Goal: Task Accomplishment & Management: Manage account settings

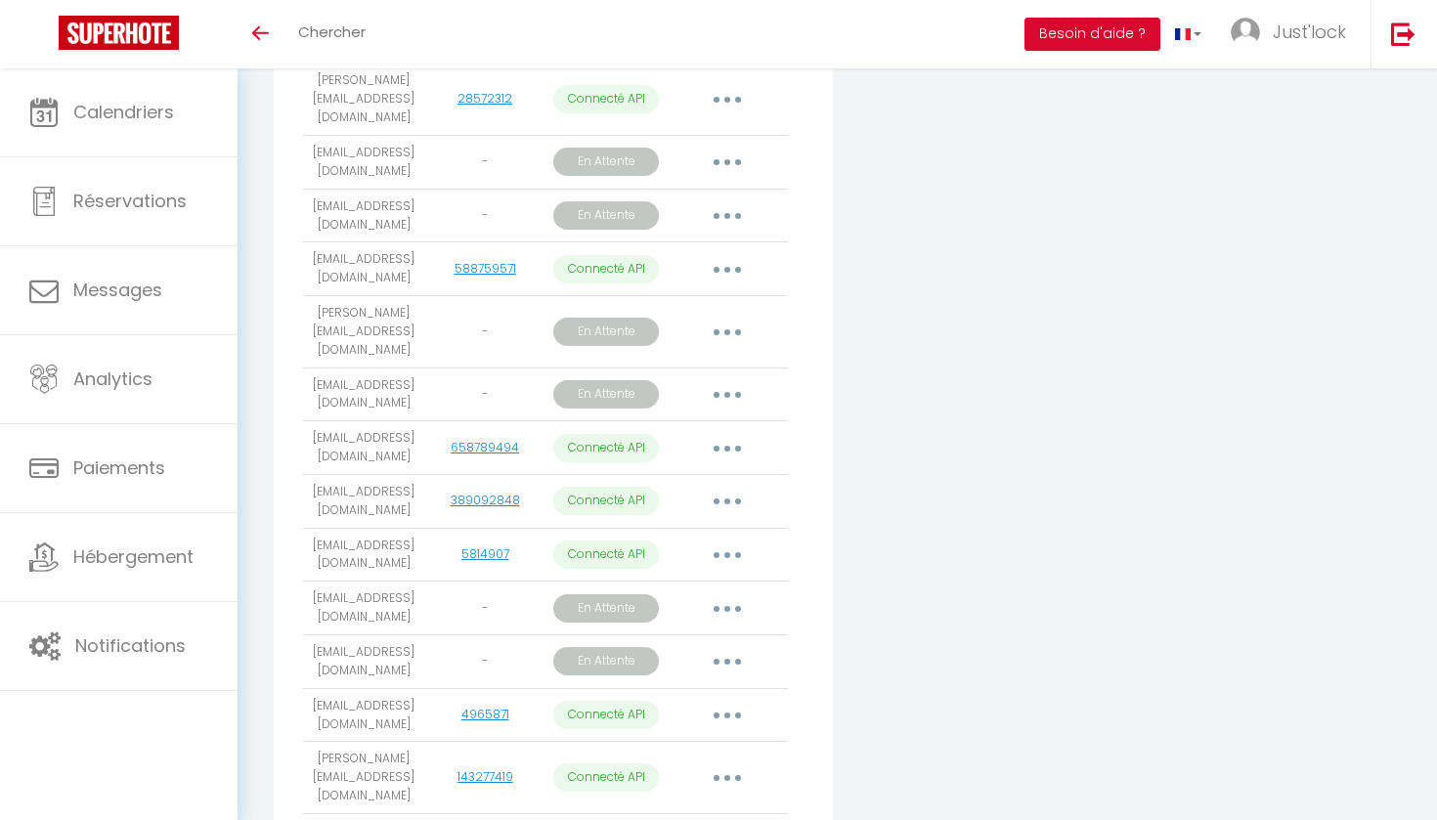
scroll to position [1560, 0]
click at [734, 379] on button "button" at bounding box center [727, 394] width 55 height 31
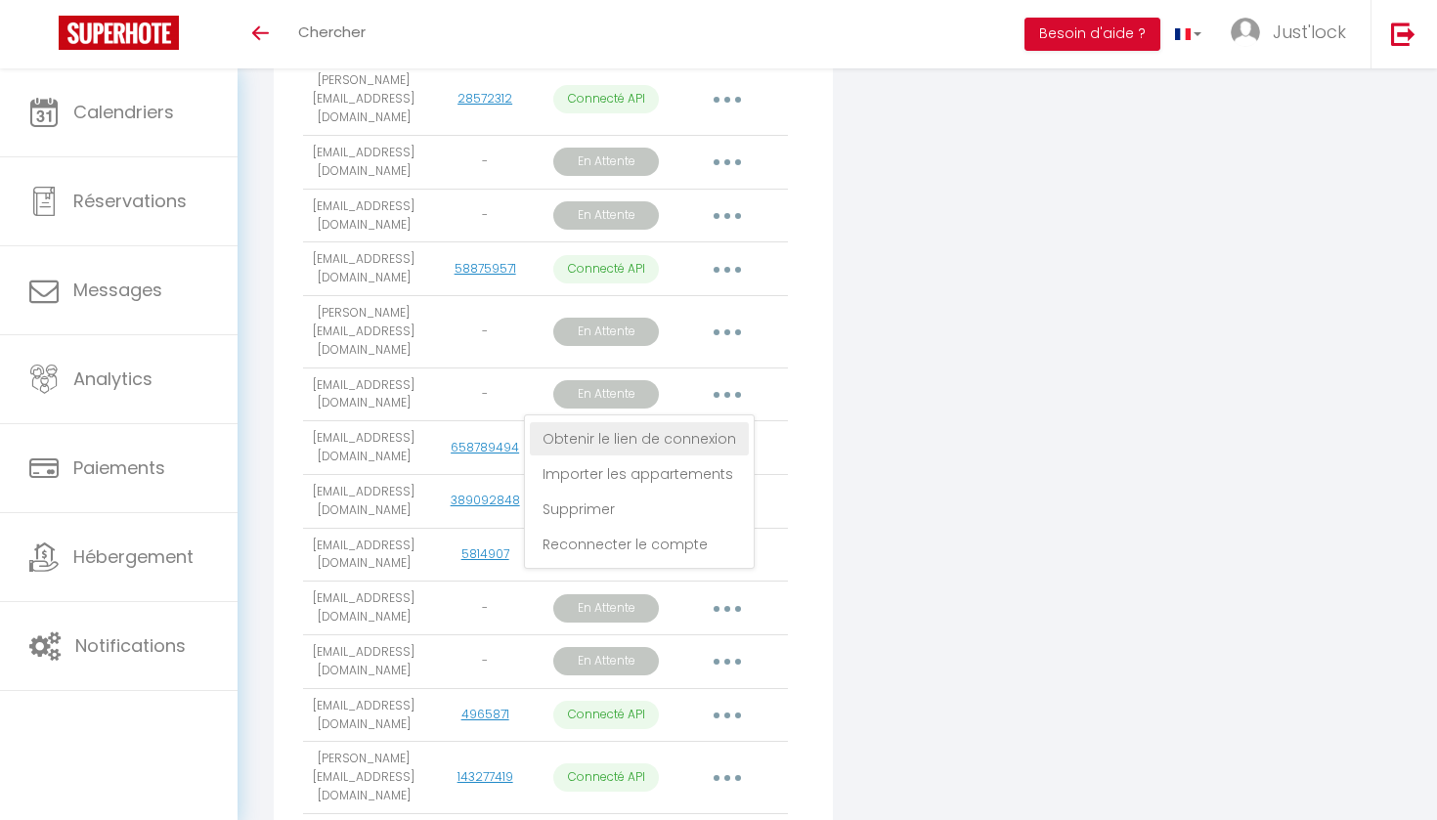
click at [723, 422] on link "Obtenir le lien de connexion" at bounding box center [639, 438] width 219 height 33
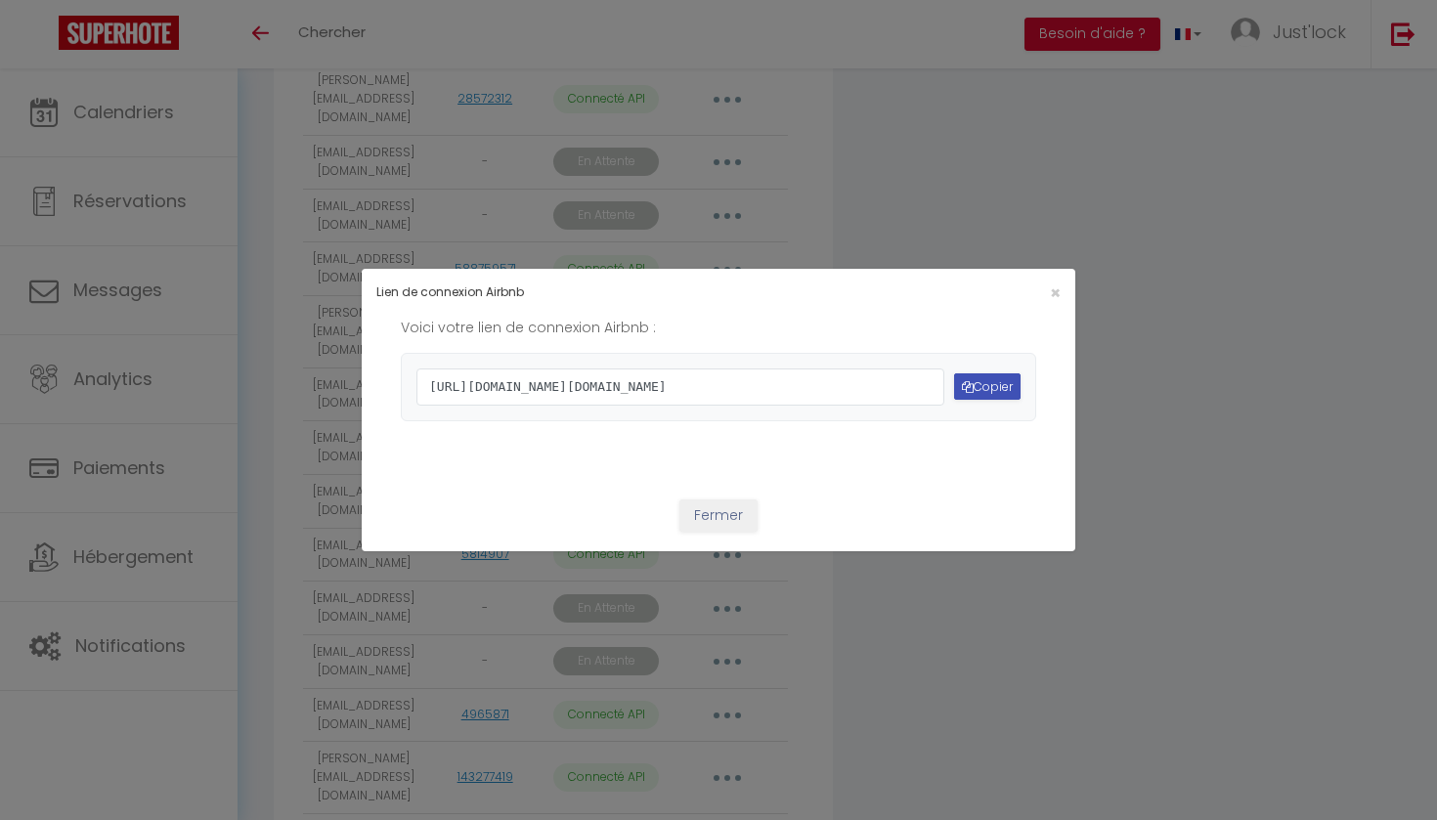
click at [966, 393] on icon "button" at bounding box center [968, 387] width 12 height 12
click at [1058, 281] on span "×" at bounding box center [1055, 293] width 11 height 24
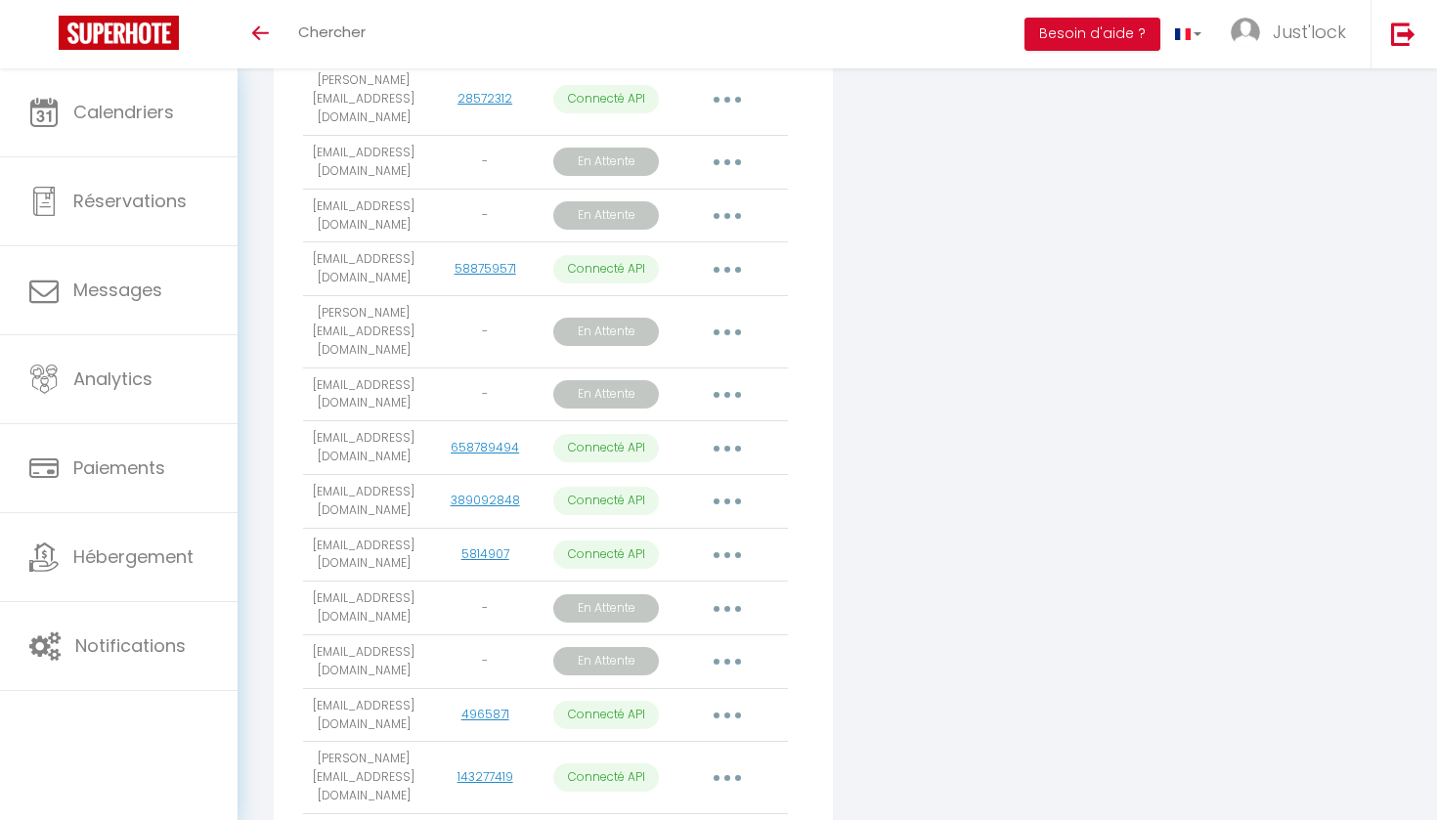
click at [718, 592] on button "button" at bounding box center [727, 607] width 55 height 31
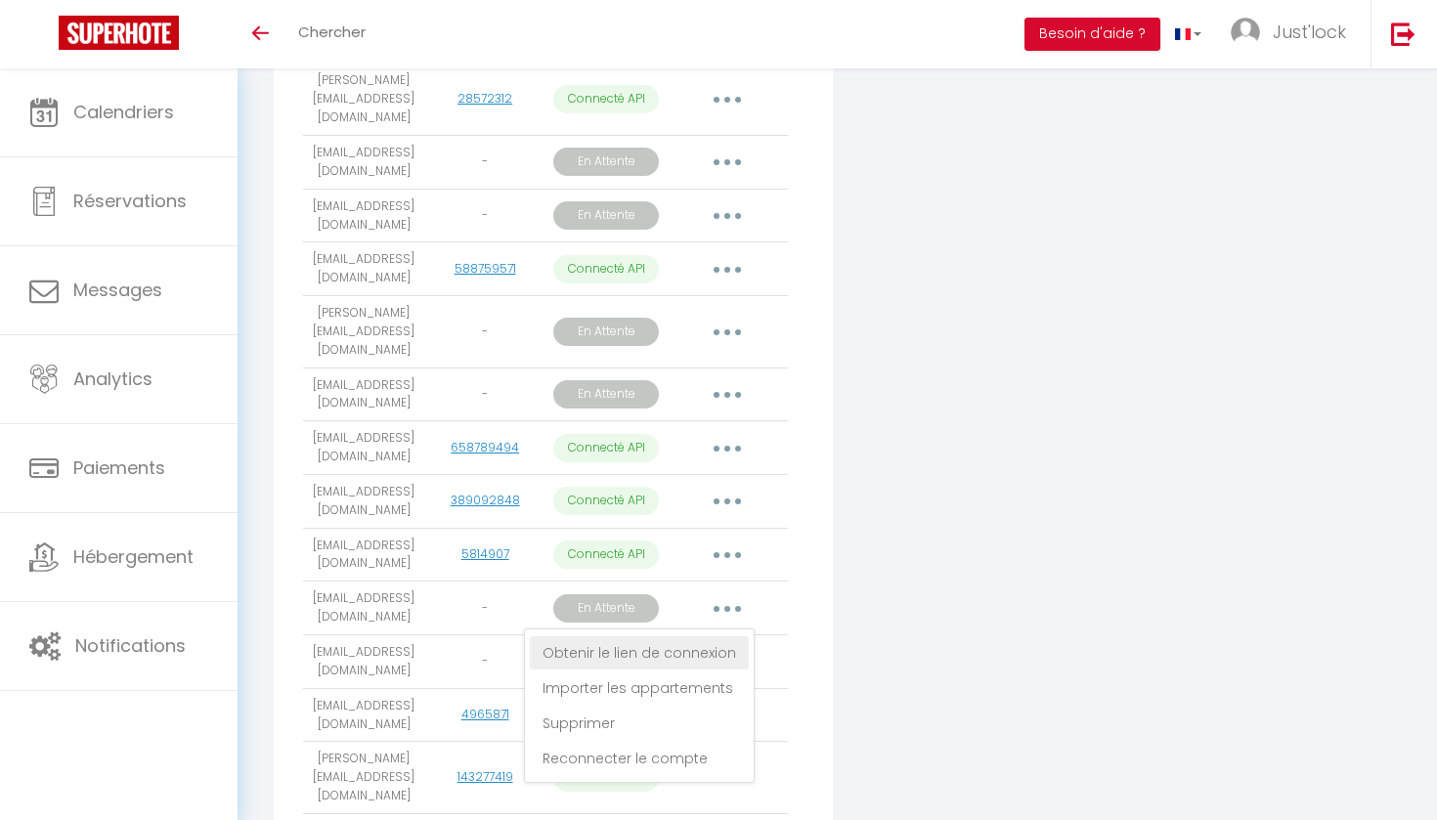
click at [702, 636] on link "Obtenir le lien de connexion" at bounding box center [639, 652] width 219 height 33
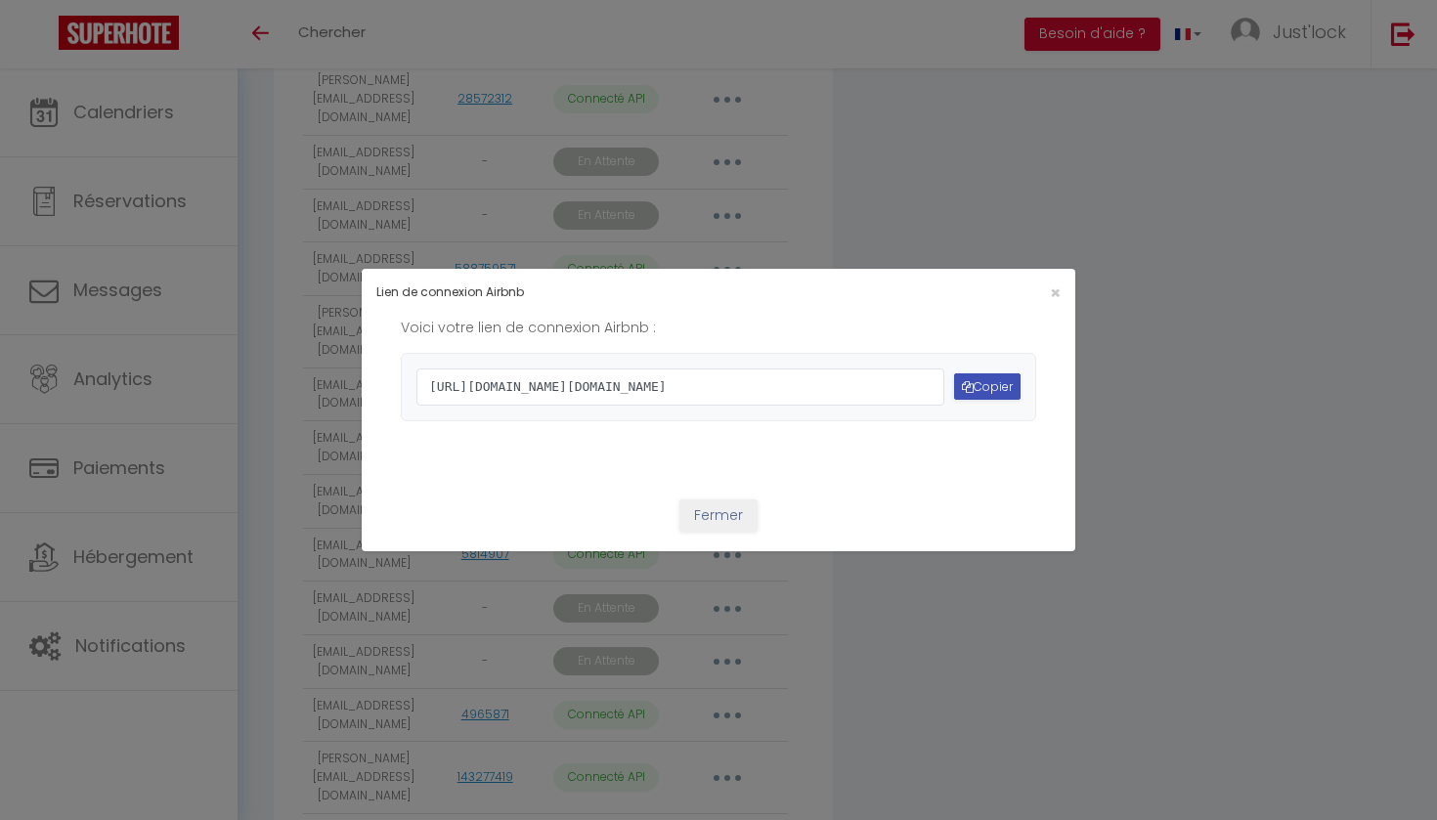
click at [987, 384] on button "Copier" at bounding box center [987, 386] width 66 height 26
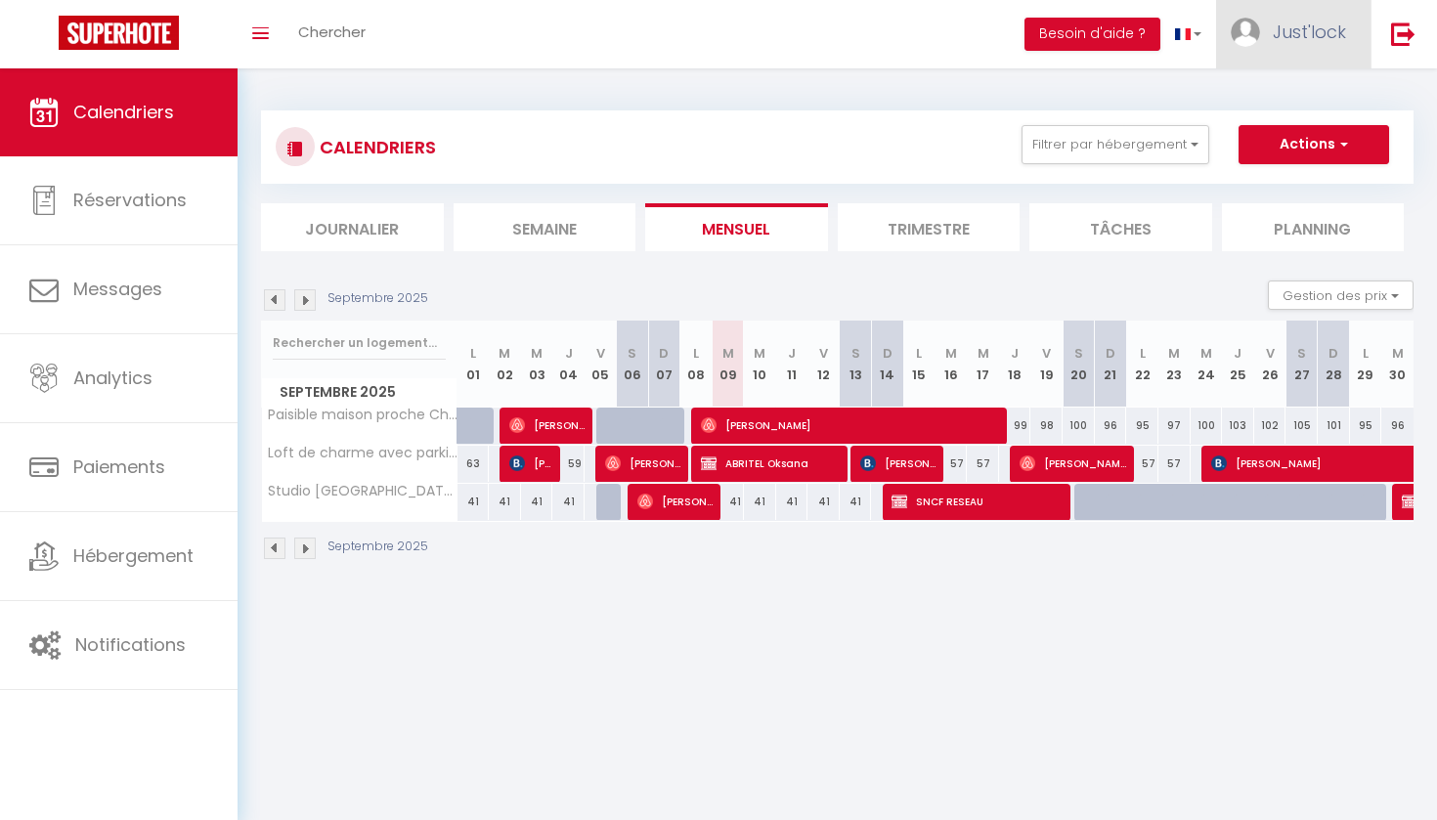
drag, startPoint x: 1330, startPoint y: 24, endPoint x: 1305, endPoint y: 64, distance: 46.1
click at [1330, 24] on span "Just'lock" at bounding box center [1309, 32] width 73 height 24
click at [1272, 104] on link "Paramètres" at bounding box center [1292, 97] width 145 height 33
select select "28"
select select "fr"
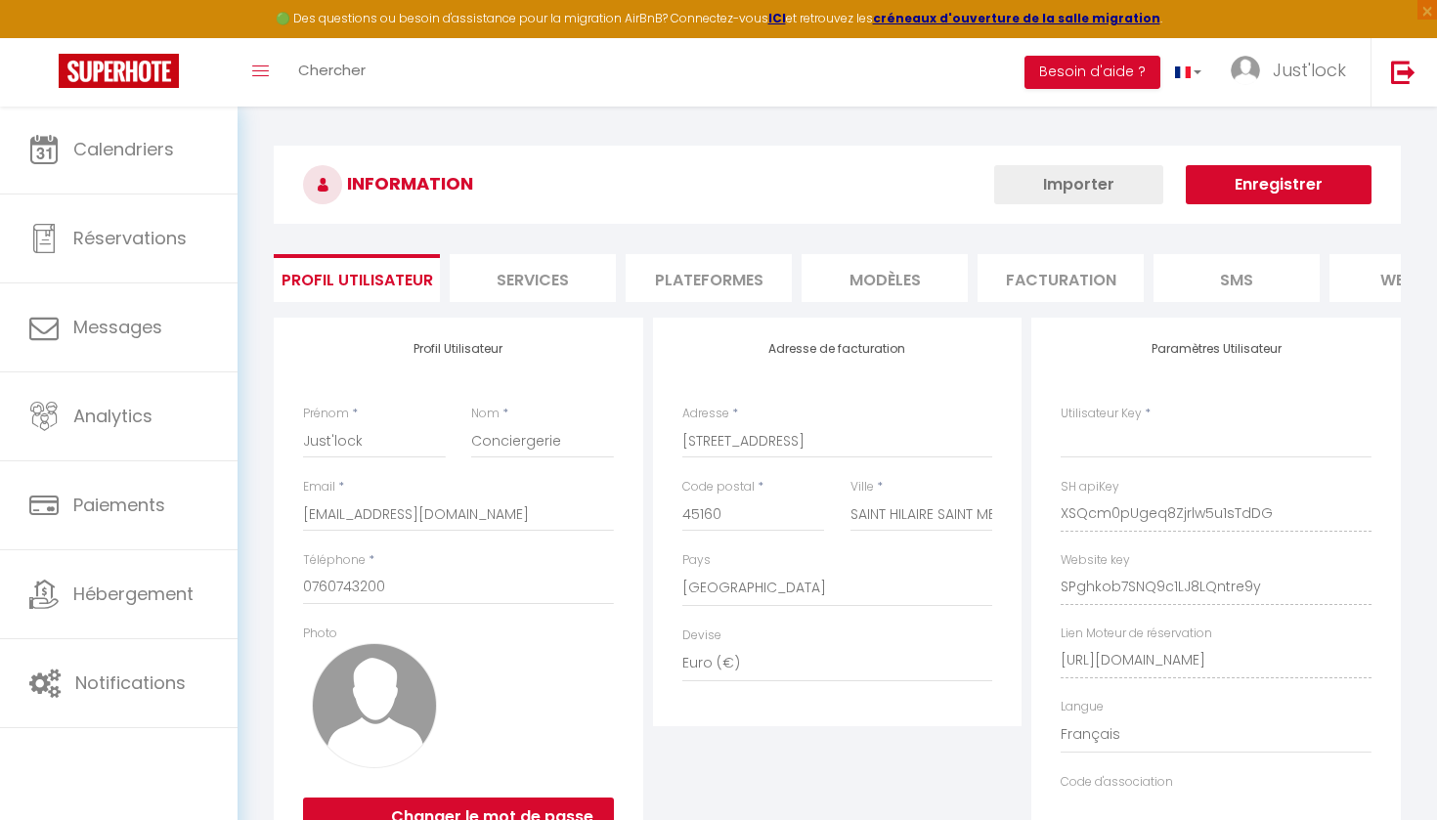
type input "XSQcm0pUgeq8Zjrlw5u1sTdDG"
type input "SPghkob7SNQ9c1LJ8LQntre9y"
type input "[URL][DOMAIN_NAME]"
select select "fr"
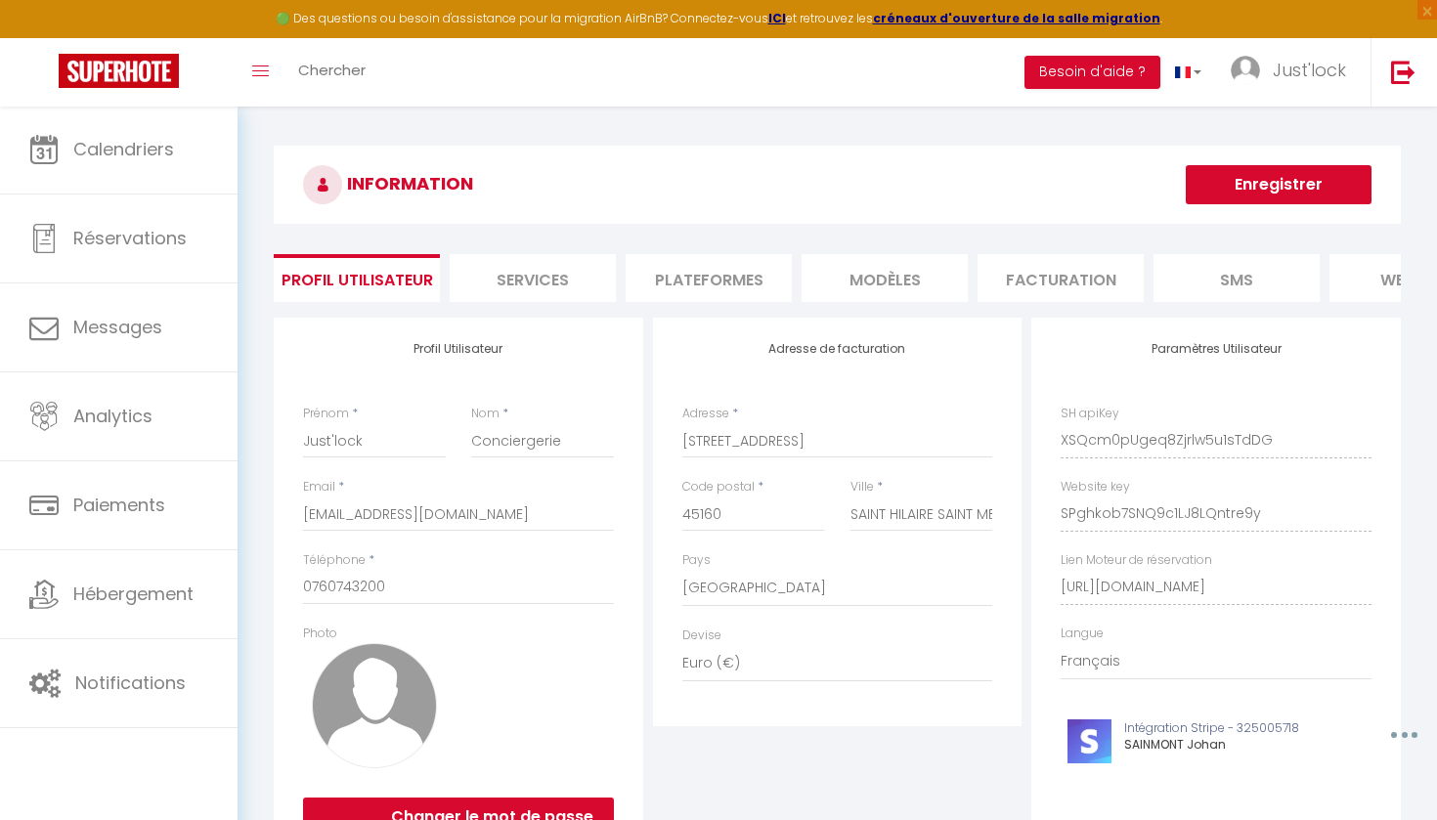
click at [888, 299] on li "MODÈLES" at bounding box center [885, 278] width 166 height 48
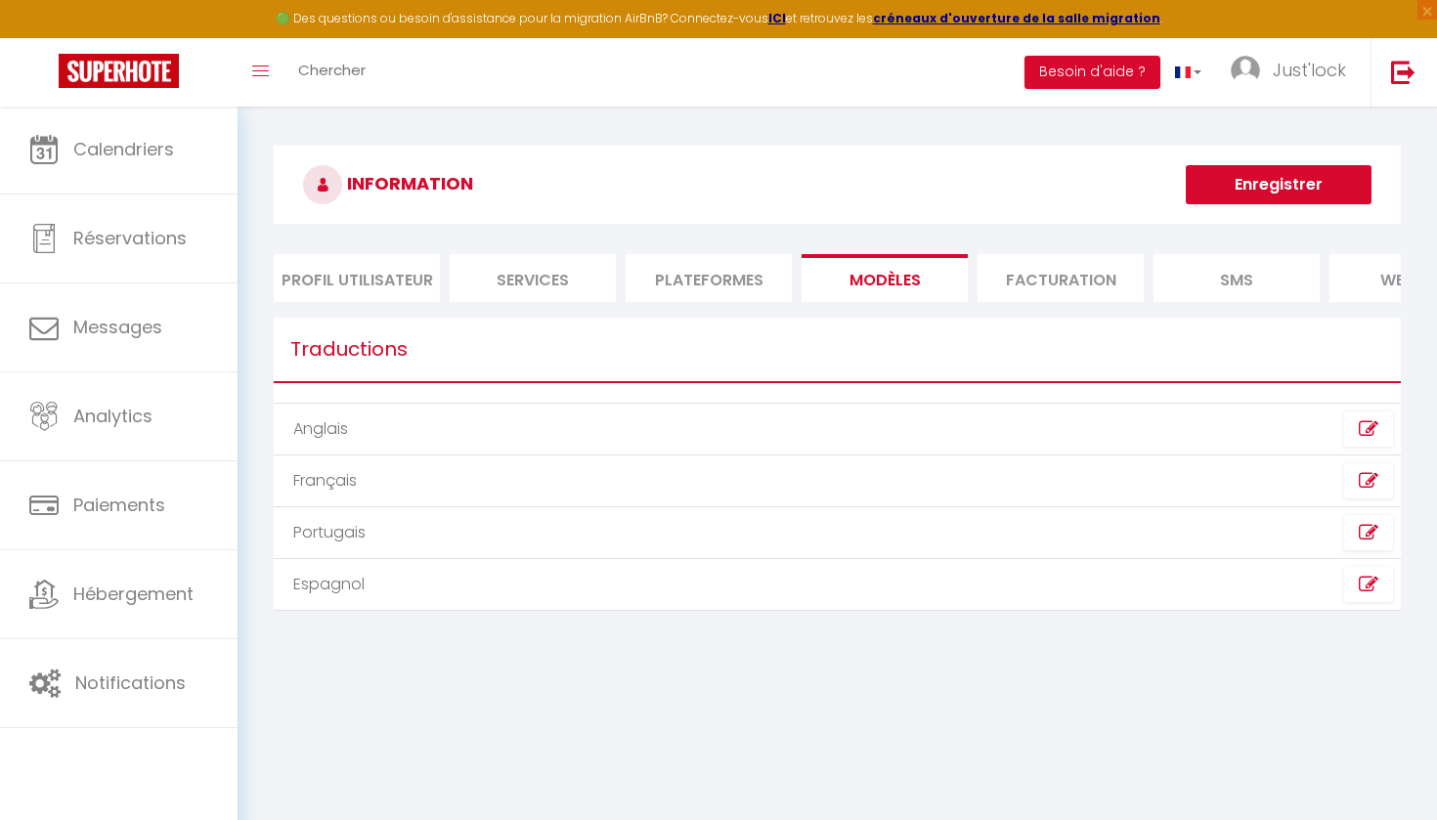
click at [1012, 293] on li "Facturation" at bounding box center [1061, 278] width 166 height 48
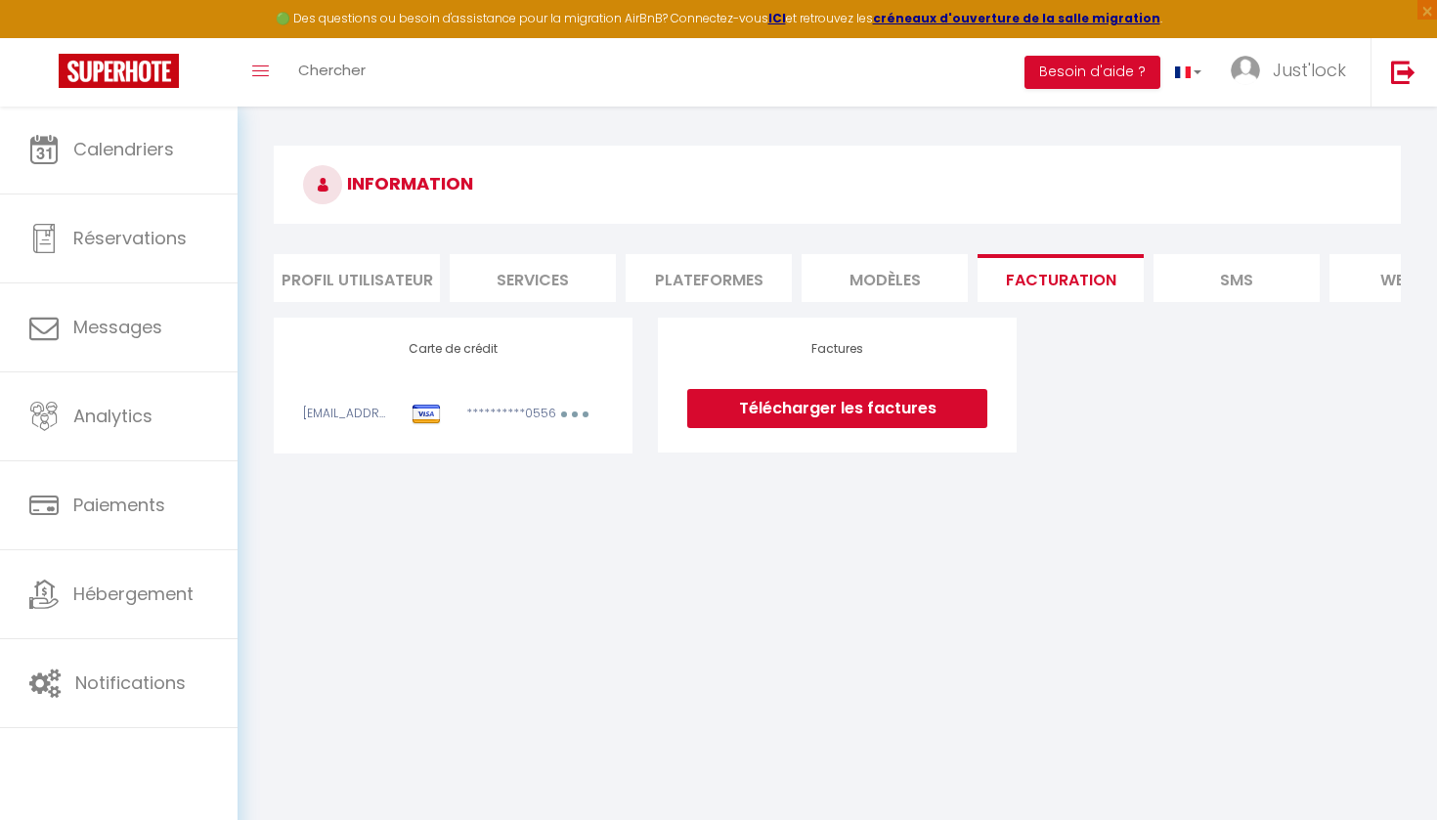
click at [671, 296] on li "Plateformes" at bounding box center [709, 278] width 166 height 48
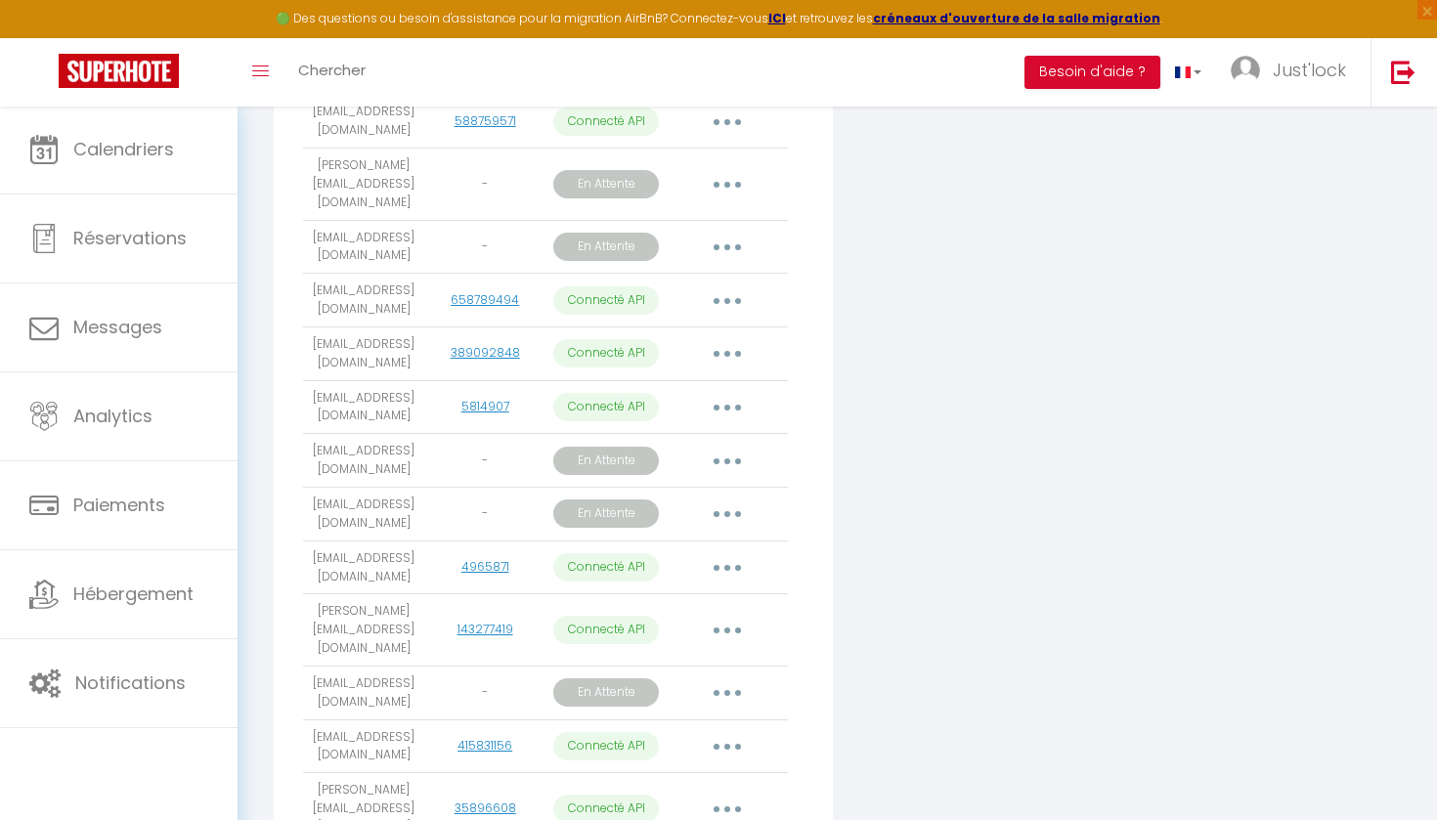
scroll to position [1752, 0]
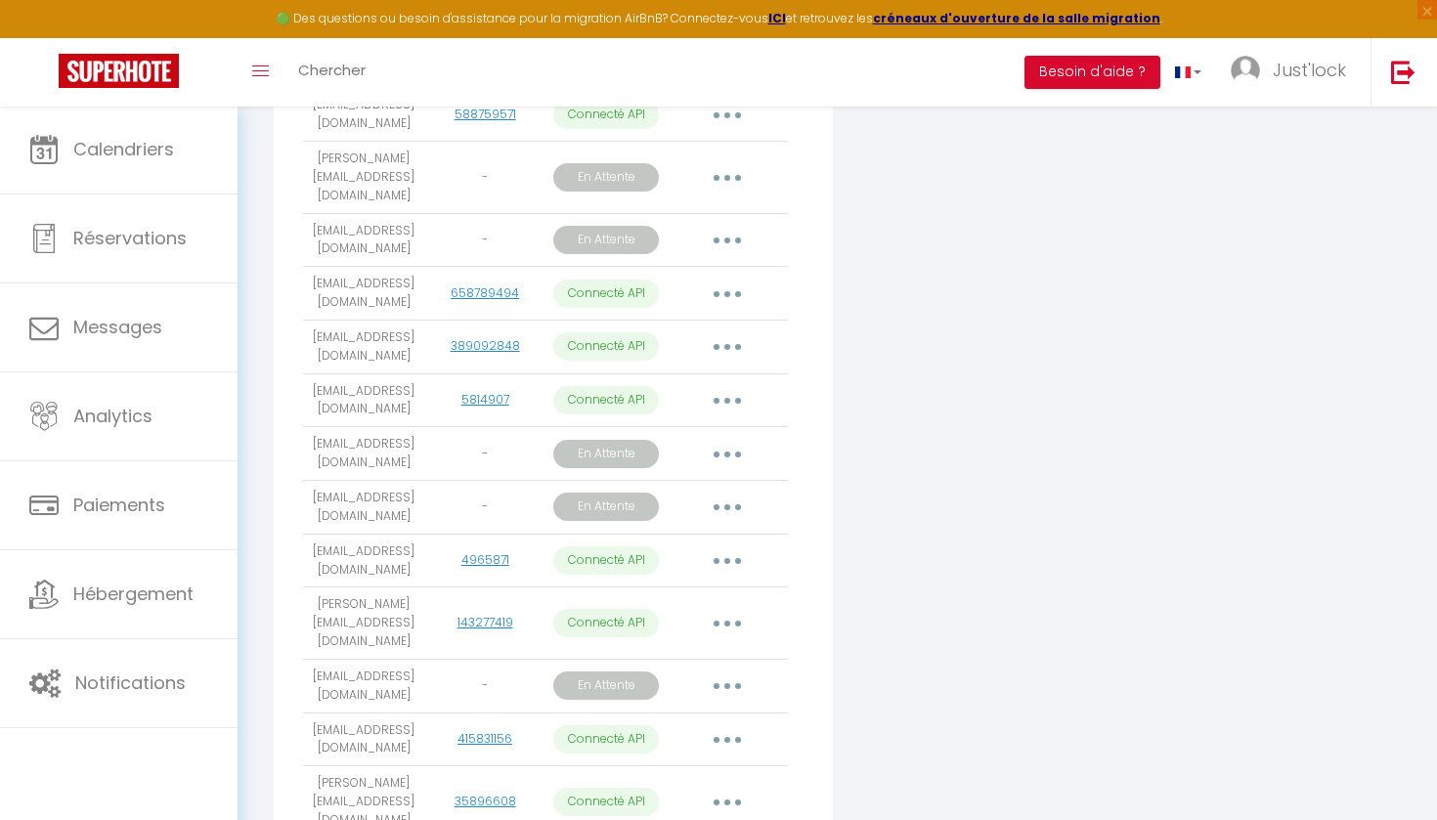
click at [733, 438] on button "button" at bounding box center [727, 453] width 55 height 31
click at [727, 482] on link "Obtenir le lien de connexion" at bounding box center [639, 498] width 219 height 33
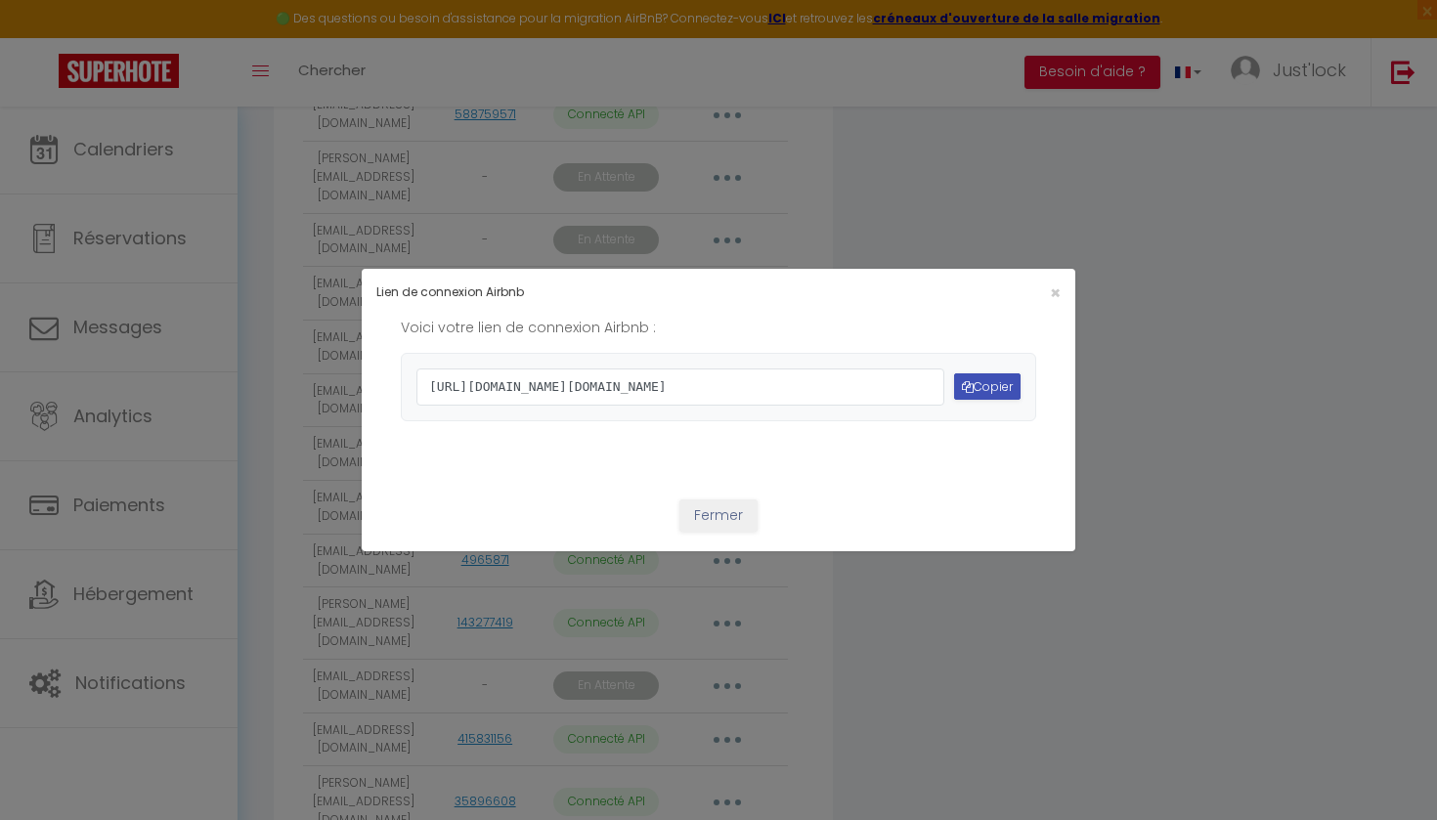
click at [986, 382] on button "Copier" at bounding box center [987, 386] width 66 height 26
drag, startPoint x: 617, startPoint y: 440, endPoint x: 434, endPoint y: 335, distance: 210.6
click at [434, 369] on span "[URL][DOMAIN_NAME][DOMAIN_NAME]" at bounding box center [680, 387] width 528 height 37
copy span "ttps://[DOMAIN_NAME][URL][DOMAIN_NAME]"
drag, startPoint x: 1059, startPoint y: 239, endPoint x: 1036, endPoint y: 242, distance: 22.8
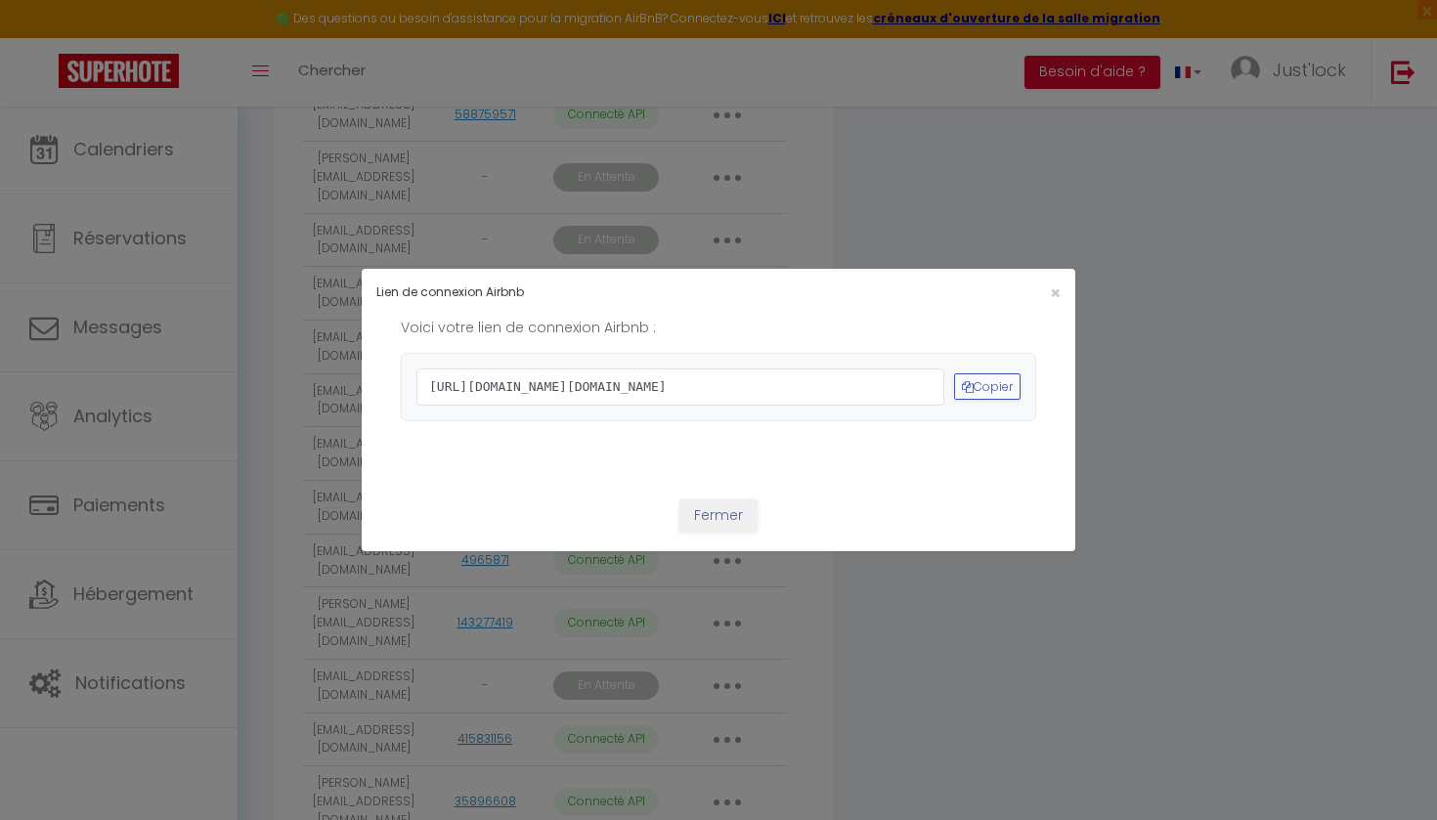
click at [1059, 281] on span "×" at bounding box center [1055, 293] width 11 height 24
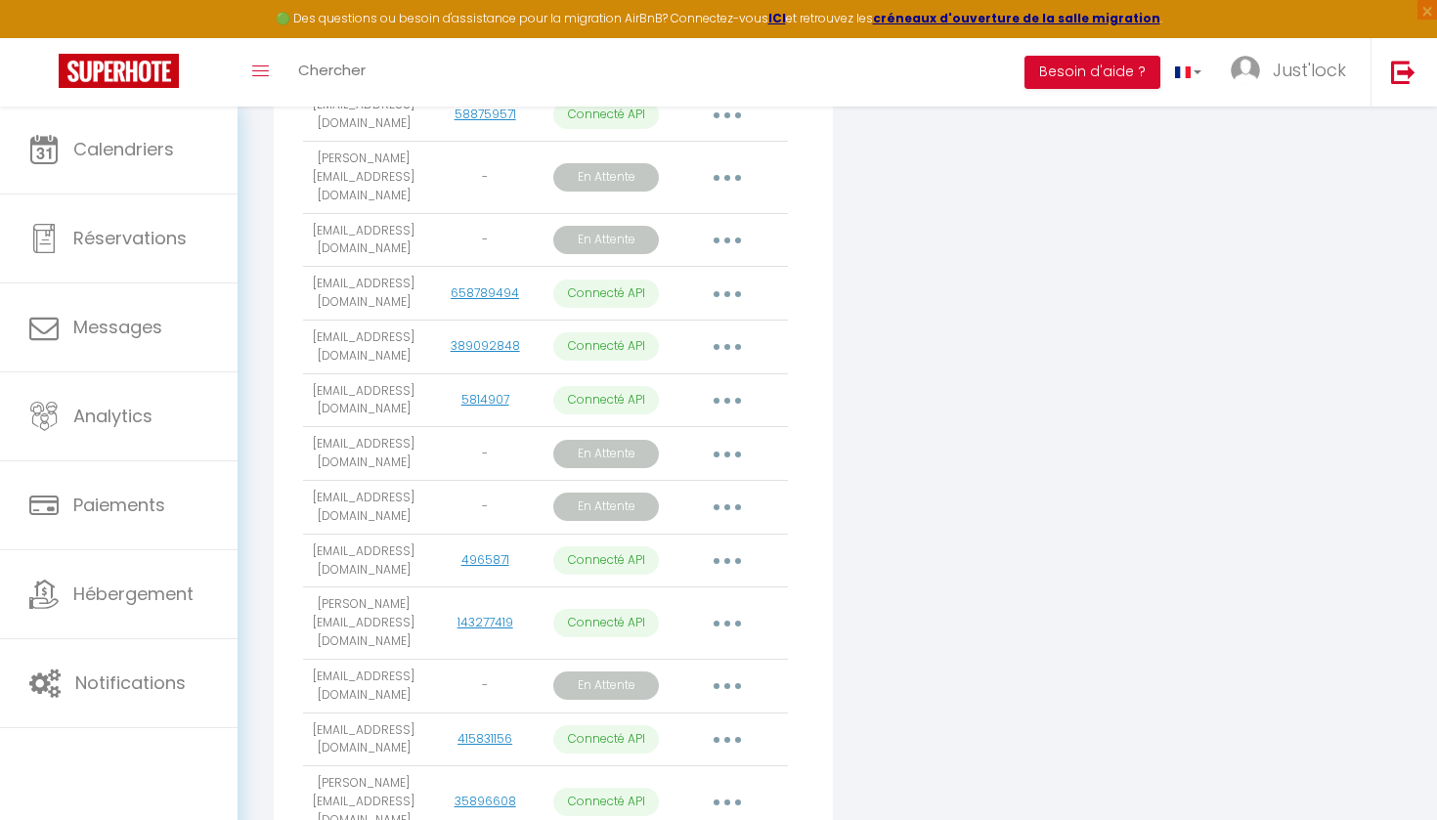
scroll to position [1757, 0]
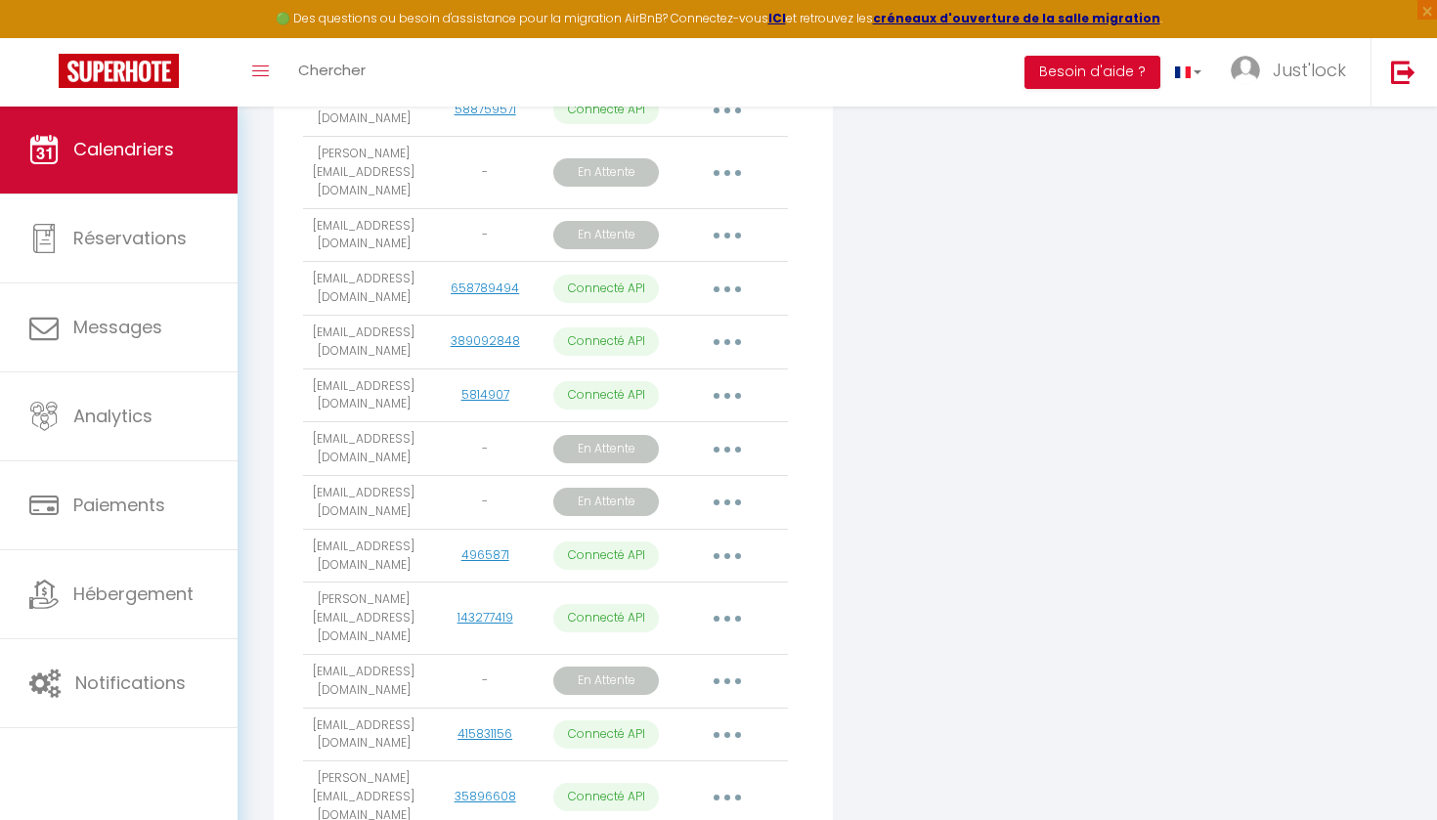
click at [81, 142] on span "Calendriers" at bounding box center [123, 149] width 101 height 24
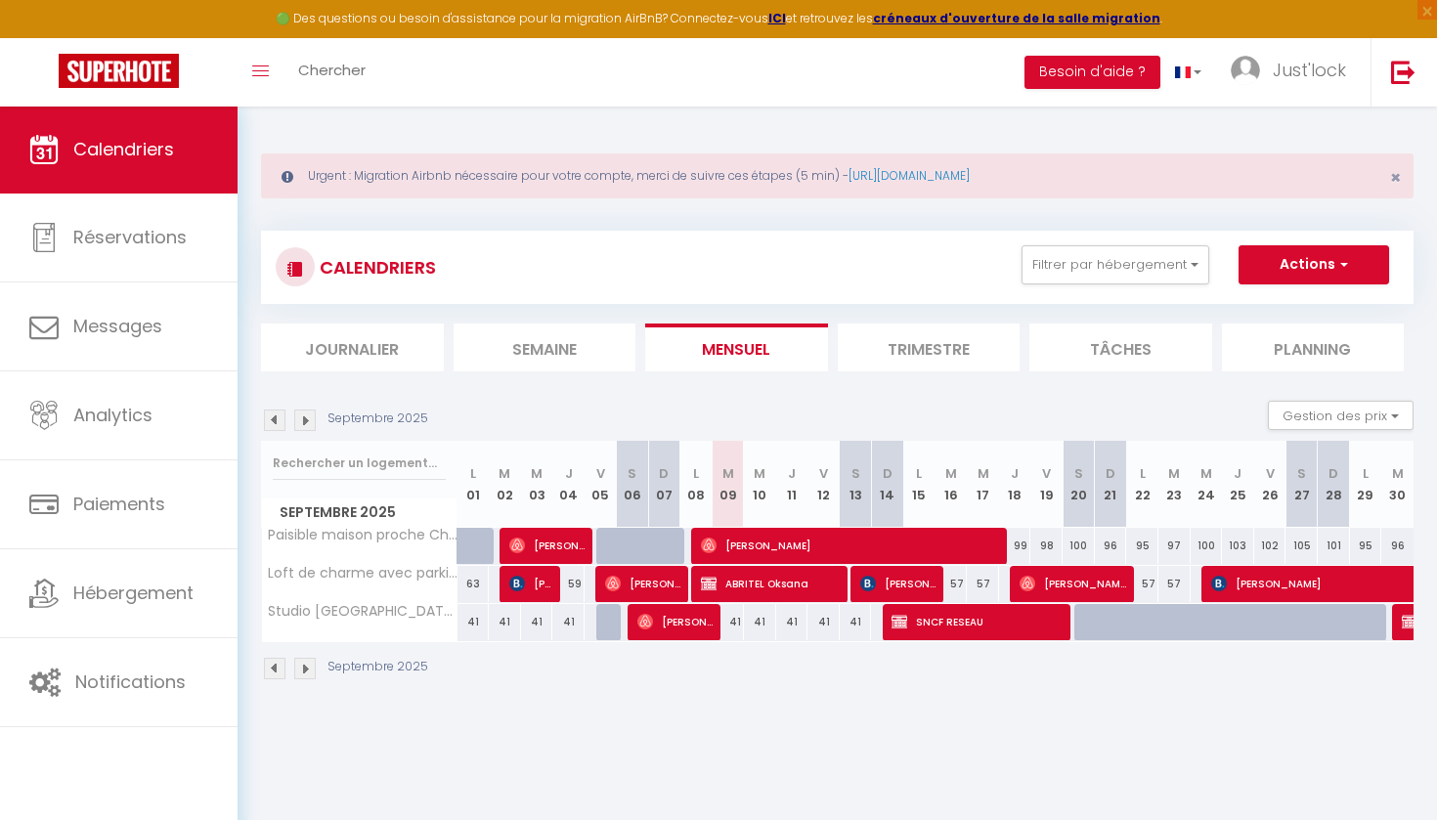
drag, startPoint x: 1074, startPoint y: 277, endPoint x: 1054, endPoint y: 323, distance: 50.3
click at [1073, 278] on button "Filtrer par hébergement" at bounding box center [1116, 264] width 188 height 39
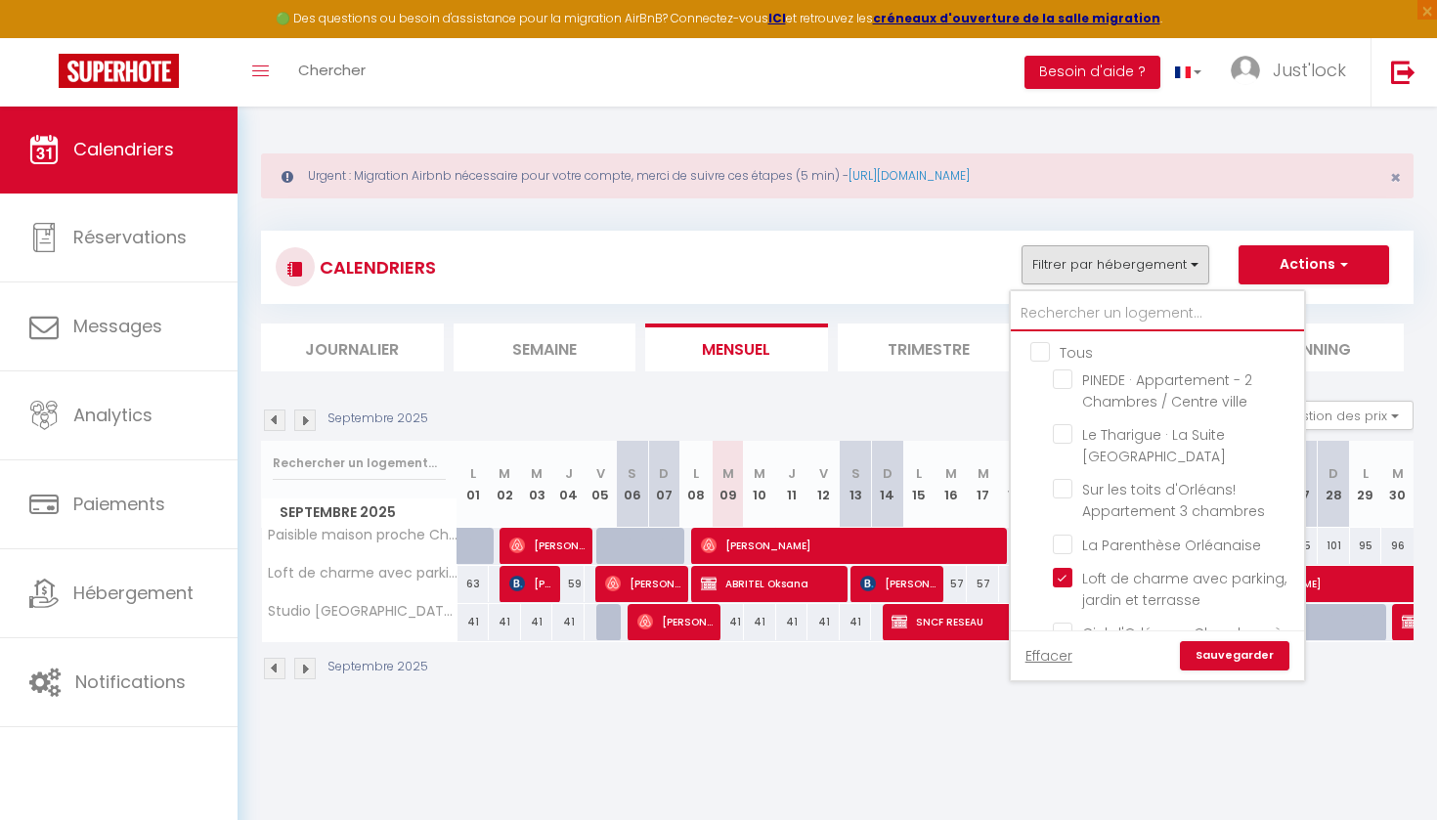
click at [1070, 318] on input "text" at bounding box center [1157, 313] width 293 height 35
type input "e"
checkbox input "false"
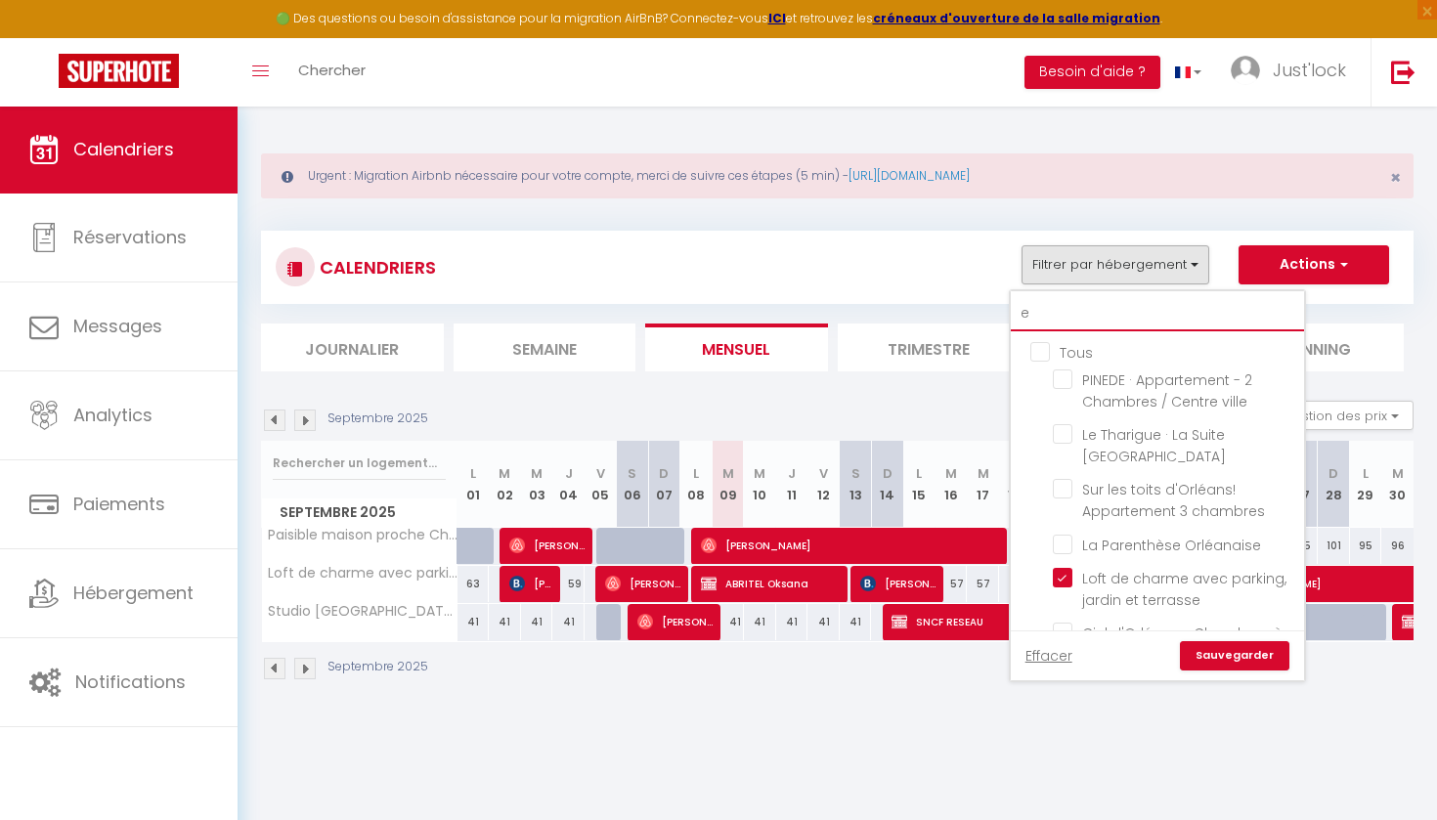
checkbox input "false"
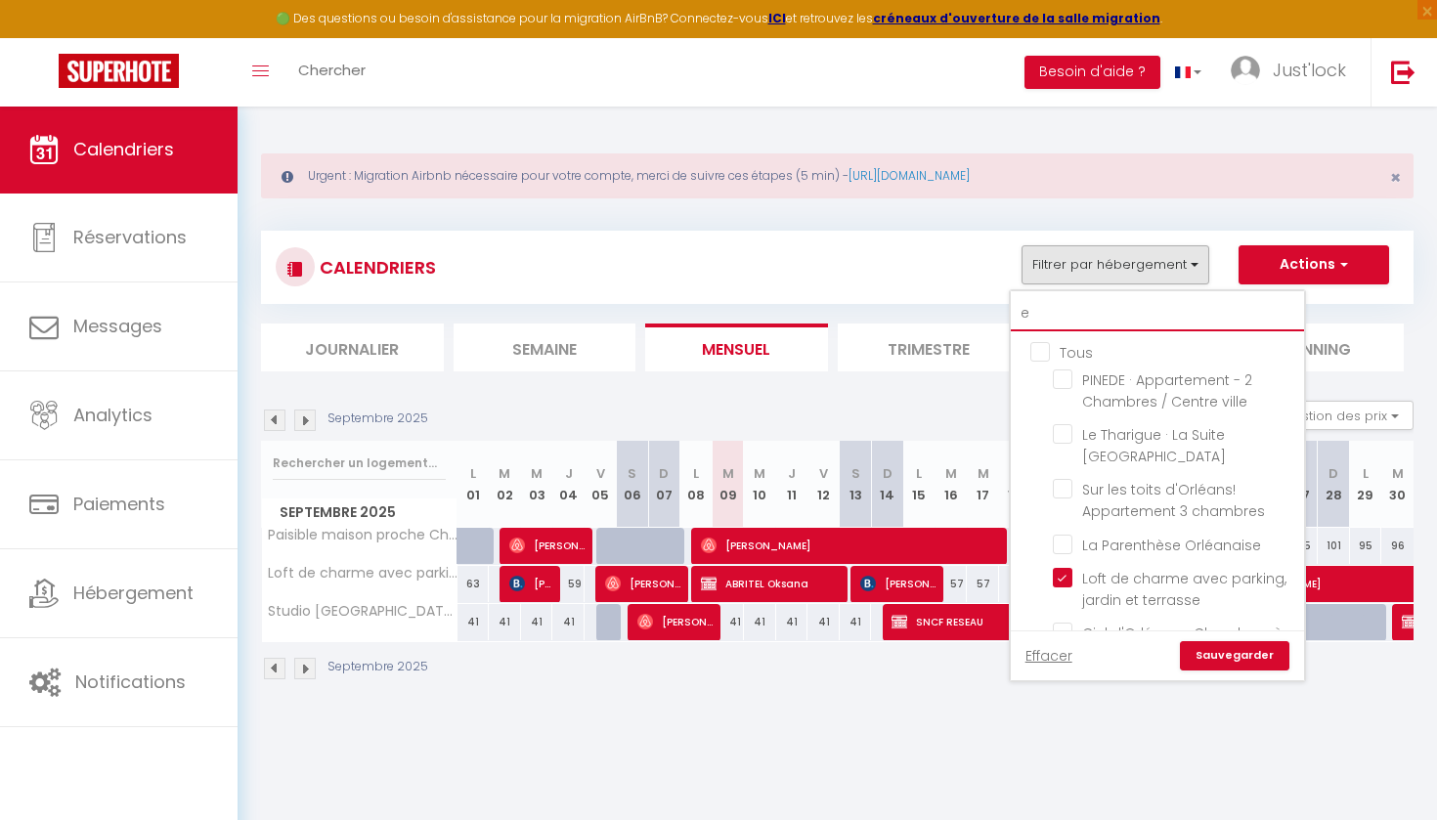
checkbox input "false"
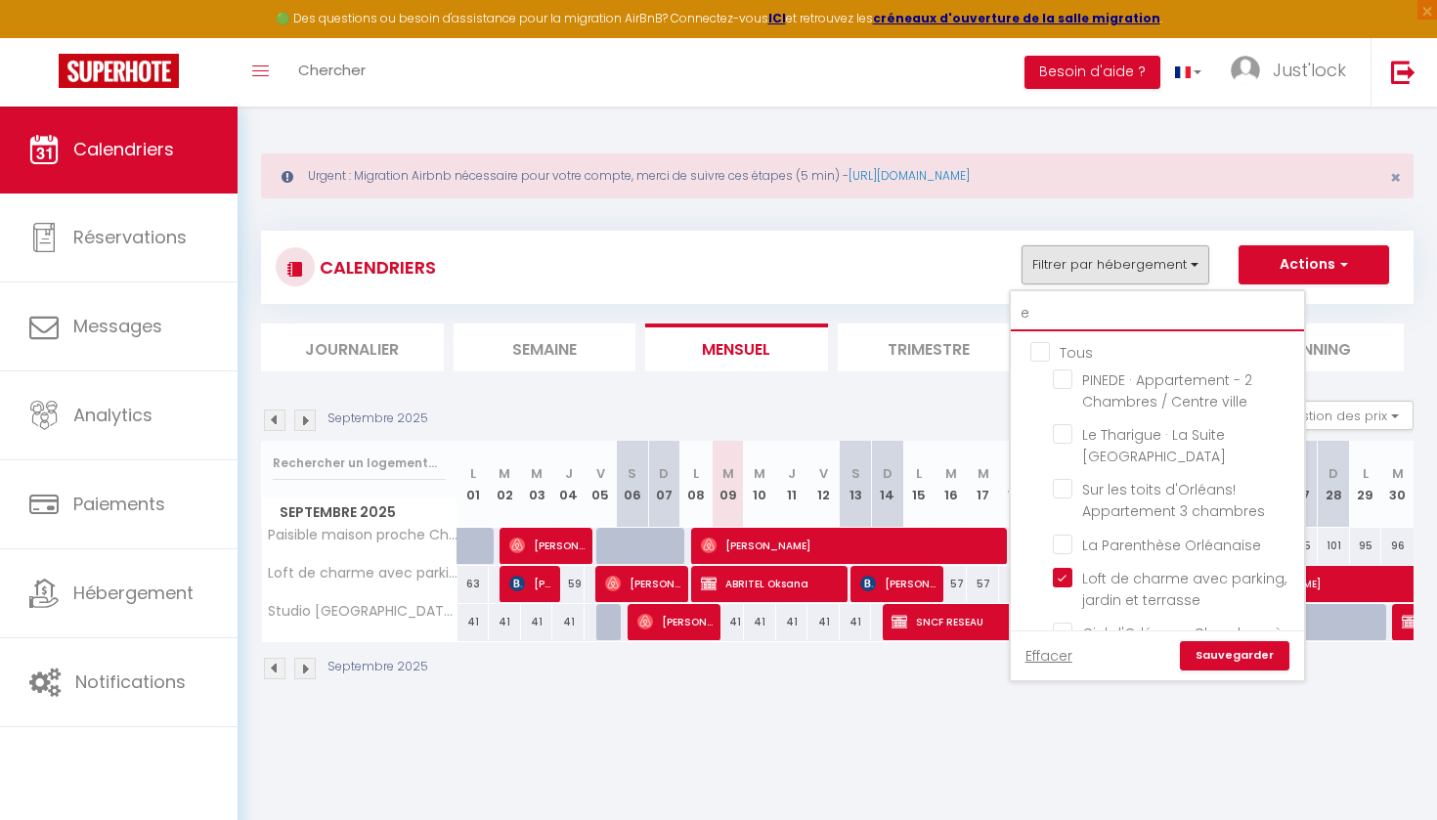
checkbox input "false"
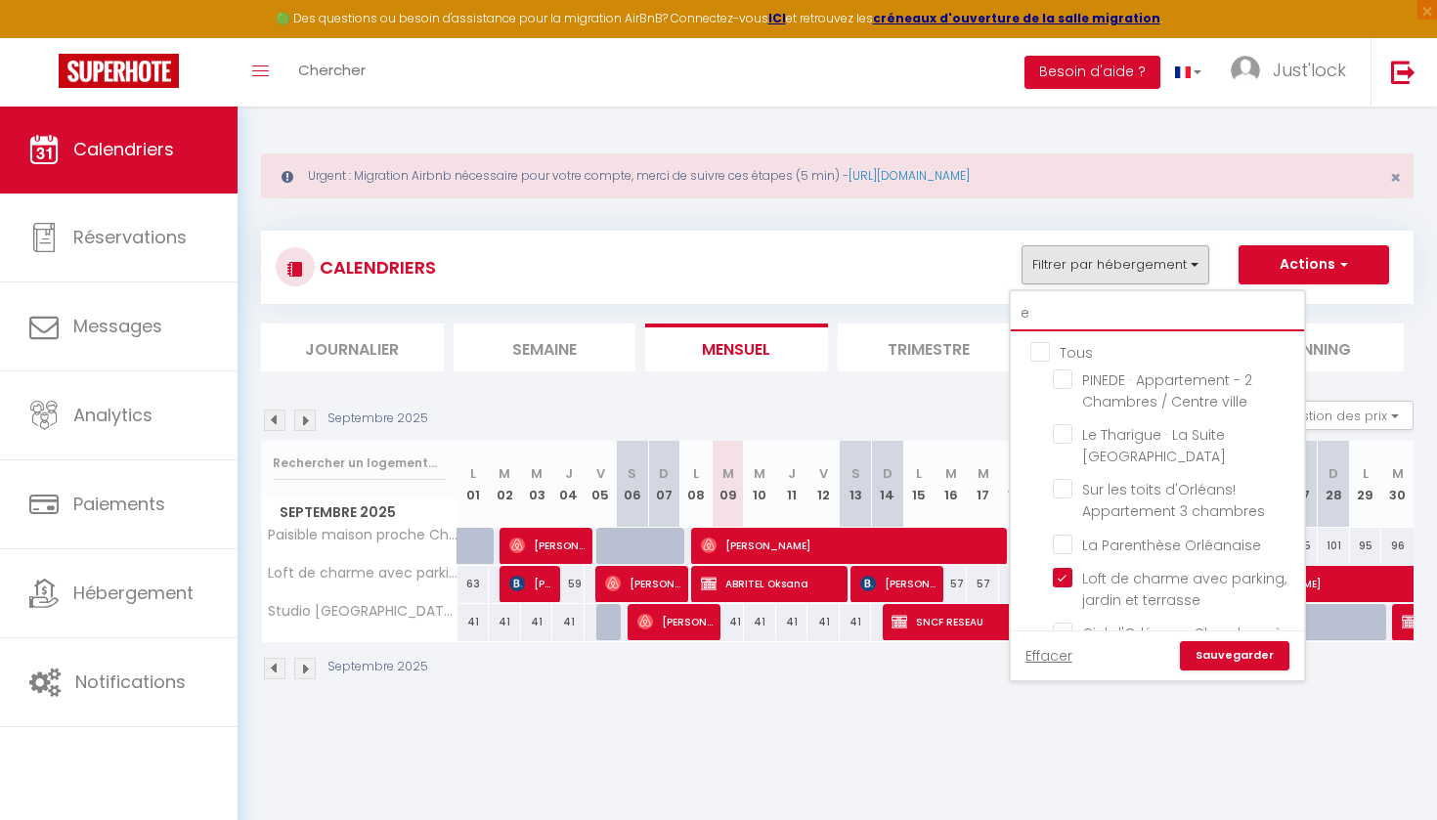
checkbox input "false"
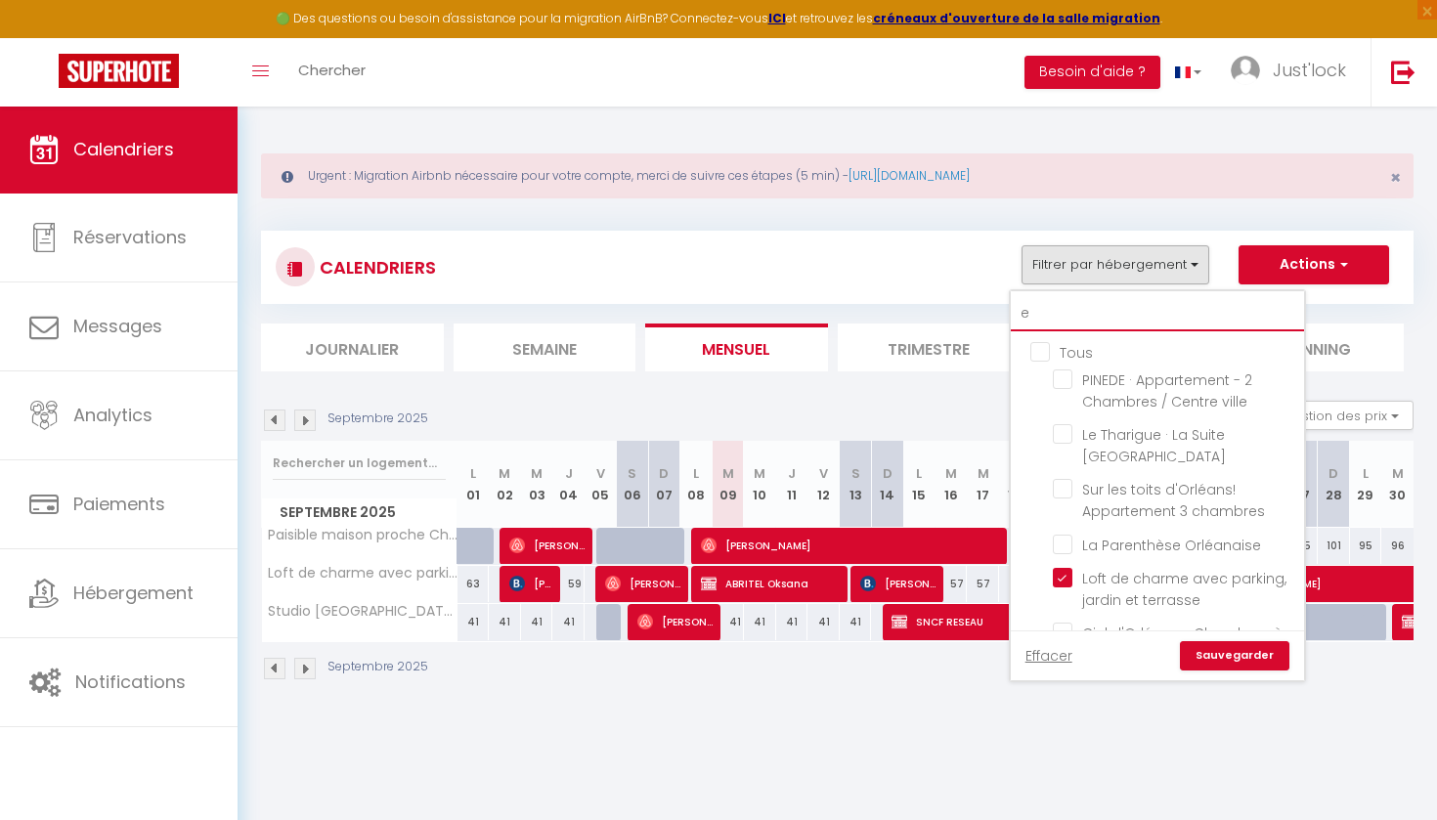
checkbox input "false"
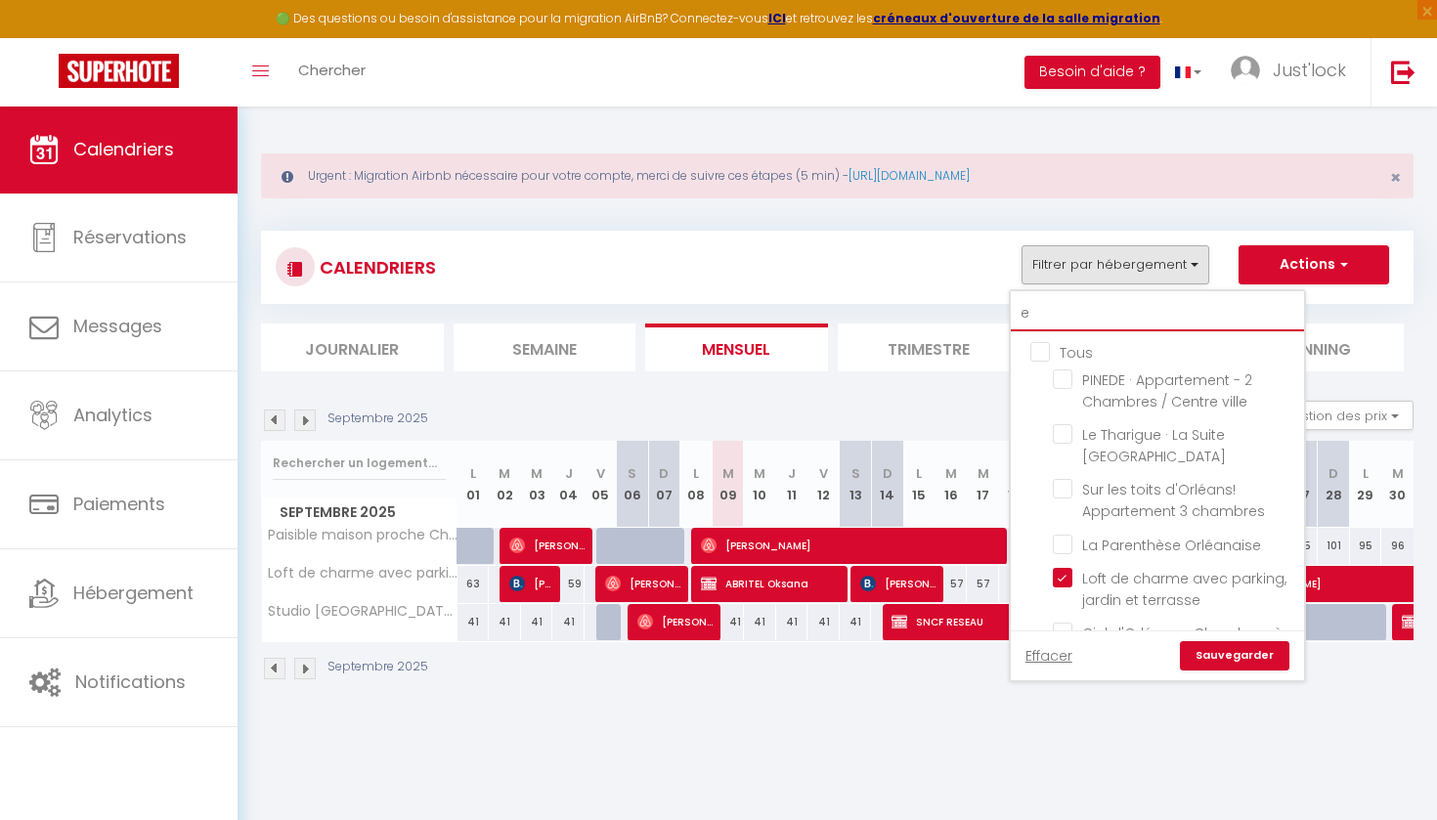
checkbox input "false"
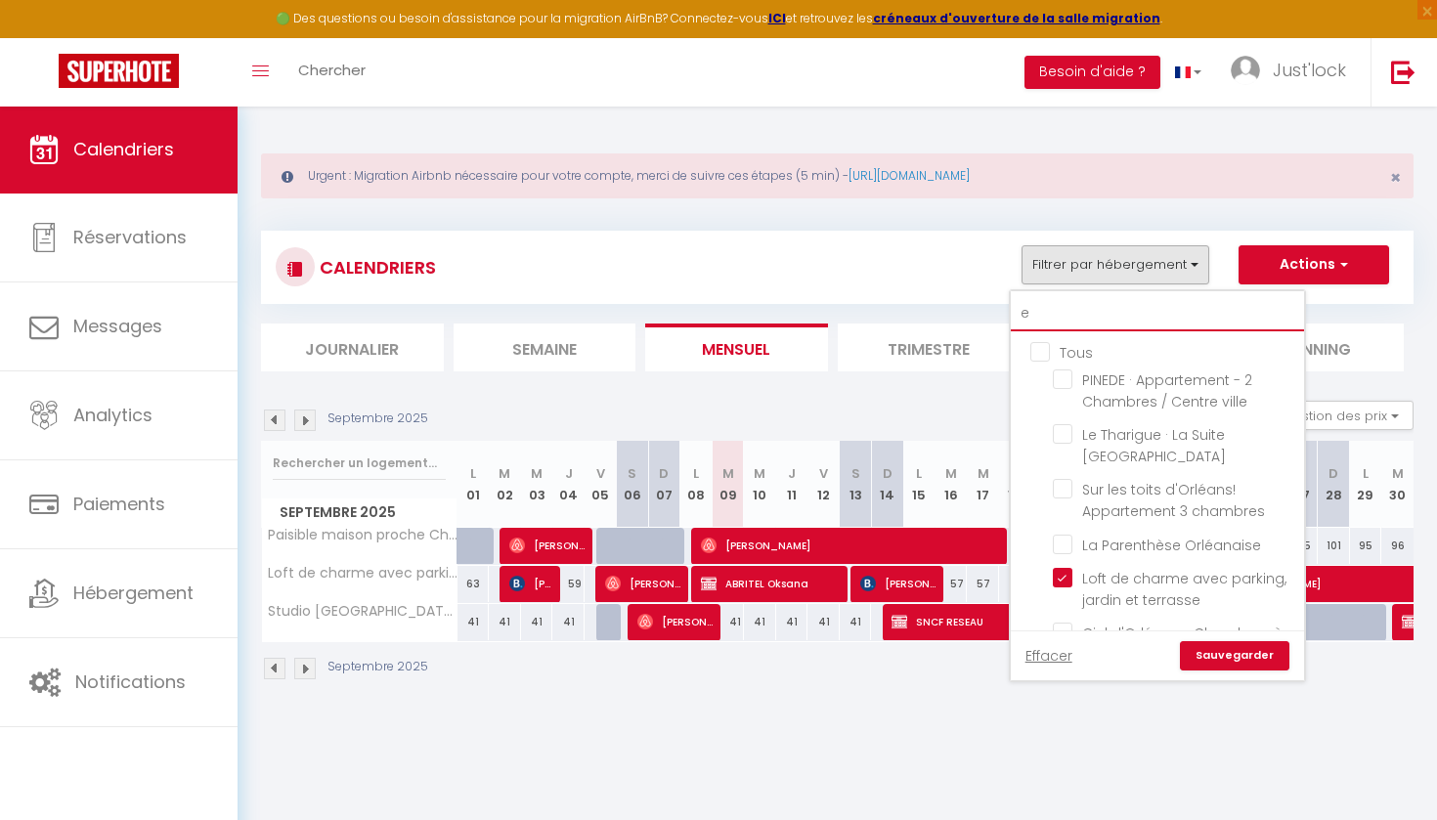
checkbox input "false"
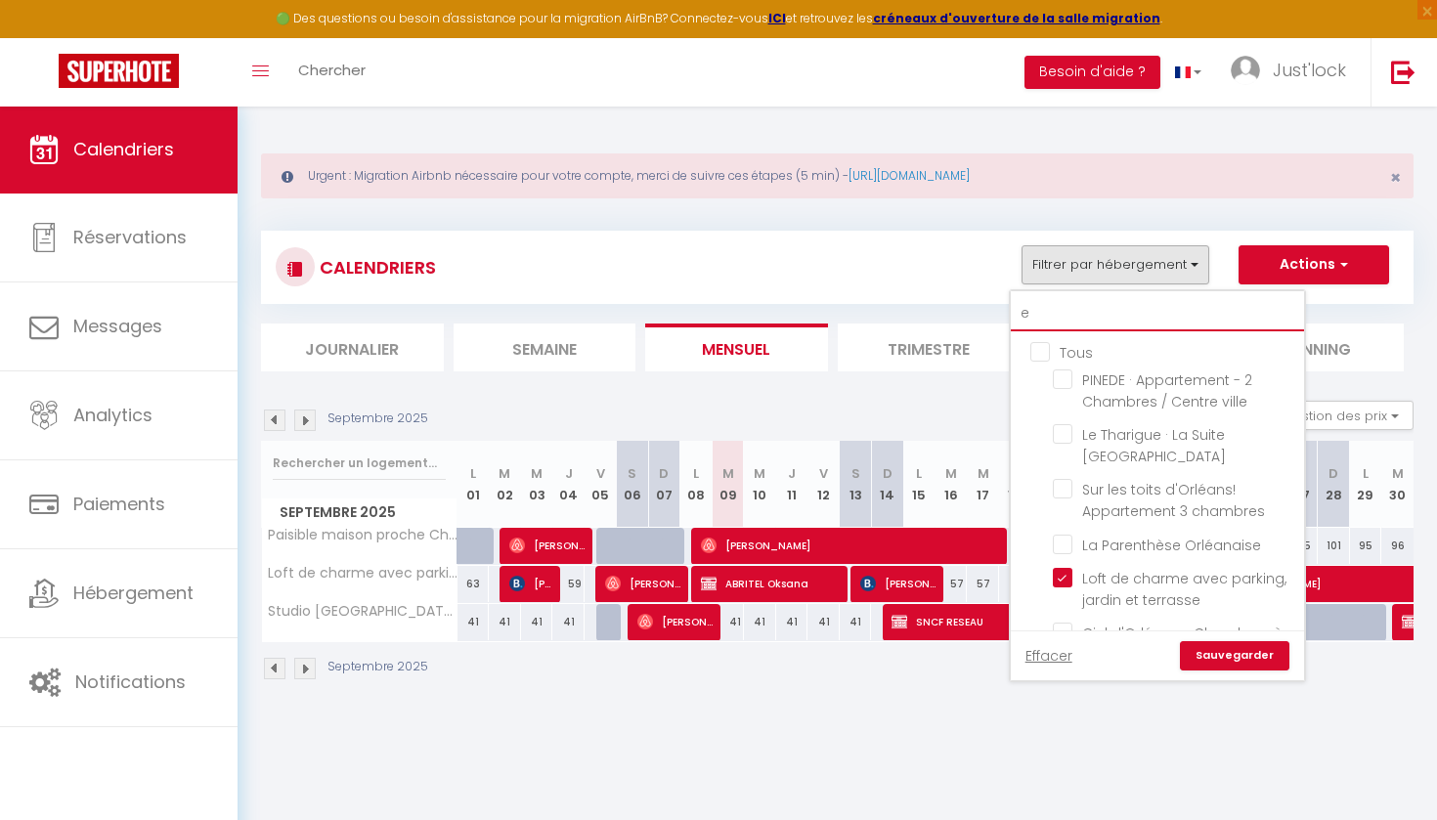
checkbox input "false"
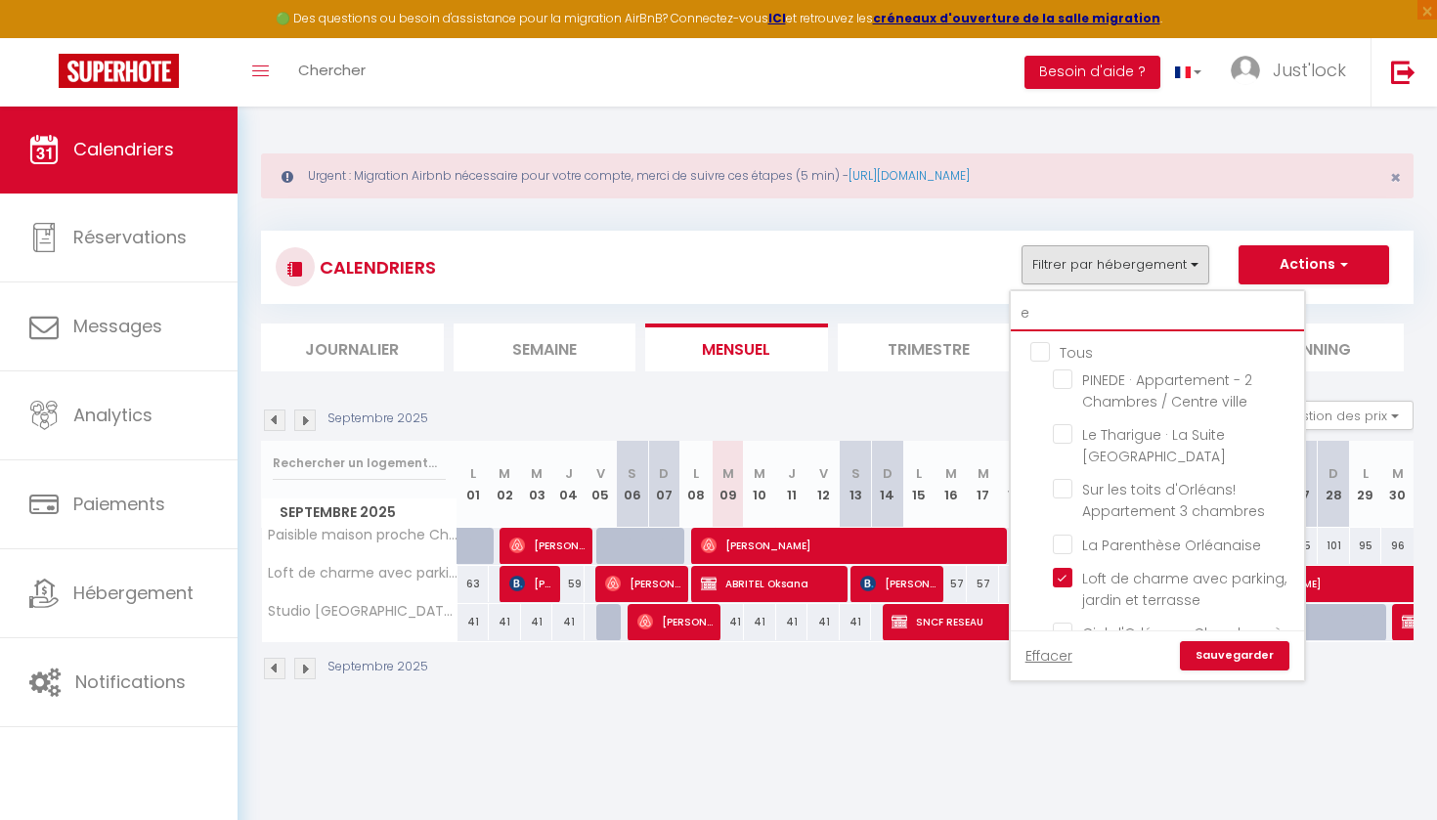
checkbox input "false"
type input "em"
checkbox input "false"
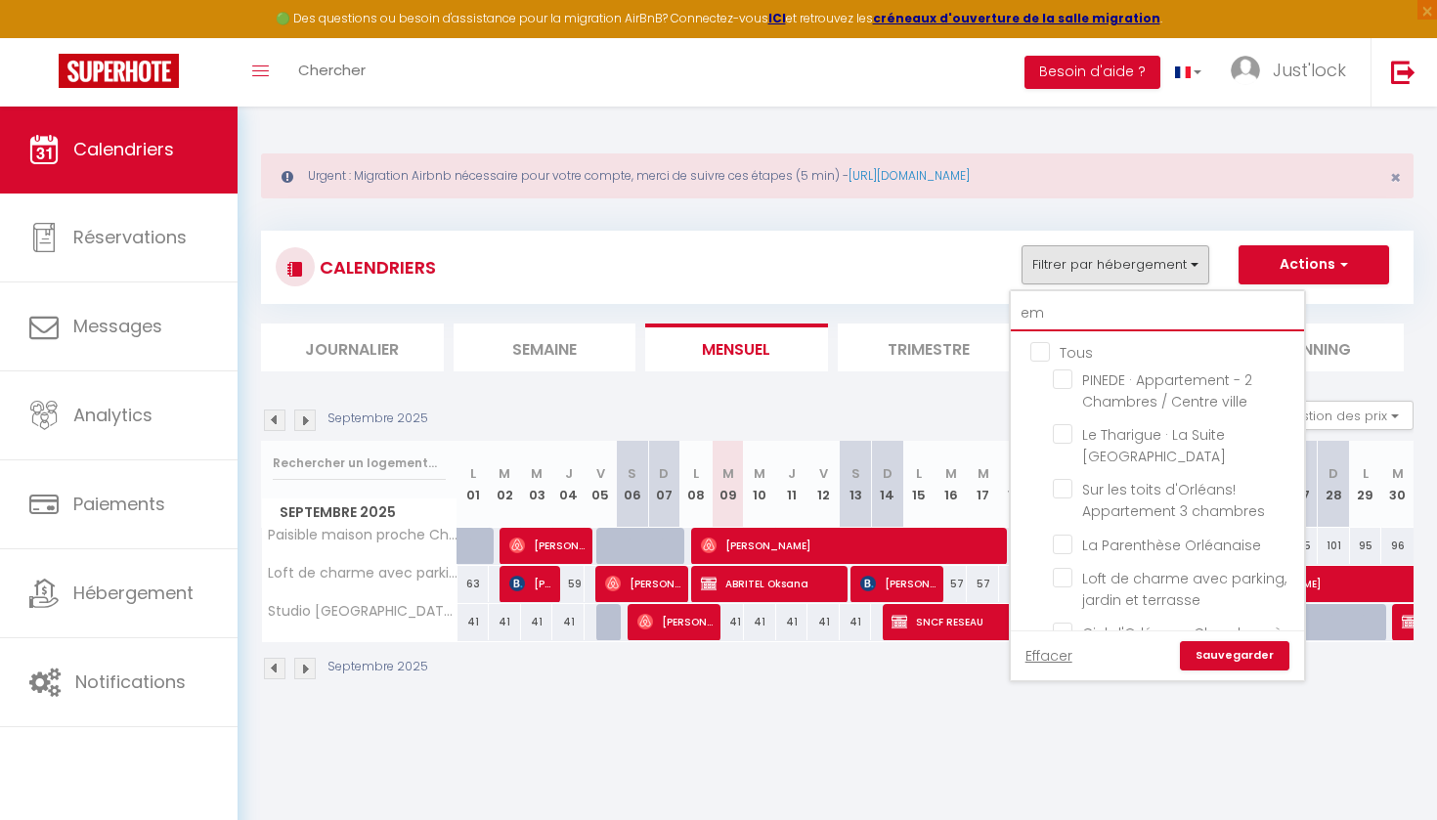
checkbox input "false"
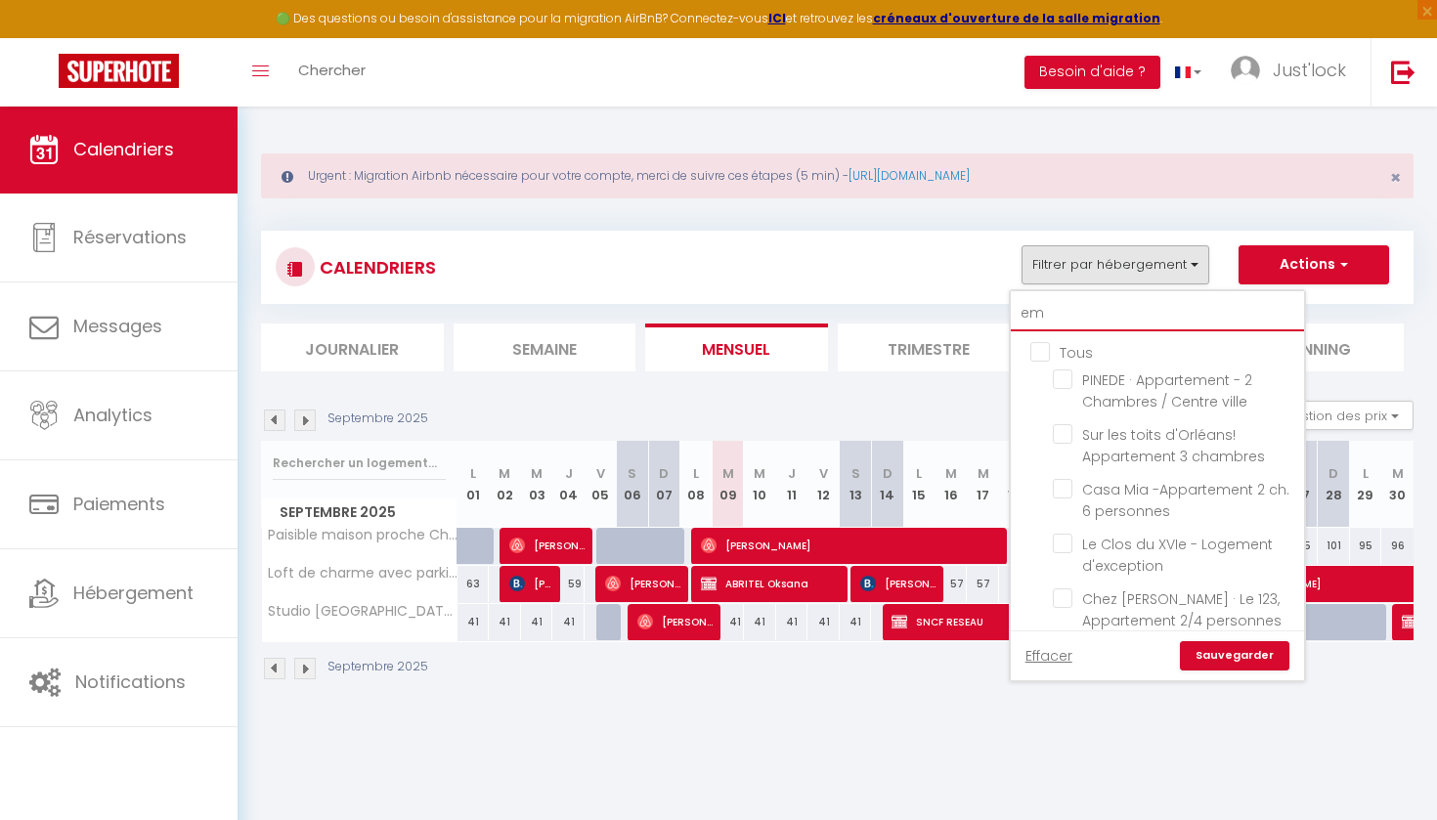
type input "emo"
checkbox input "false"
type input "emoi"
checkbox input "false"
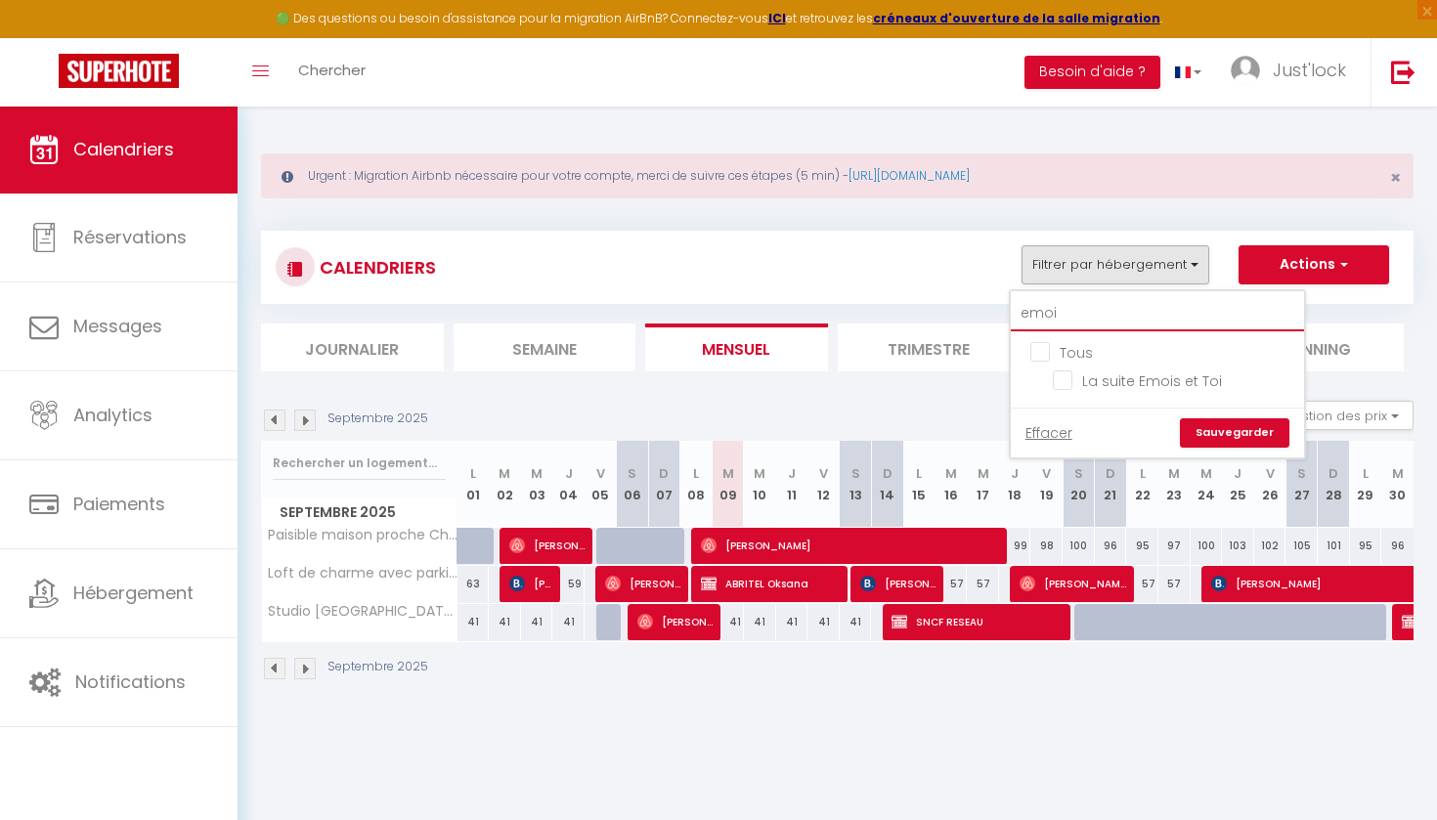
type input "emois"
checkbox input "false"
drag, startPoint x: 1070, startPoint y: 347, endPoint x: 1059, endPoint y: 382, distance: 36.8
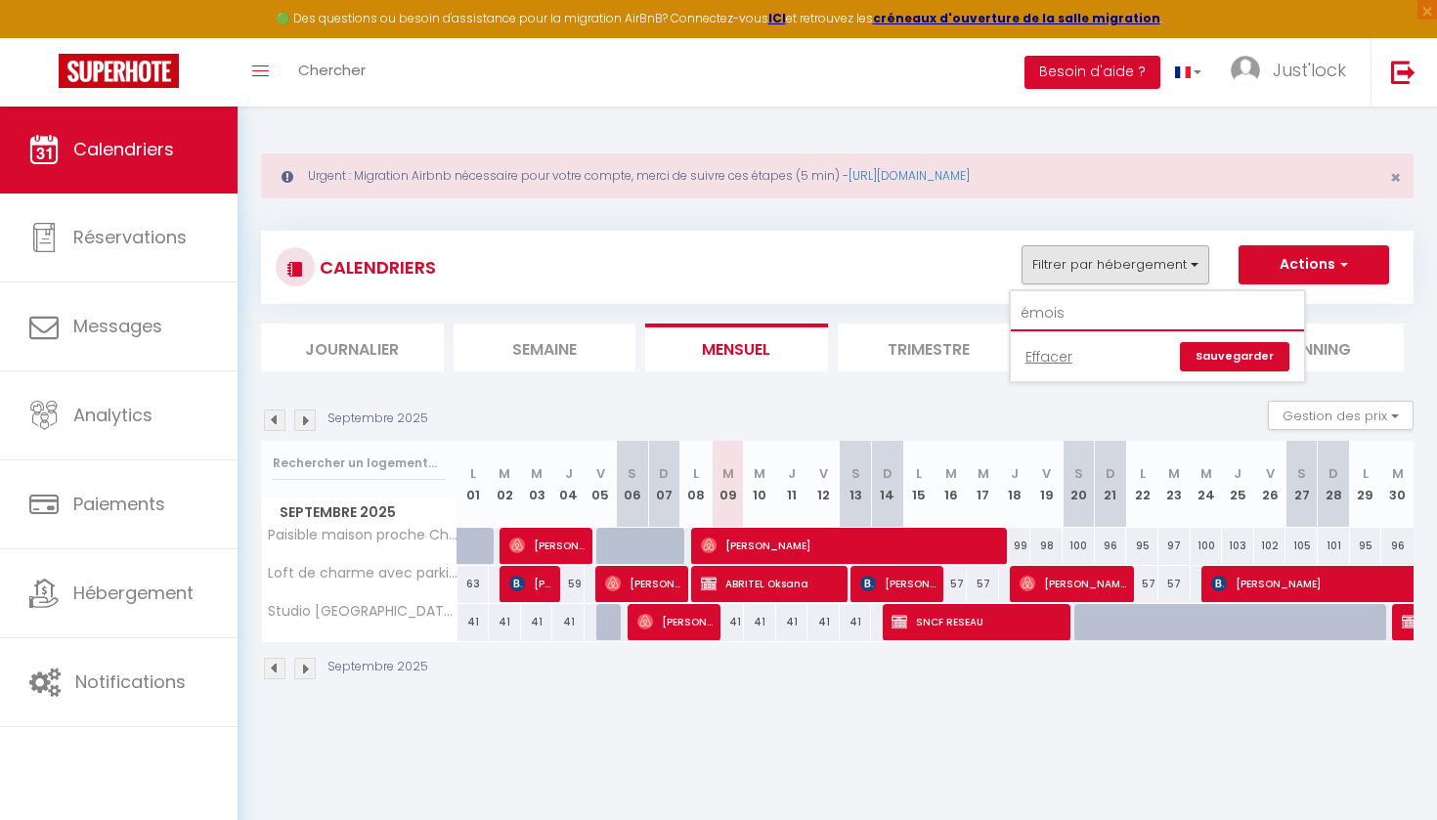
click at [1073, 304] on input "émois" at bounding box center [1157, 313] width 293 height 35
type input "é"
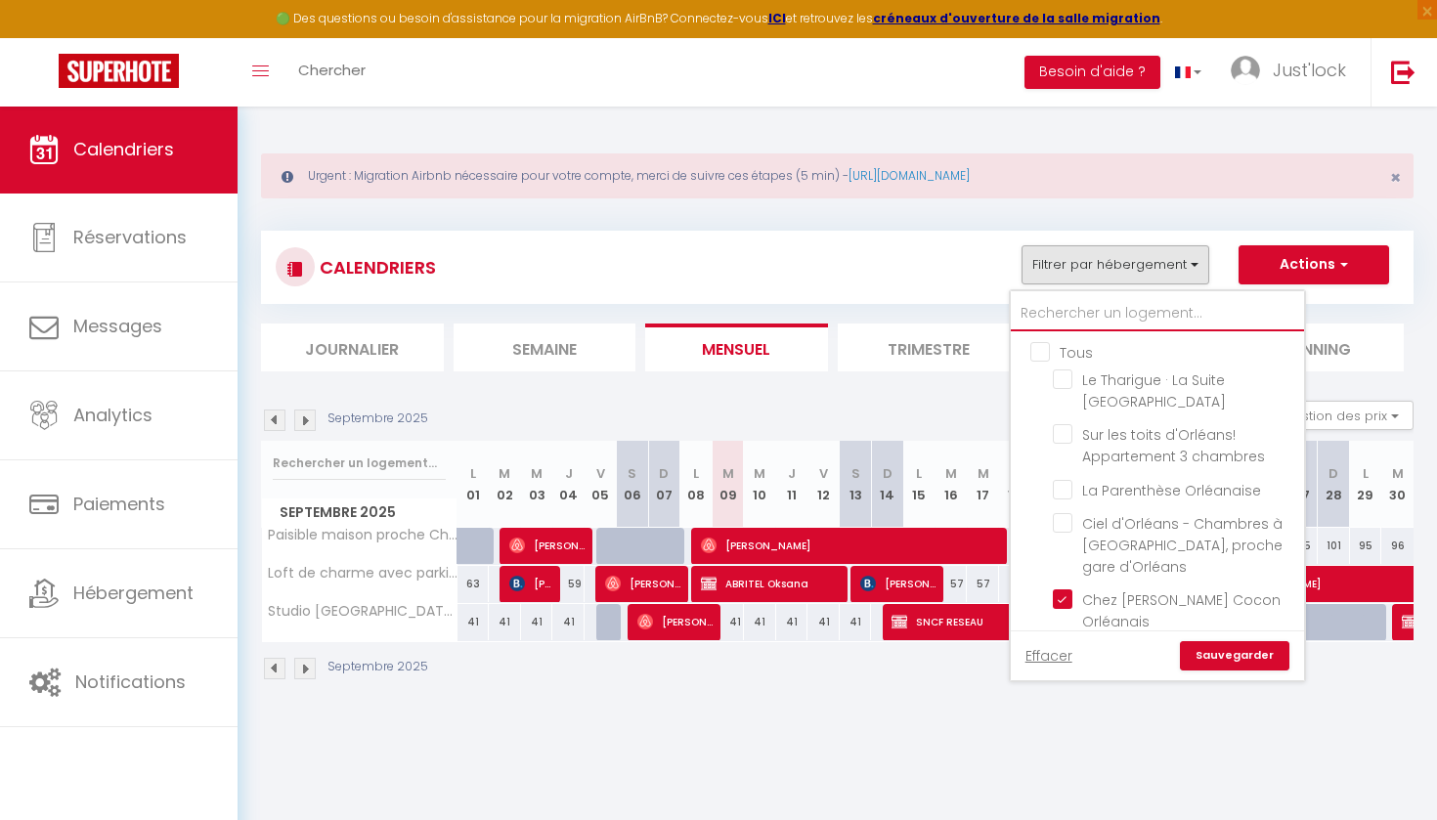
checkbox input "false"
checkbox input "true"
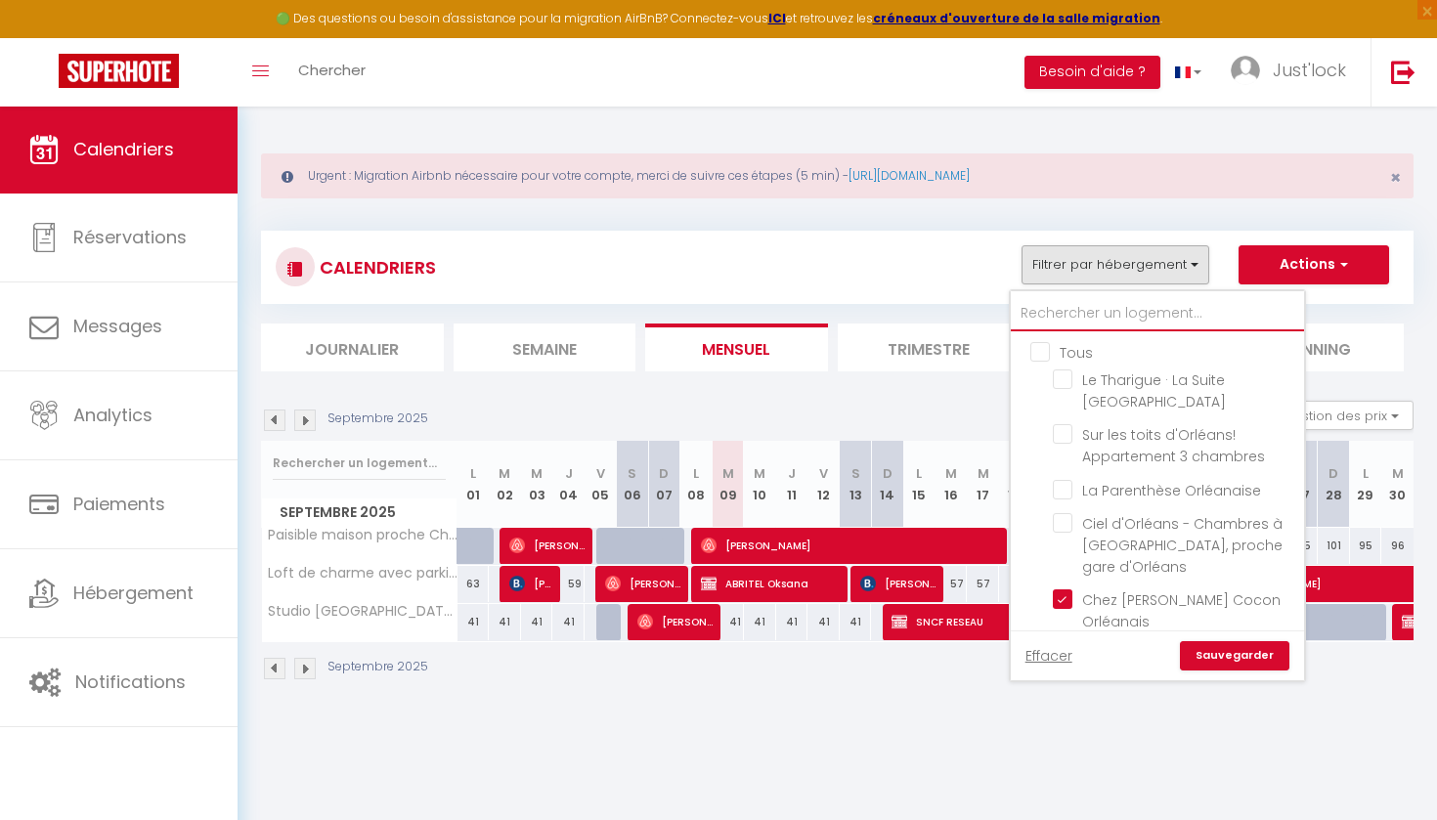
checkbox input "false"
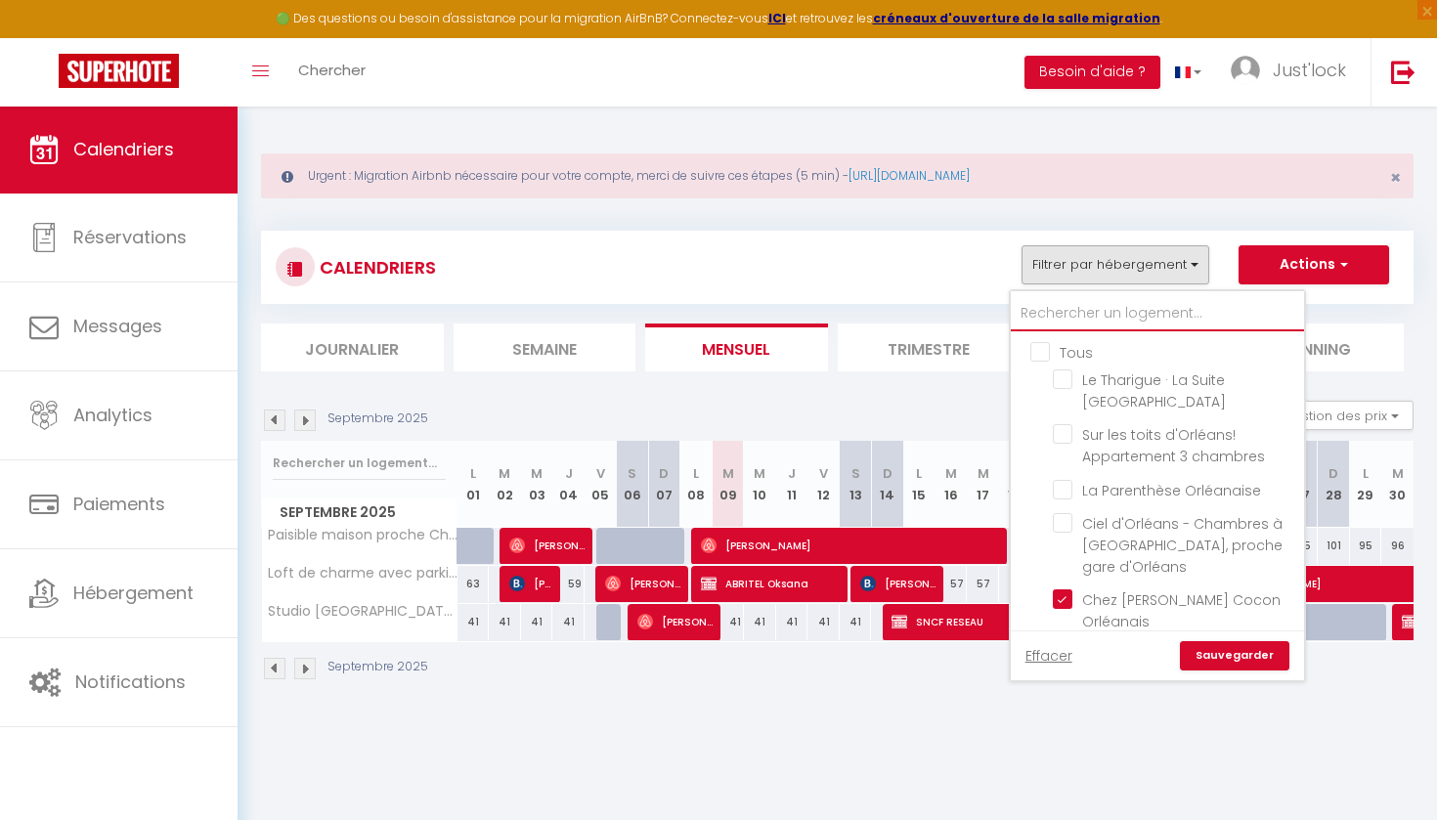
checkbox input "false"
checkbox input "true"
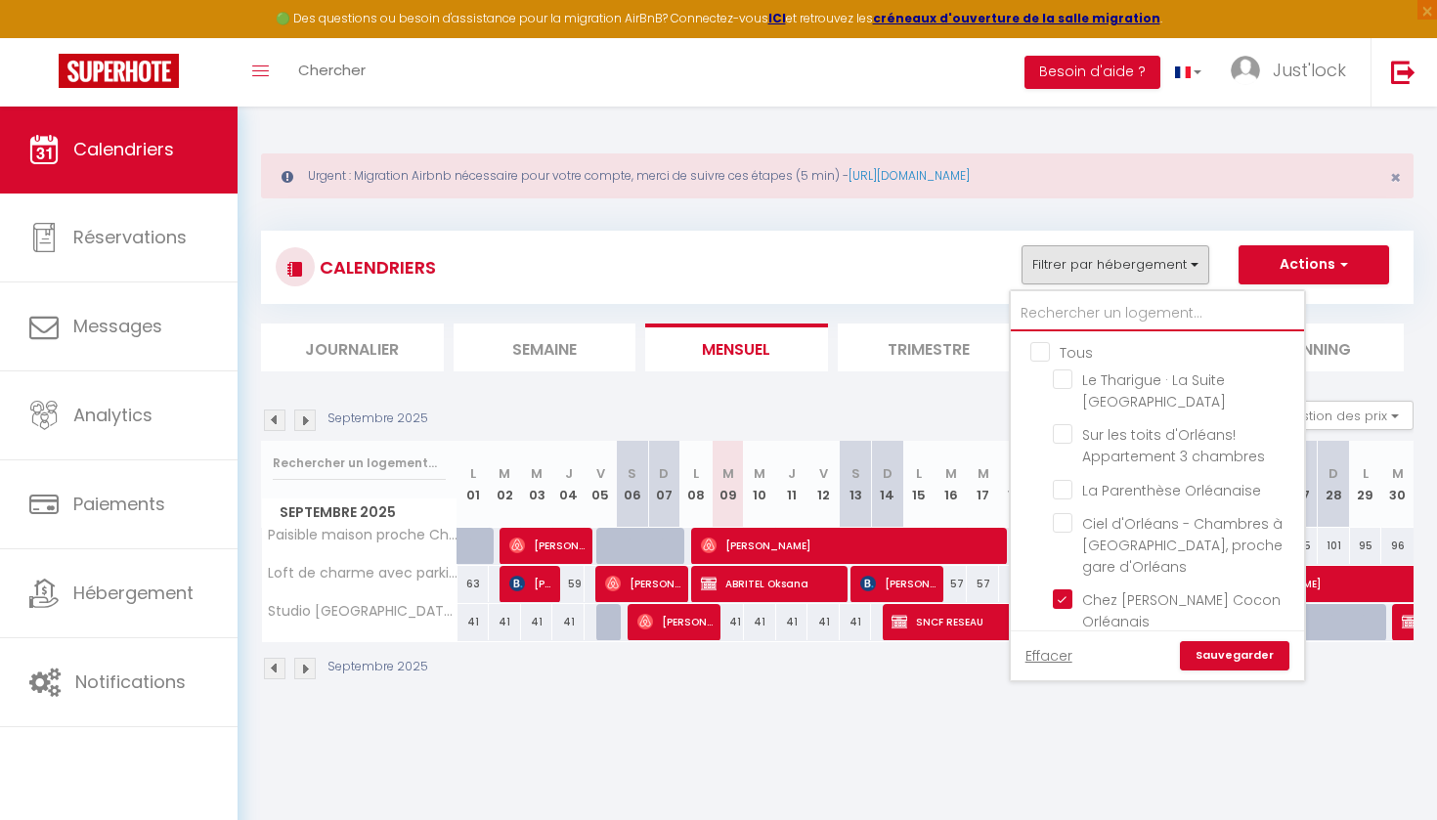
checkbox input "false"
type input "e"
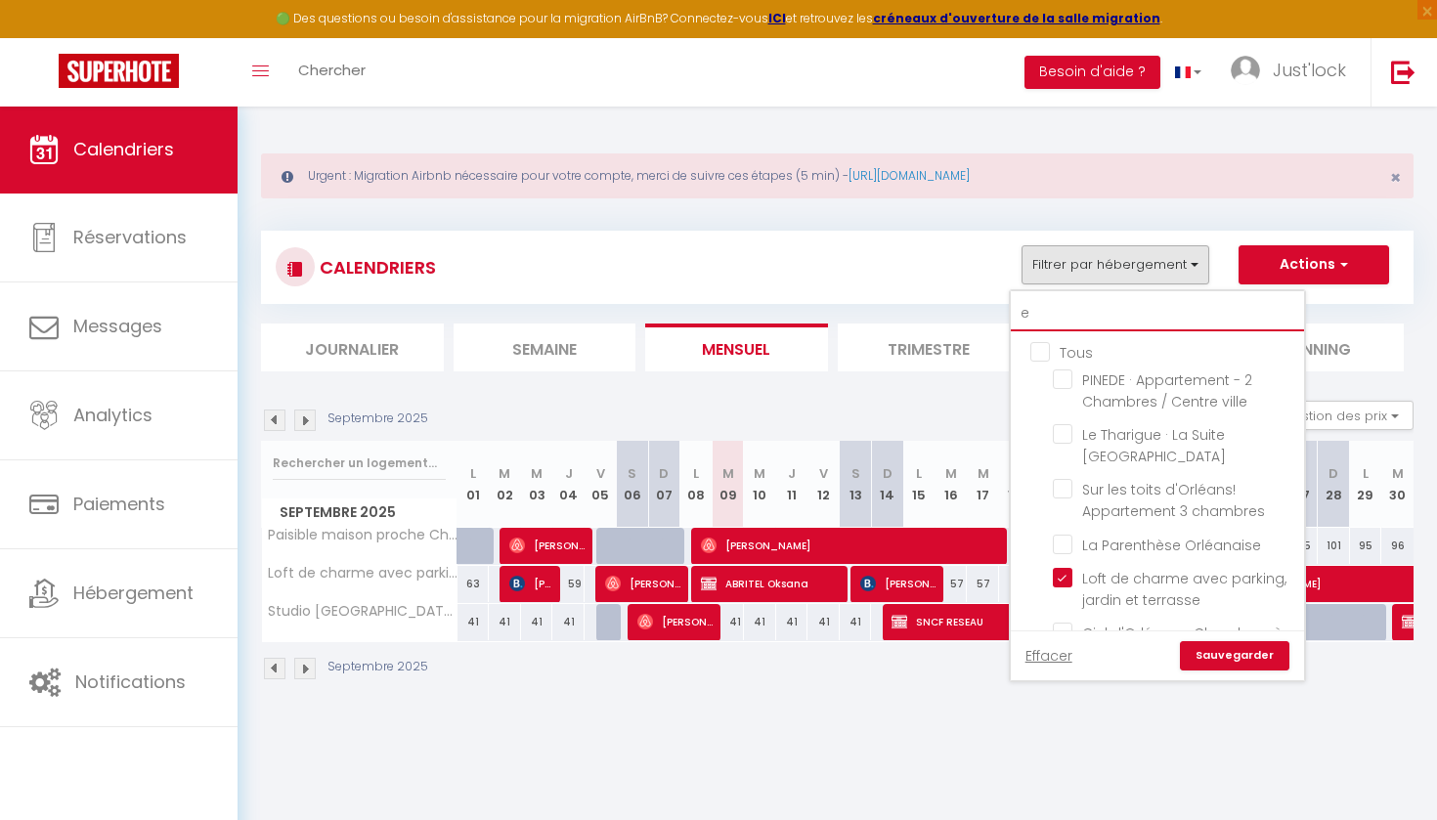
checkbox input "false"
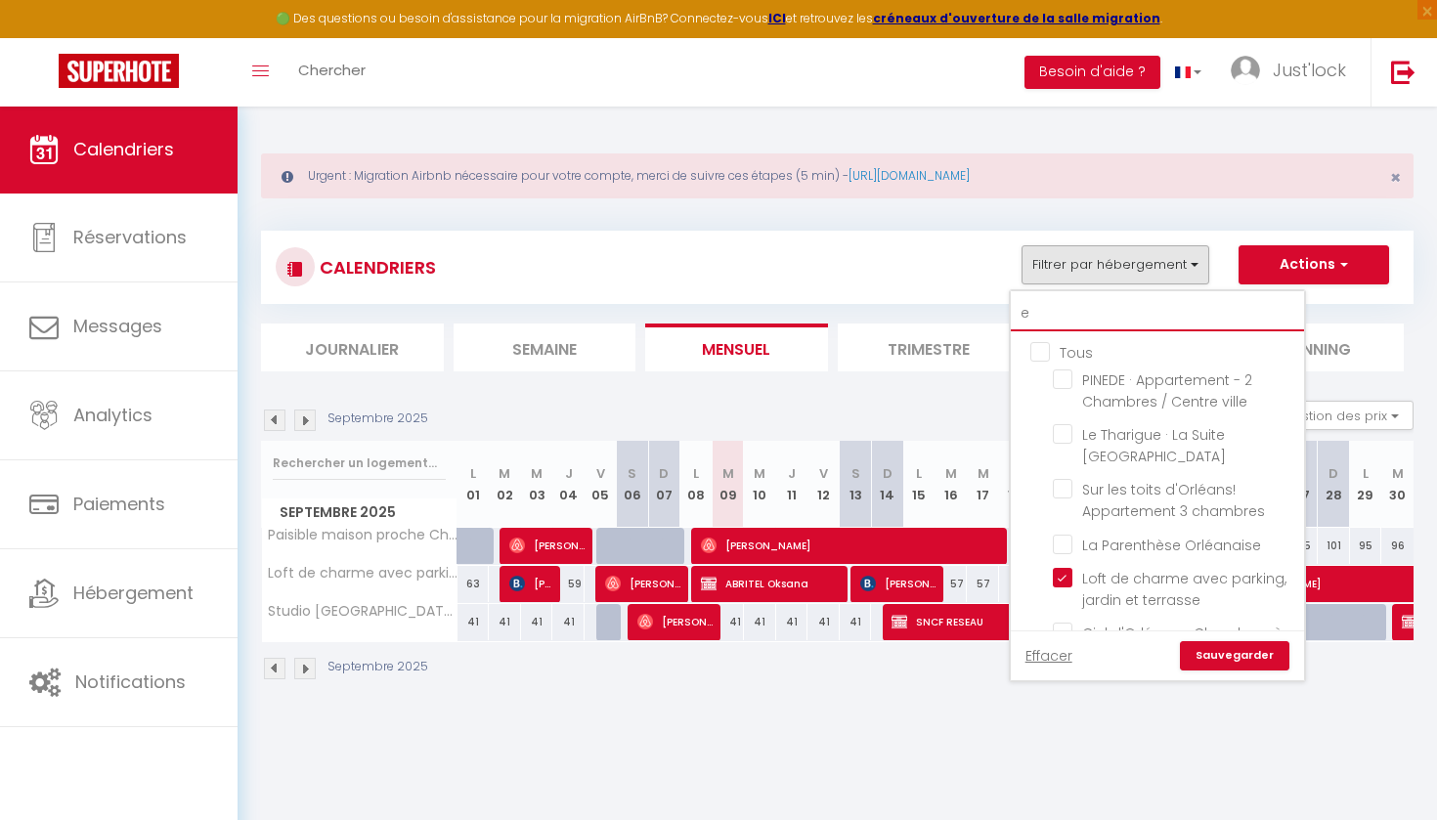
checkbox input "false"
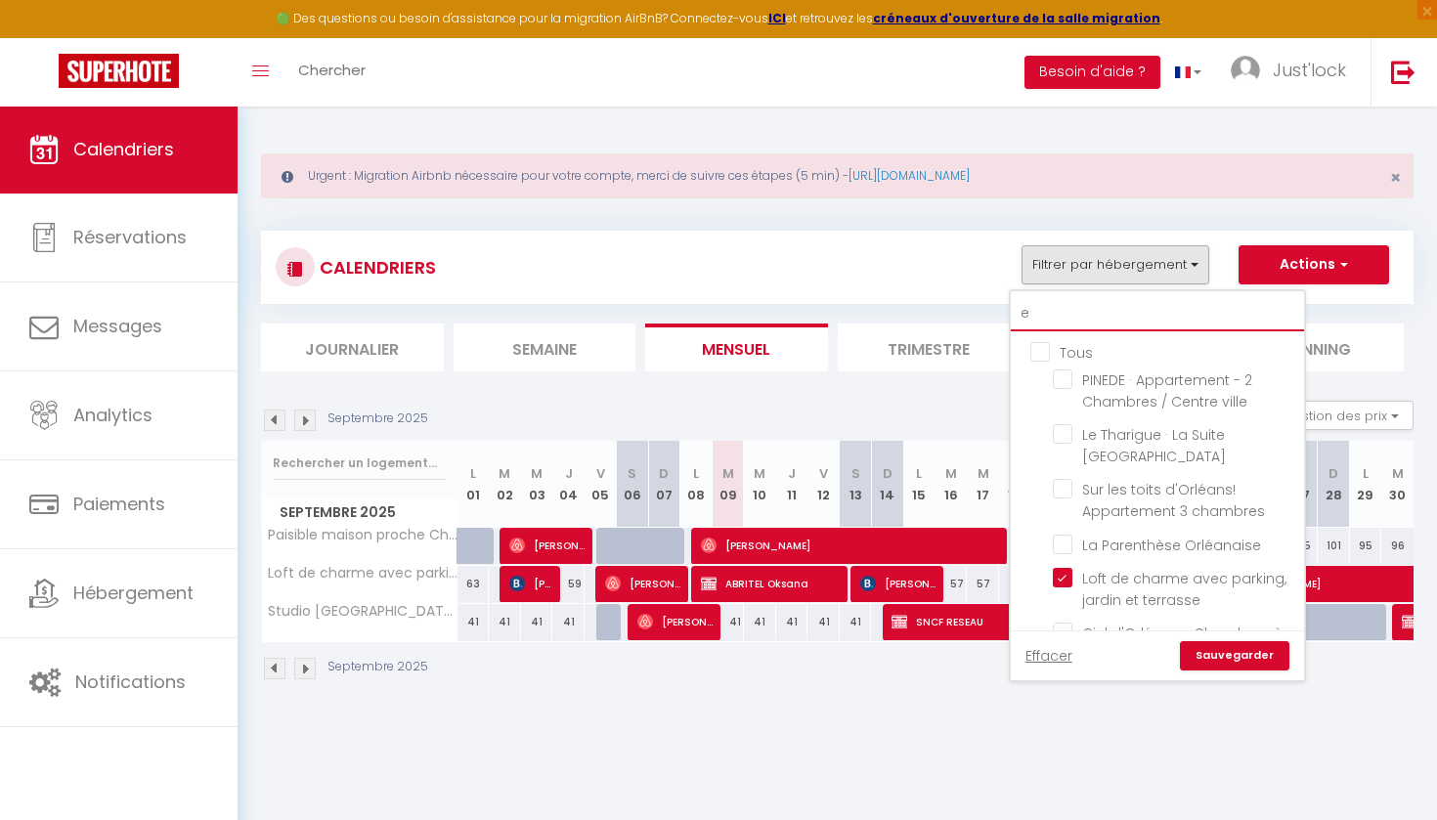
checkbox input "false"
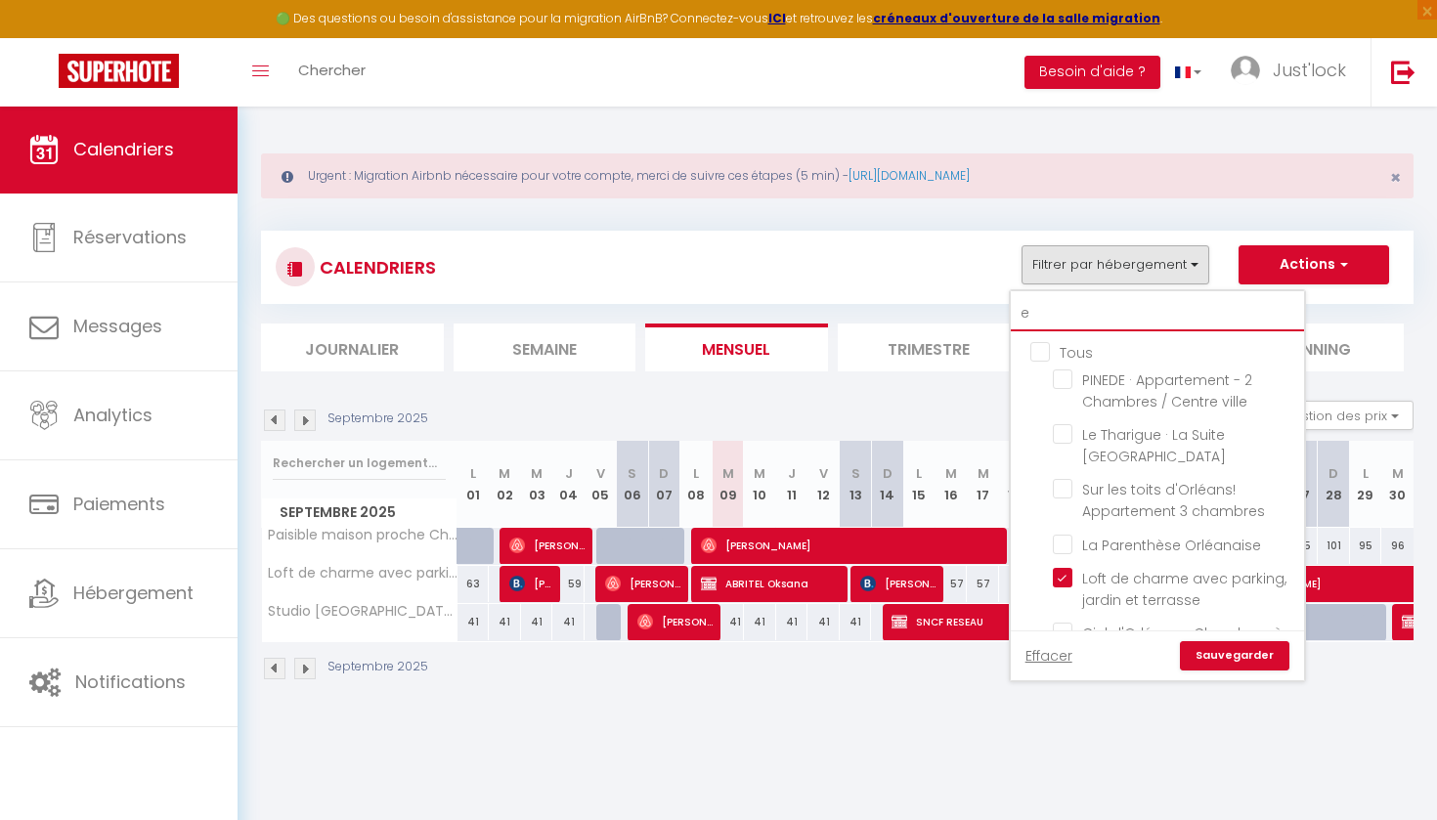
checkbox input "false"
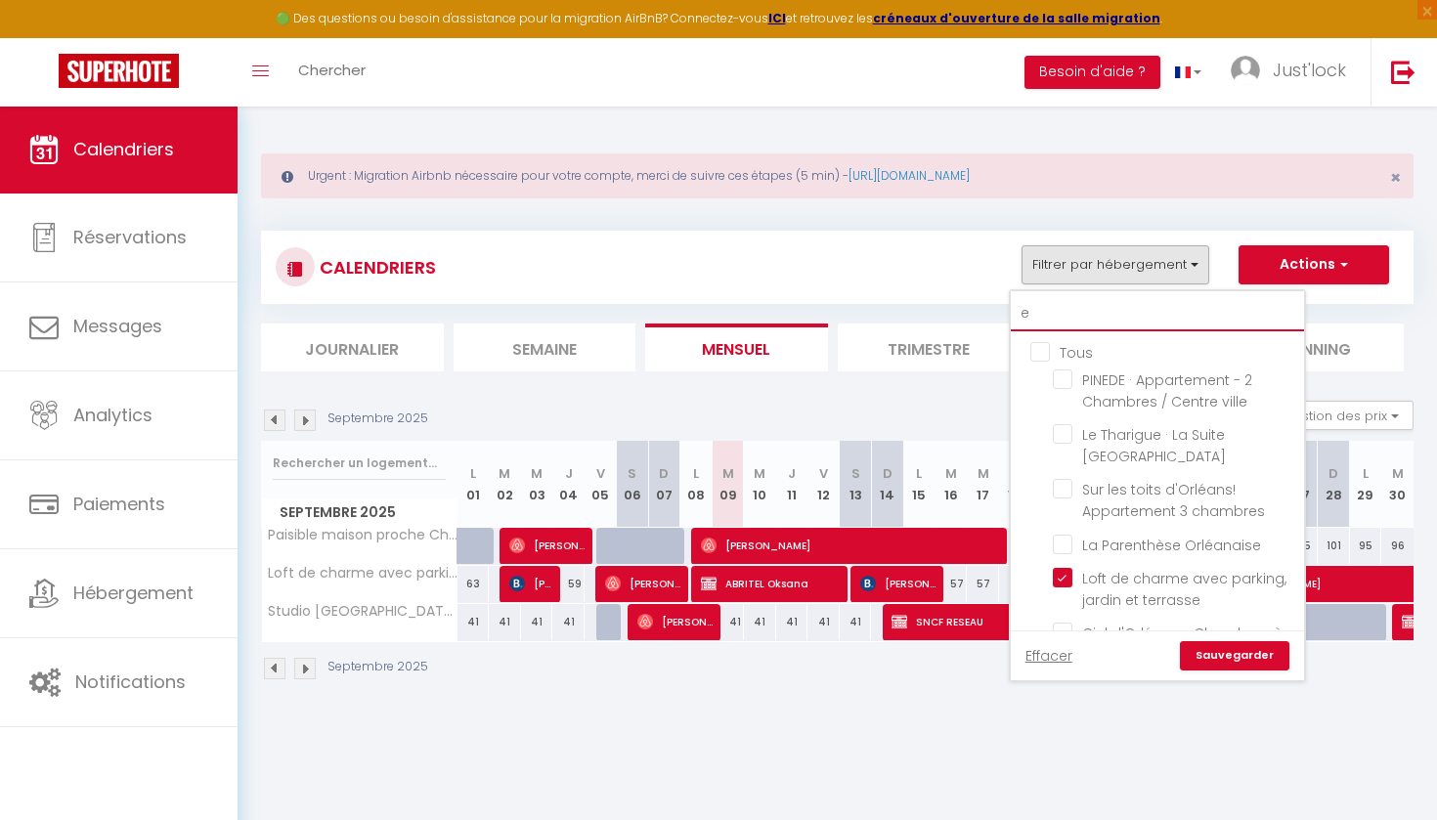
checkbox input "false"
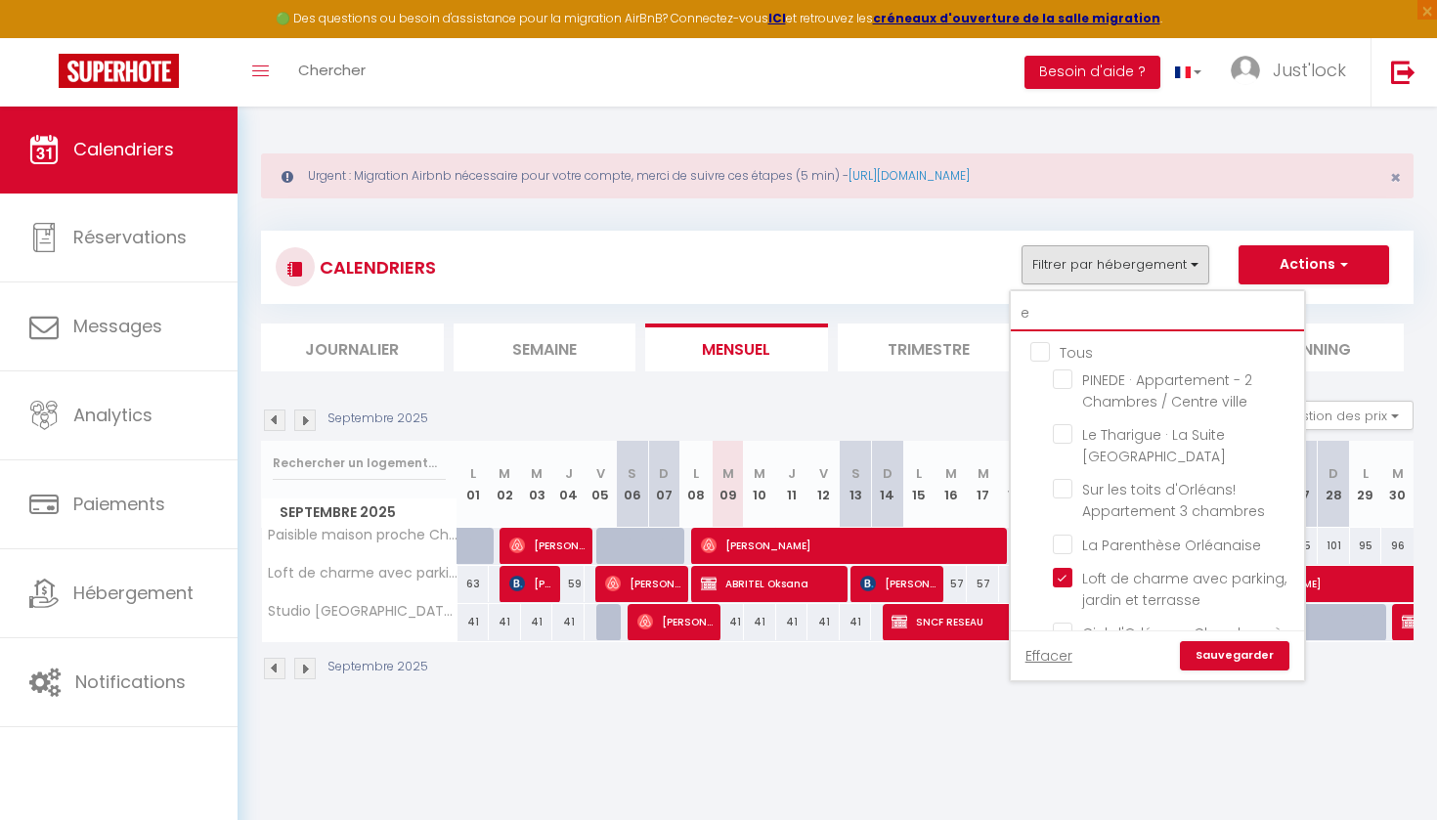
checkbox input "false"
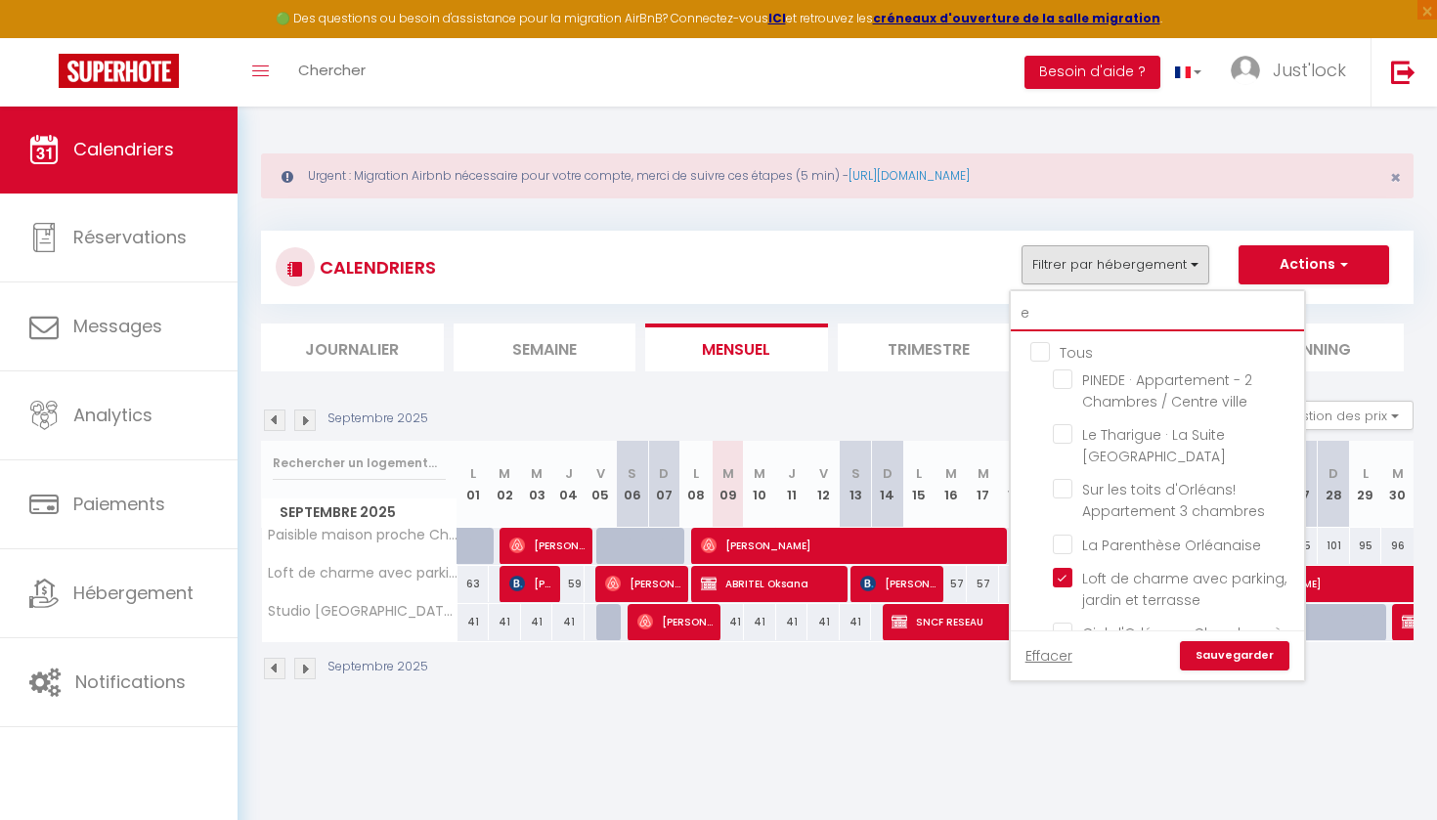
checkbox input "false"
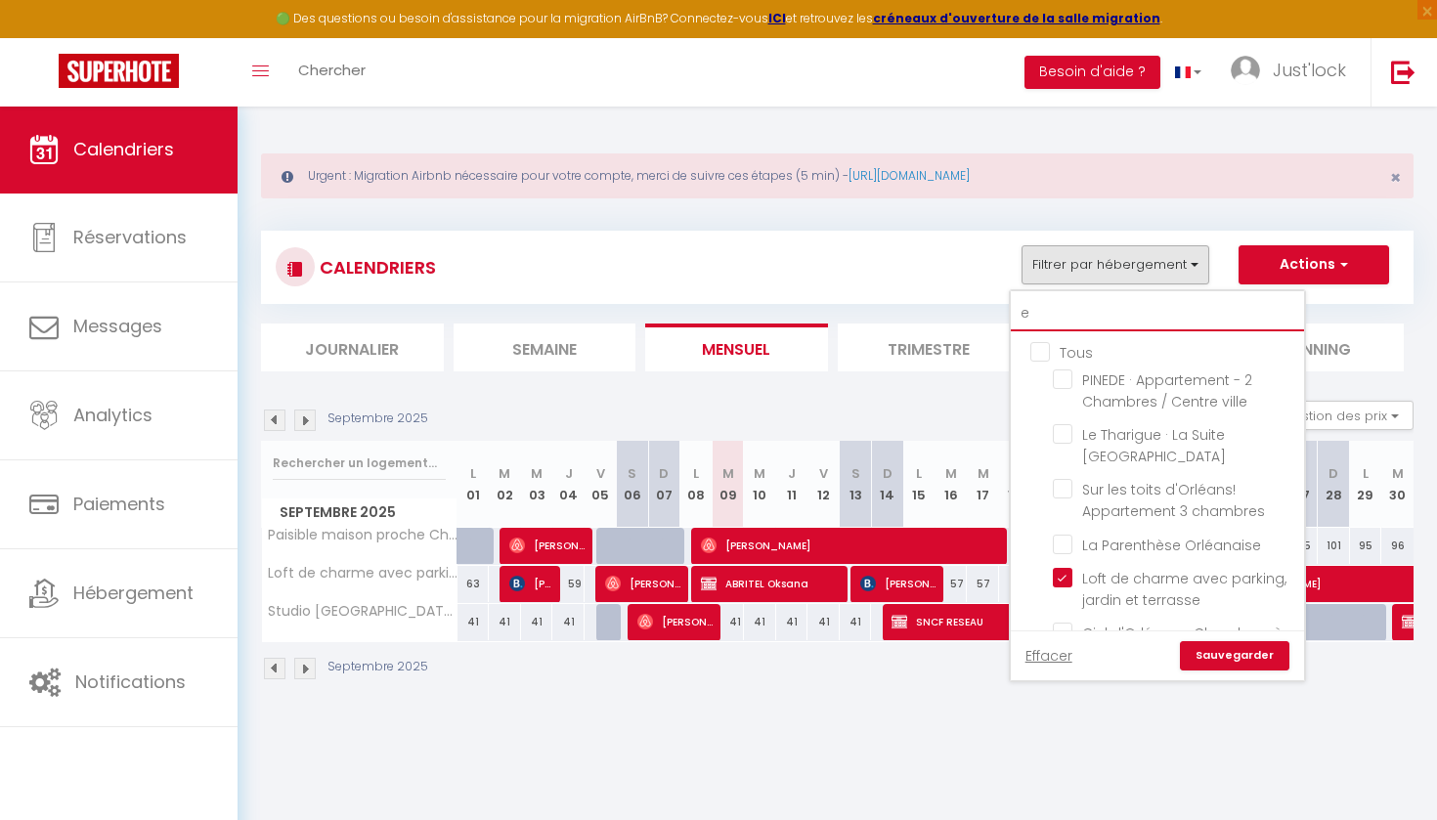
checkbox input "false"
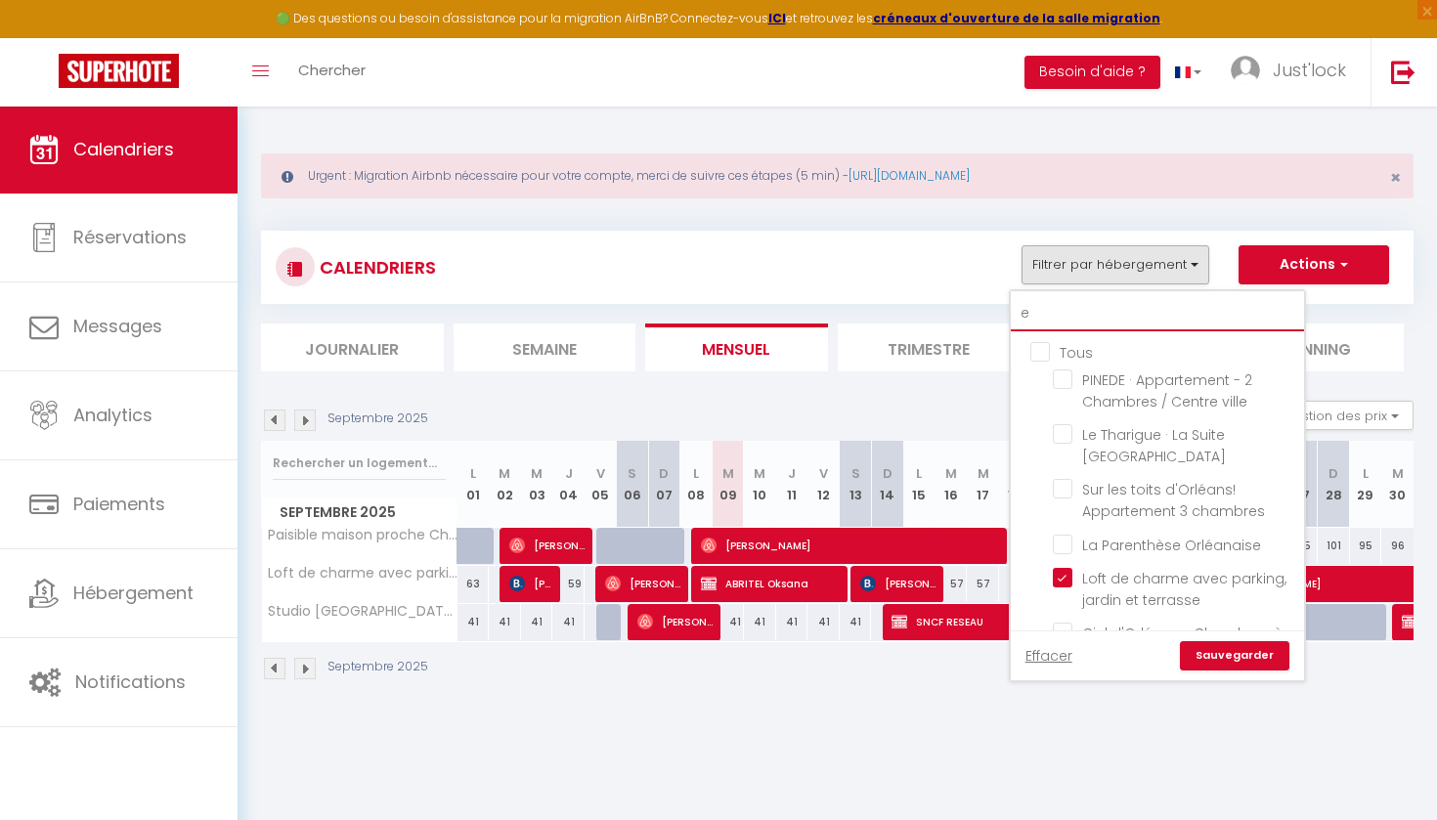
checkbox input "false"
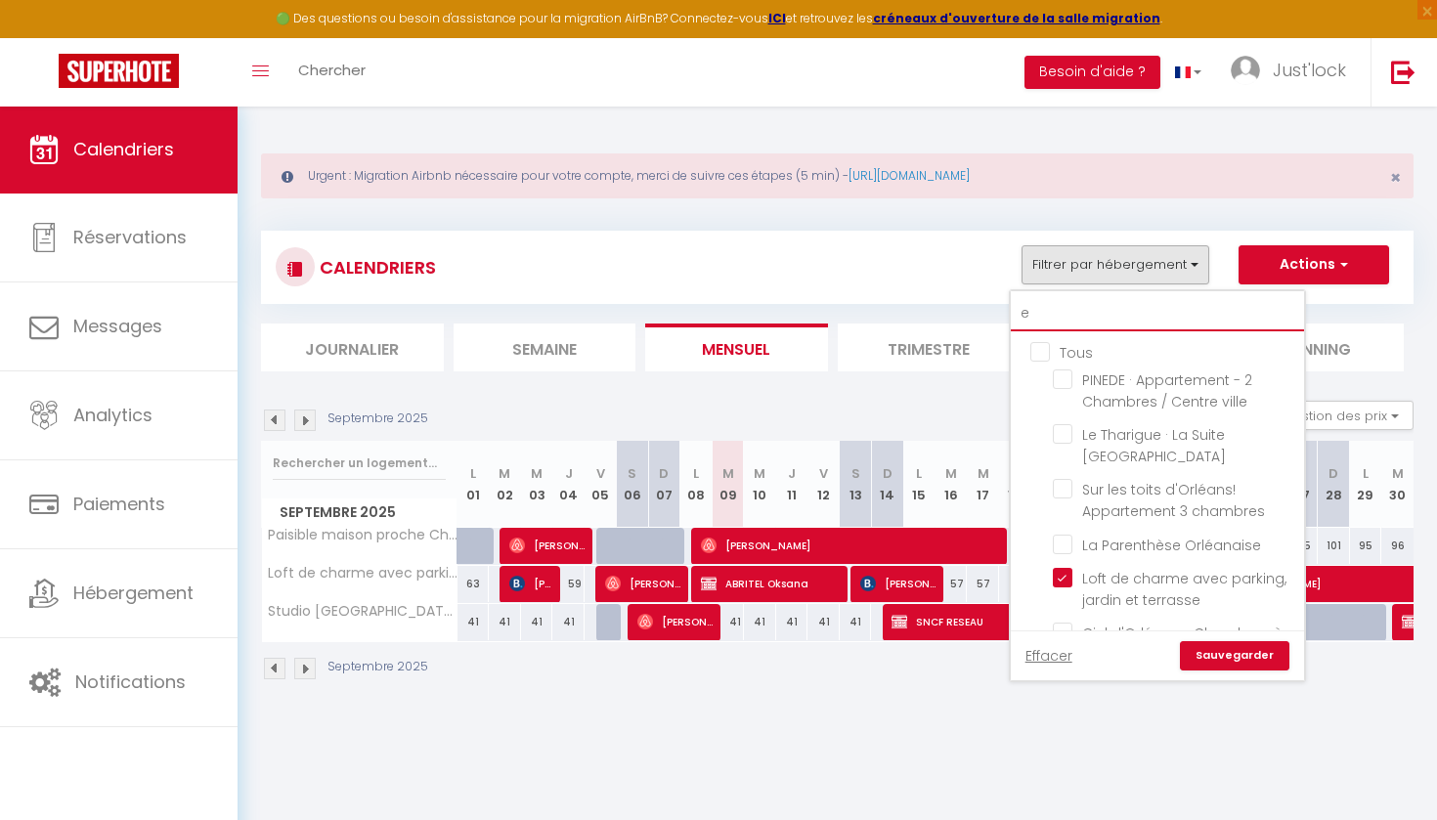
type input "em"
checkbox input "false"
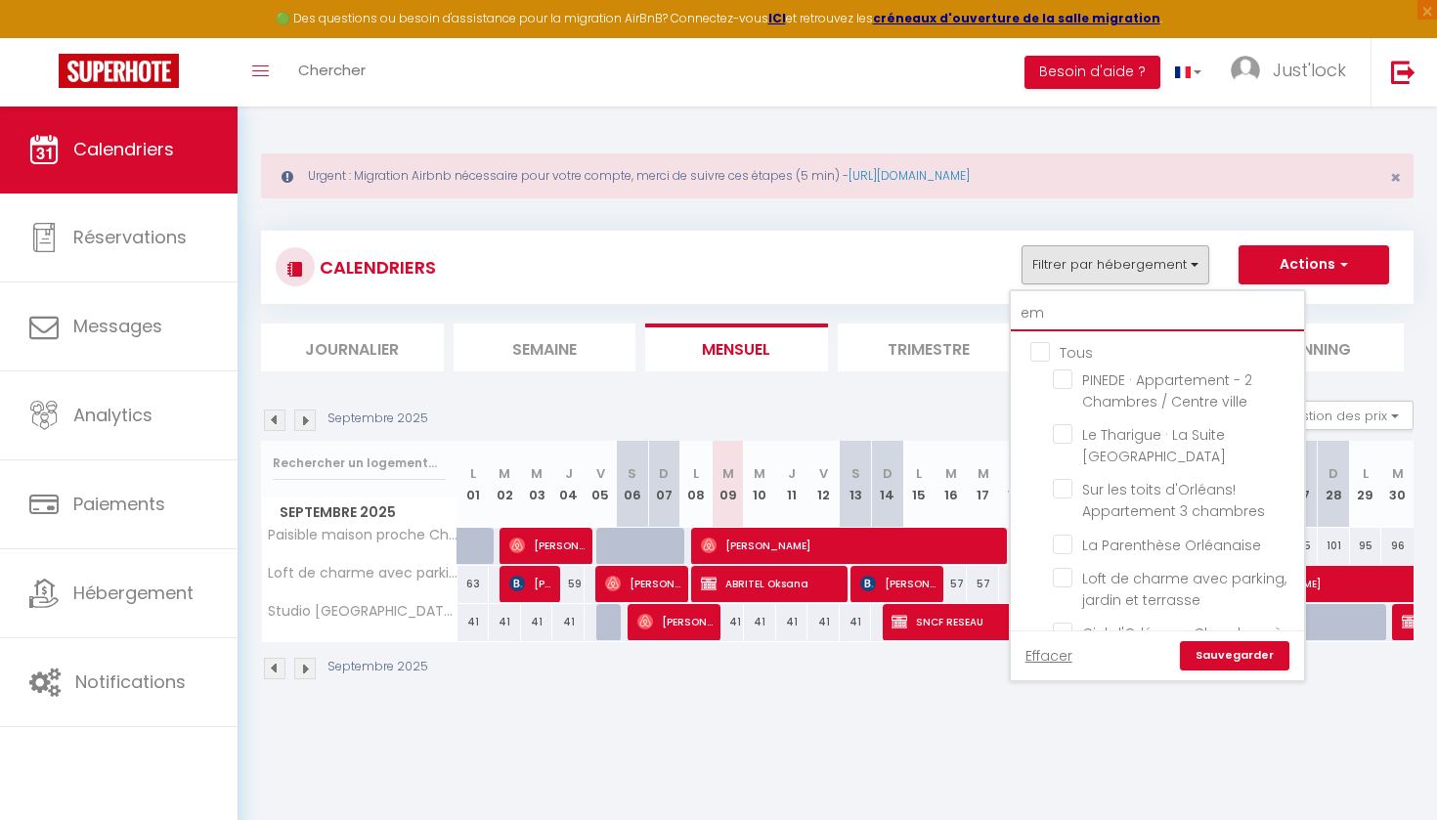
checkbox input "false"
type input "emo"
checkbox input "false"
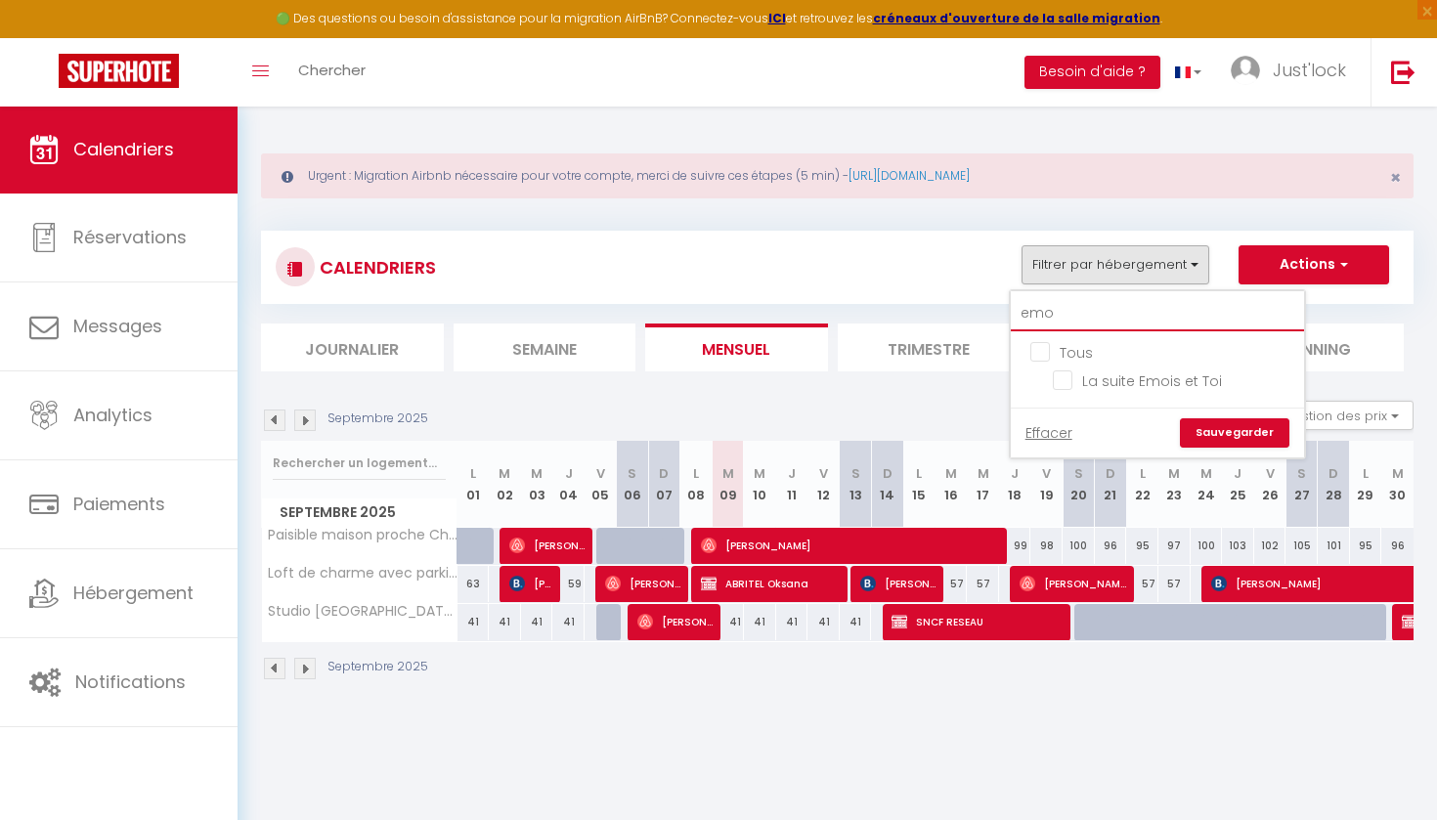
type input "emoi"
checkbox input "false"
type input "emois"
checkbox input "false"
type input "emois"
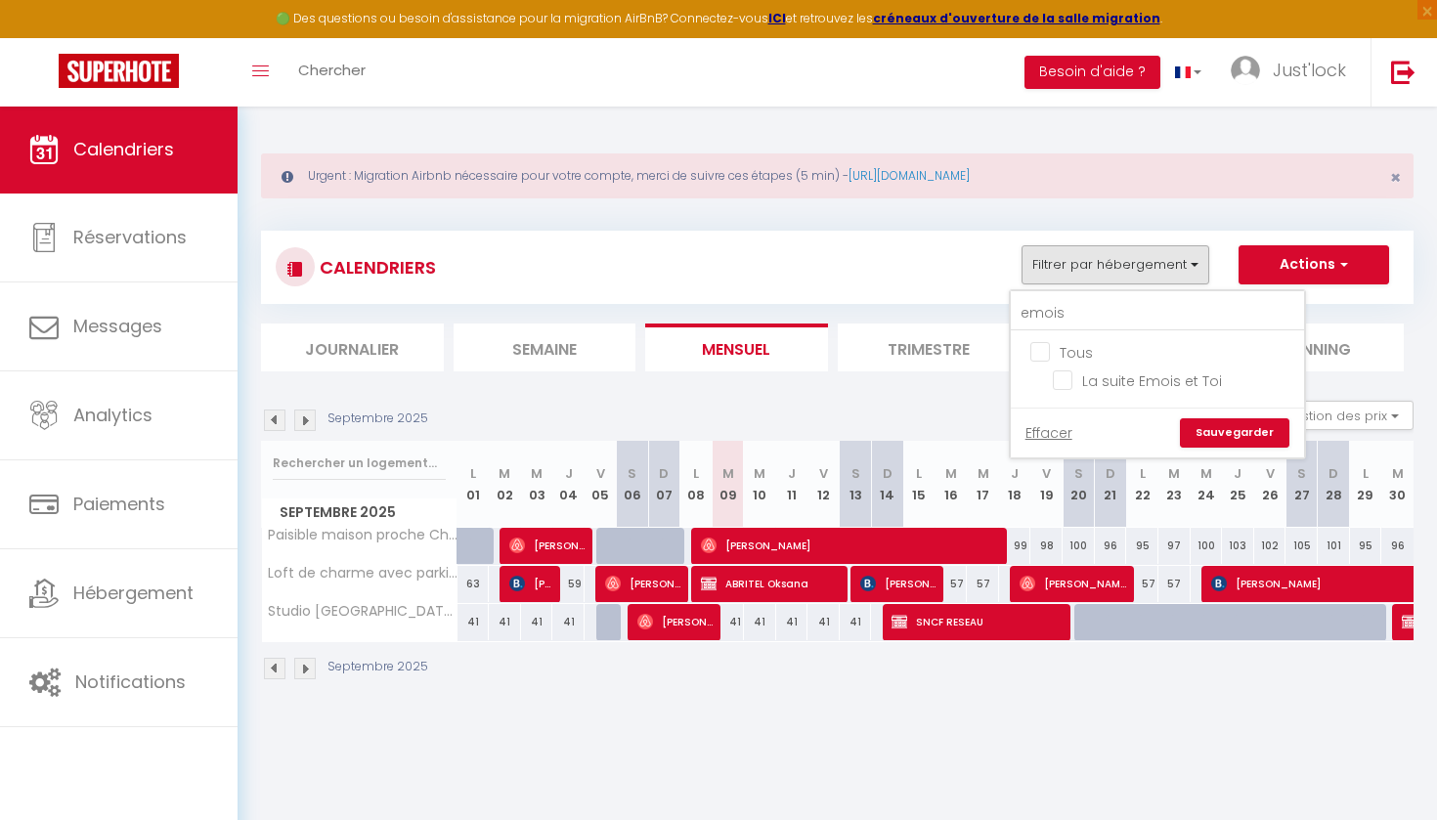
drag, startPoint x: 1066, startPoint y: 383, endPoint x: 1171, endPoint y: 403, distance: 107.4
click at [1068, 384] on input "La suite Emois et Toi" at bounding box center [1175, 380] width 244 height 20
checkbox input "true"
click at [1262, 424] on link "Sauvegarder" at bounding box center [1234, 432] width 109 height 29
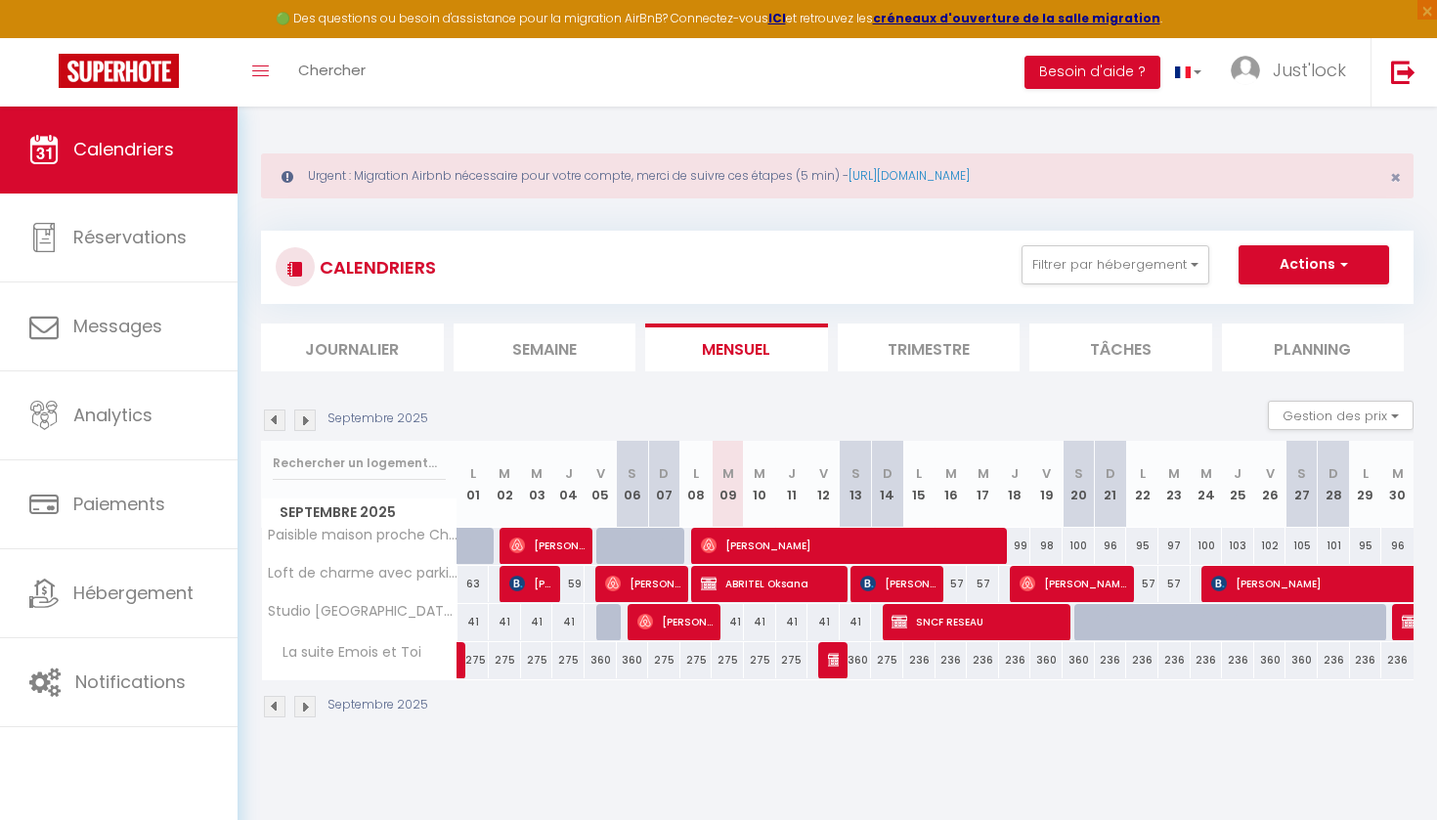
click at [272, 418] on img at bounding box center [275, 421] width 22 height 22
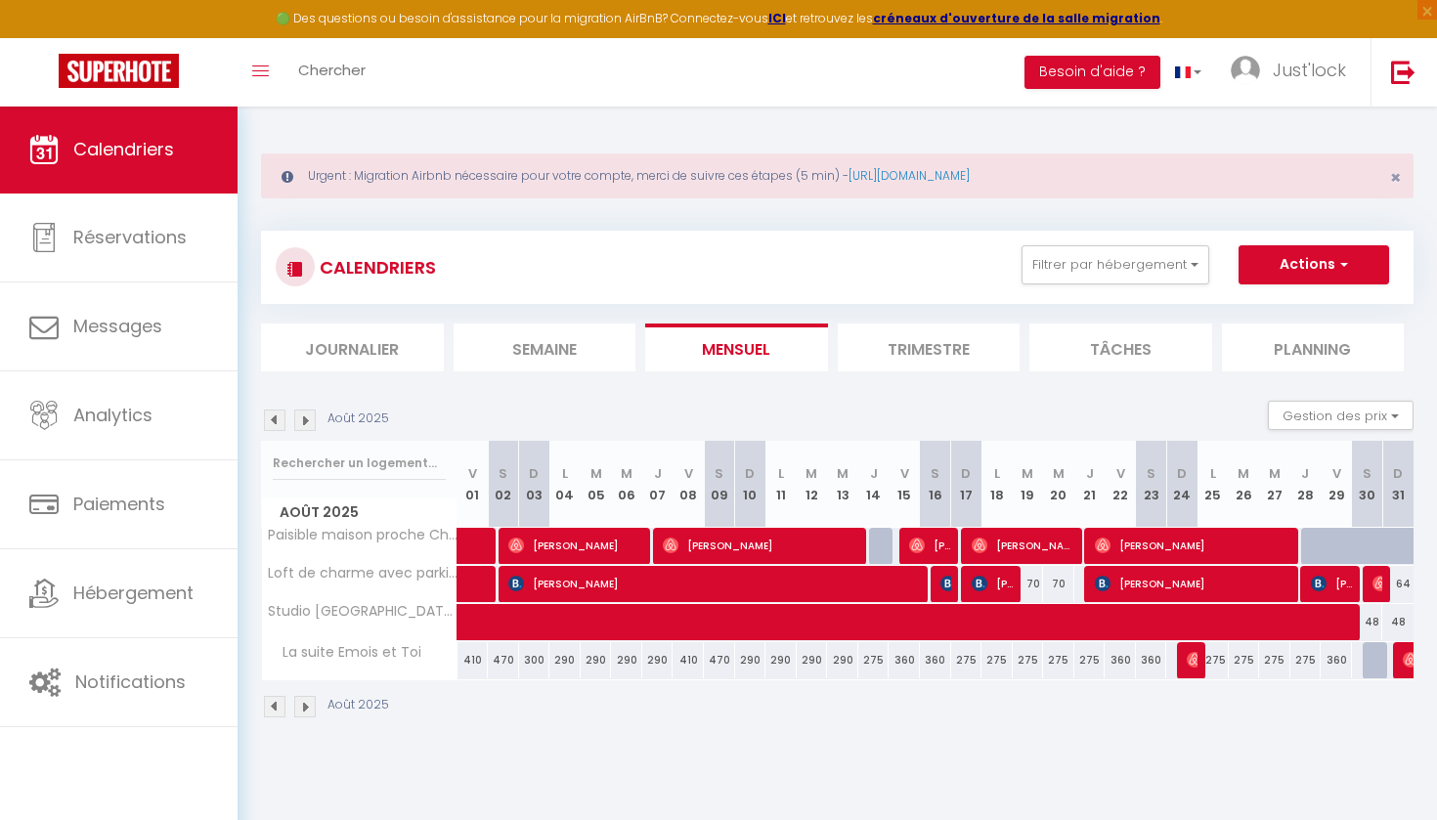
click at [293, 415] on div "Août 2025" at bounding box center [328, 421] width 134 height 22
click at [304, 417] on img at bounding box center [305, 421] width 22 height 22
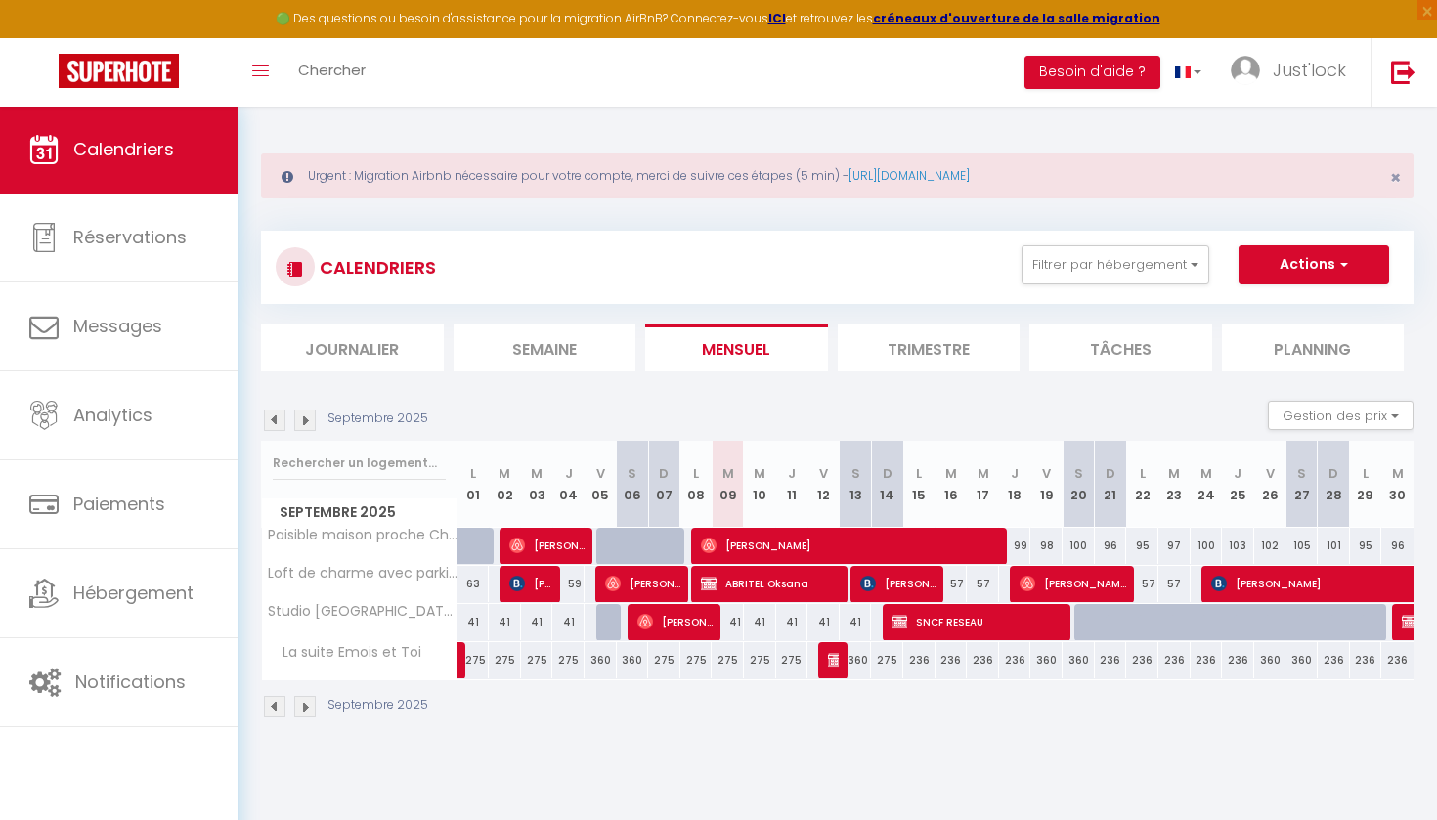
click at [304, 417] on img at bounding box center [305, 421] width 22 height 22
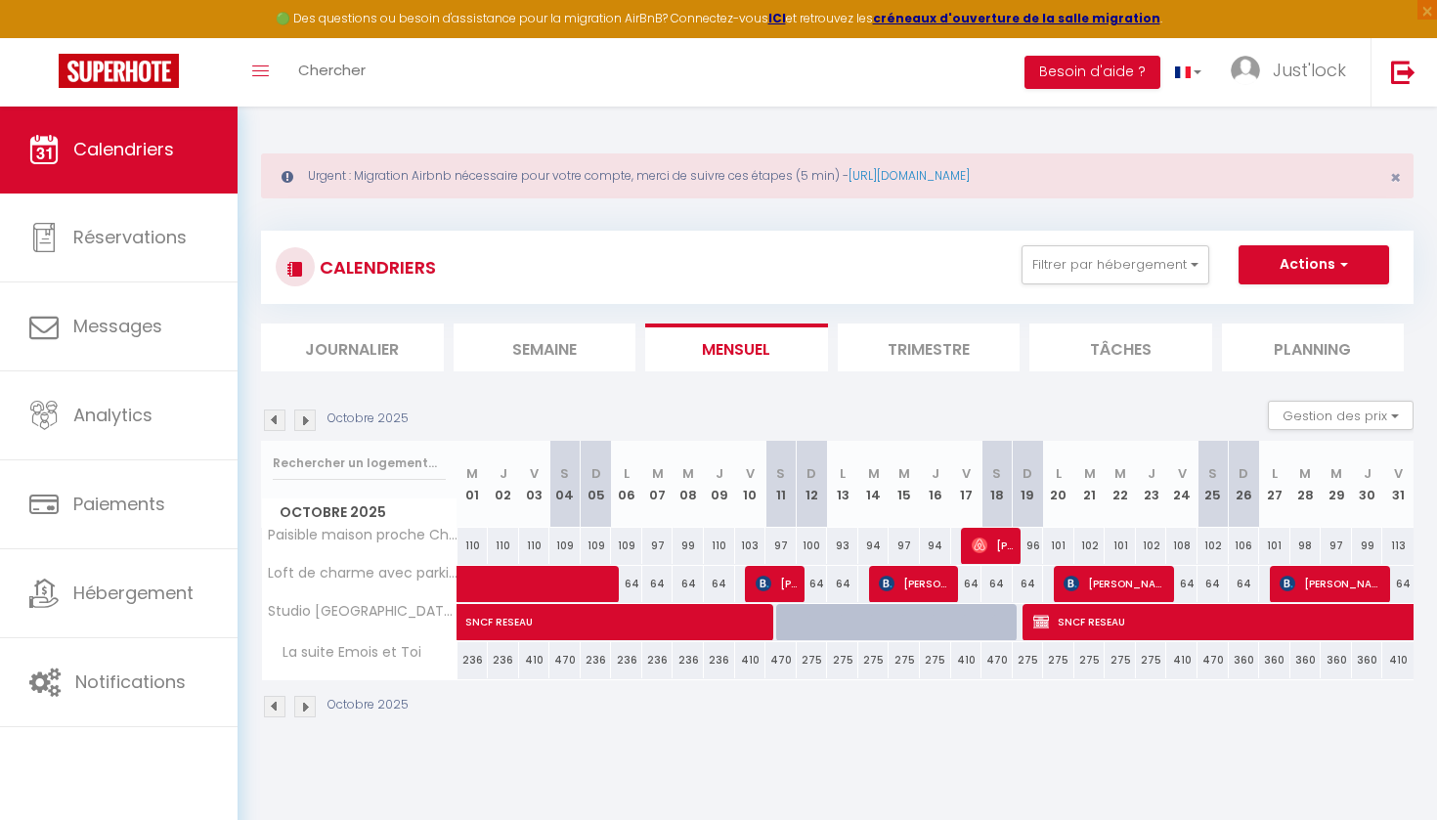
scroll to position [0, 1]
click at [277, 417] on img at bounding box center [275, 421] width 22 height 22
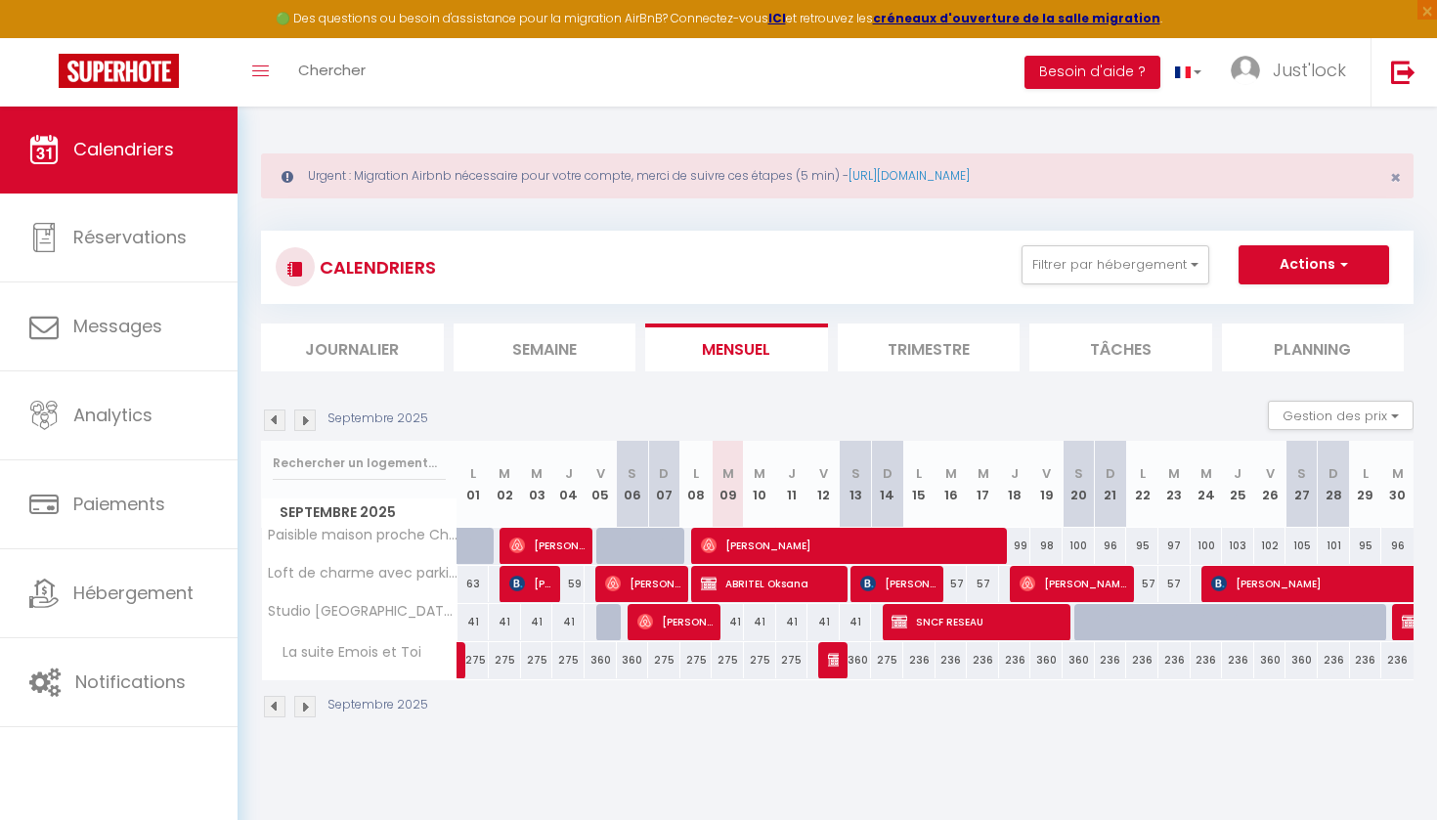
scroll to position [0, 0]
click at [726, 659] on div "275" at bounding box center [728, 660] width 32 height 36
type input "275"
type input "[DATE] Septembre 2025"
type input "Mer 10 Septembre 2025"
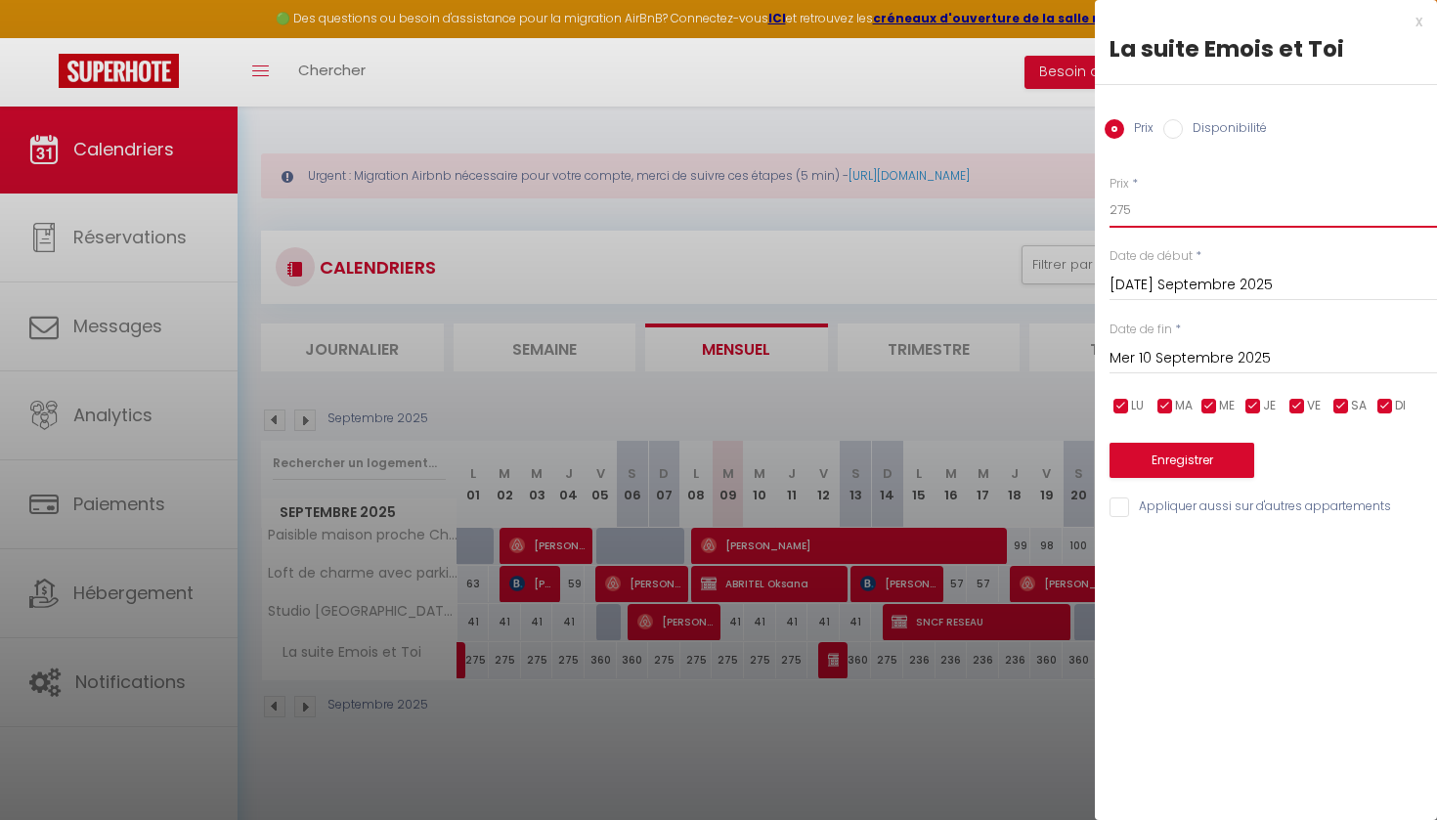
click at [1147, 217] on input "275" at bounding box center [1274, 210] width 328 height 35
type input "2"
type input "190"
drag, startPoint x: 1298, startPoint y: 402, endPoint x: 1310, endPoint y: 402, distance: 11.7
click at [1298, 402] on input "checkbox" at bounding box center [1298, 407] width 20 height 20
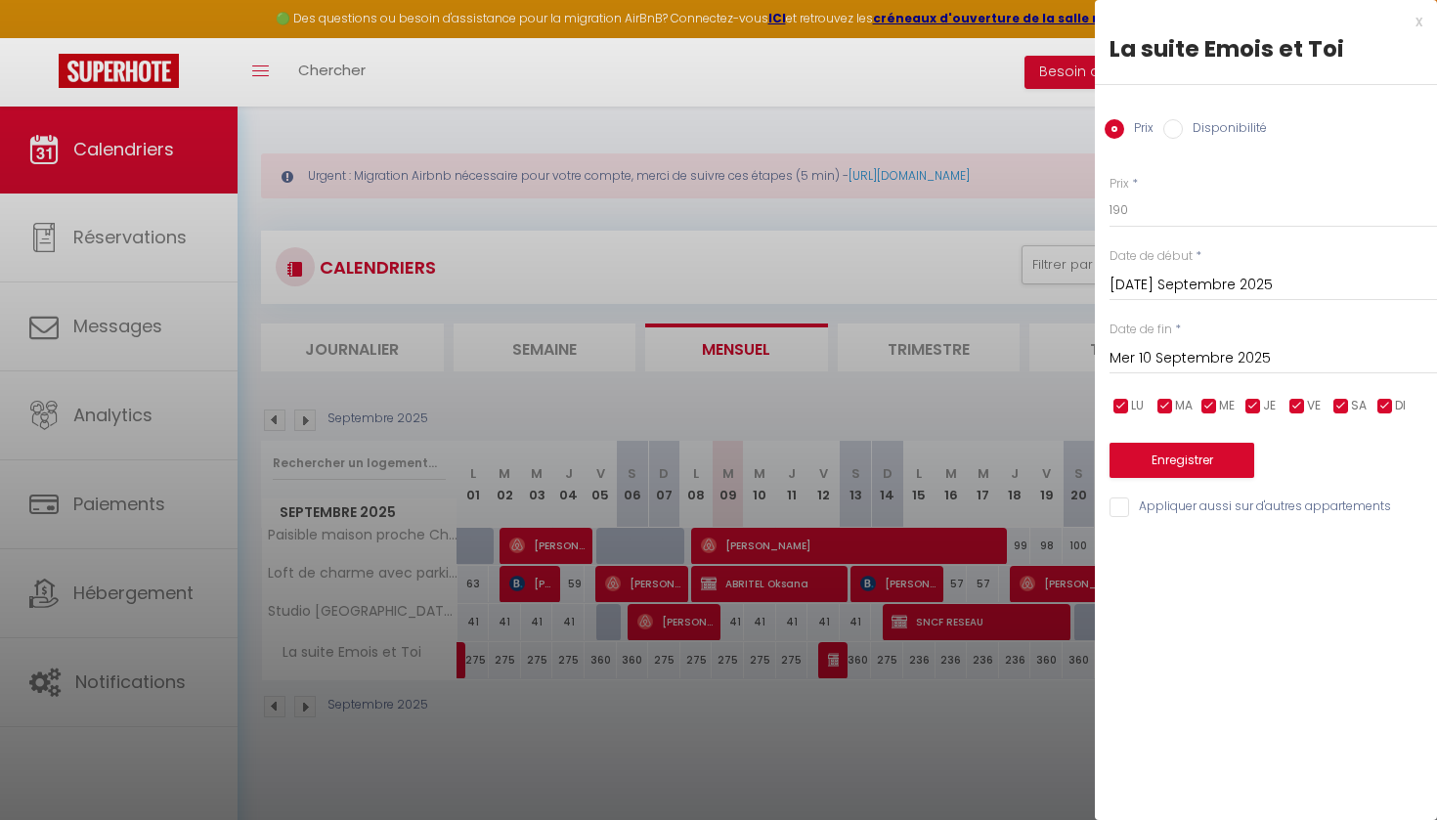
checkbox input "false"
click at [1350, 404] on li "SA" at bounding box center [1351, 407] width 20 height 22
checkbox input "false"
click at [1242, 346] on input "Mer 10 Septembre 2025" at bounding box center [1274, 358] width 328 height 25
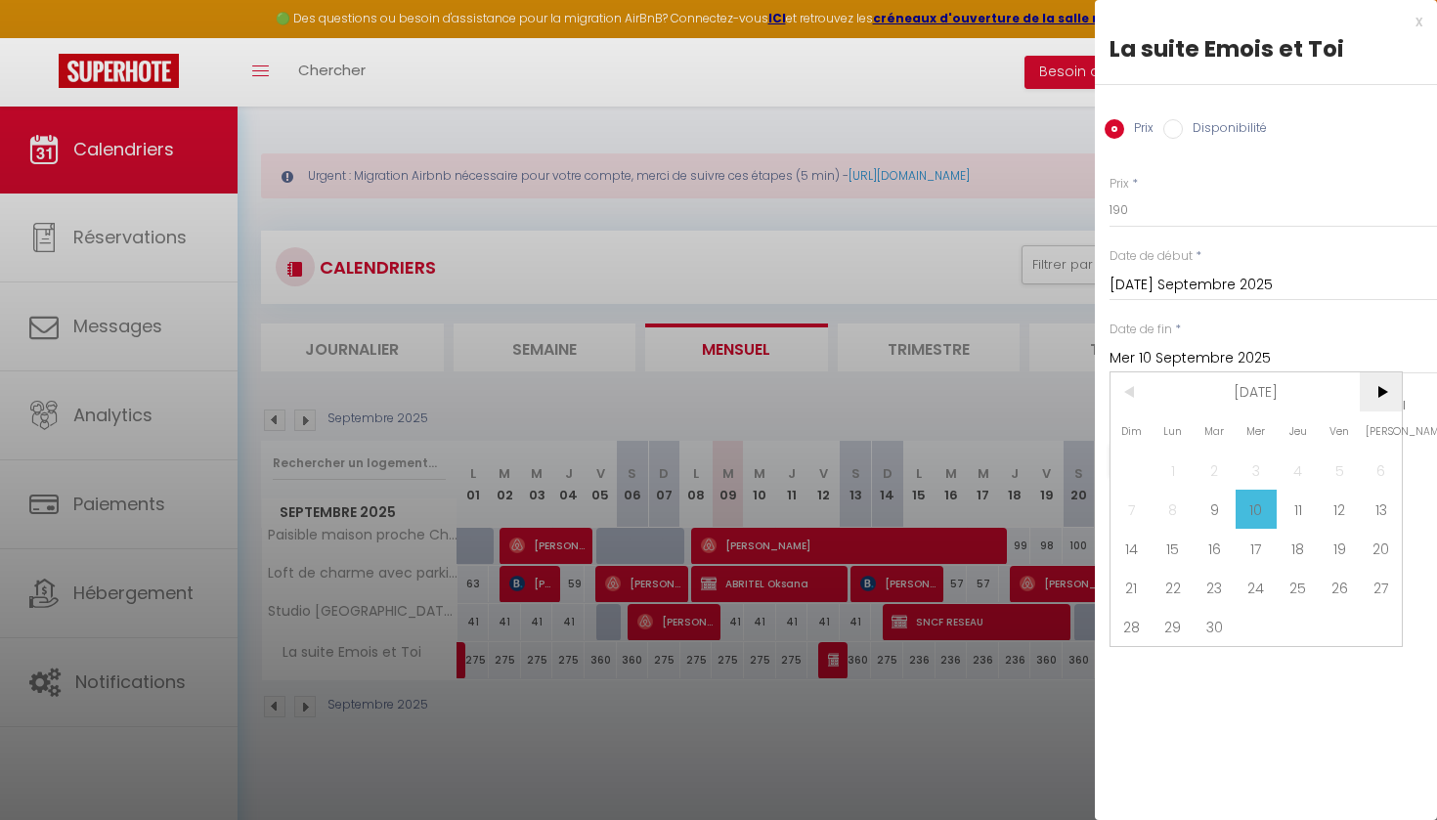
click at [1385, 386] on span ">" at bounding box center [1381, 391] width 42 height 39
click at [1331, 627] on span "31" at bounding box center [1340, 626] width 42 height 39
type input "Ven 31 Octobre 2025"
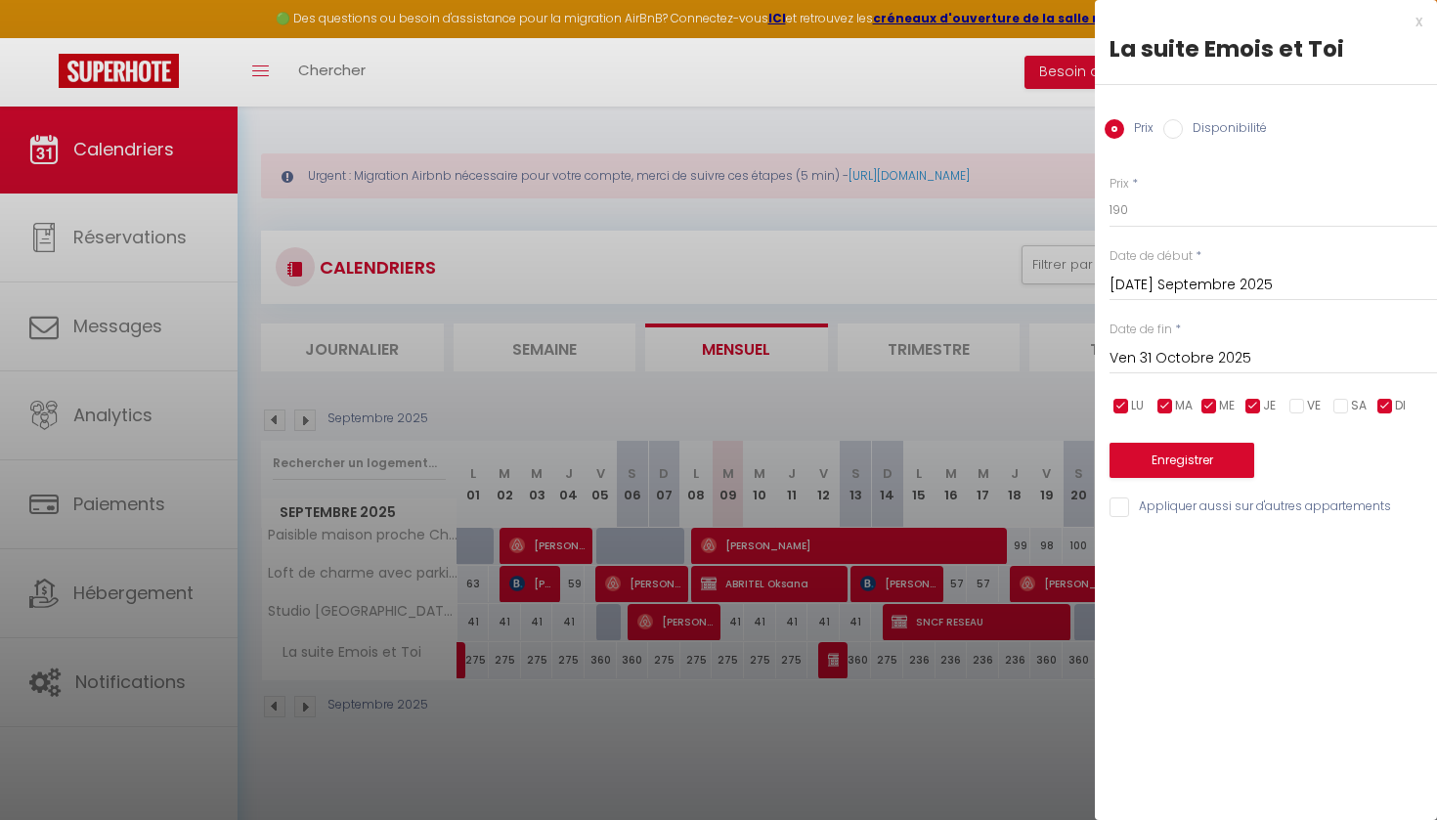
click at [1199, 460] on button "Enregistrer" at bounding box center [1182, 460] width 145 height 35
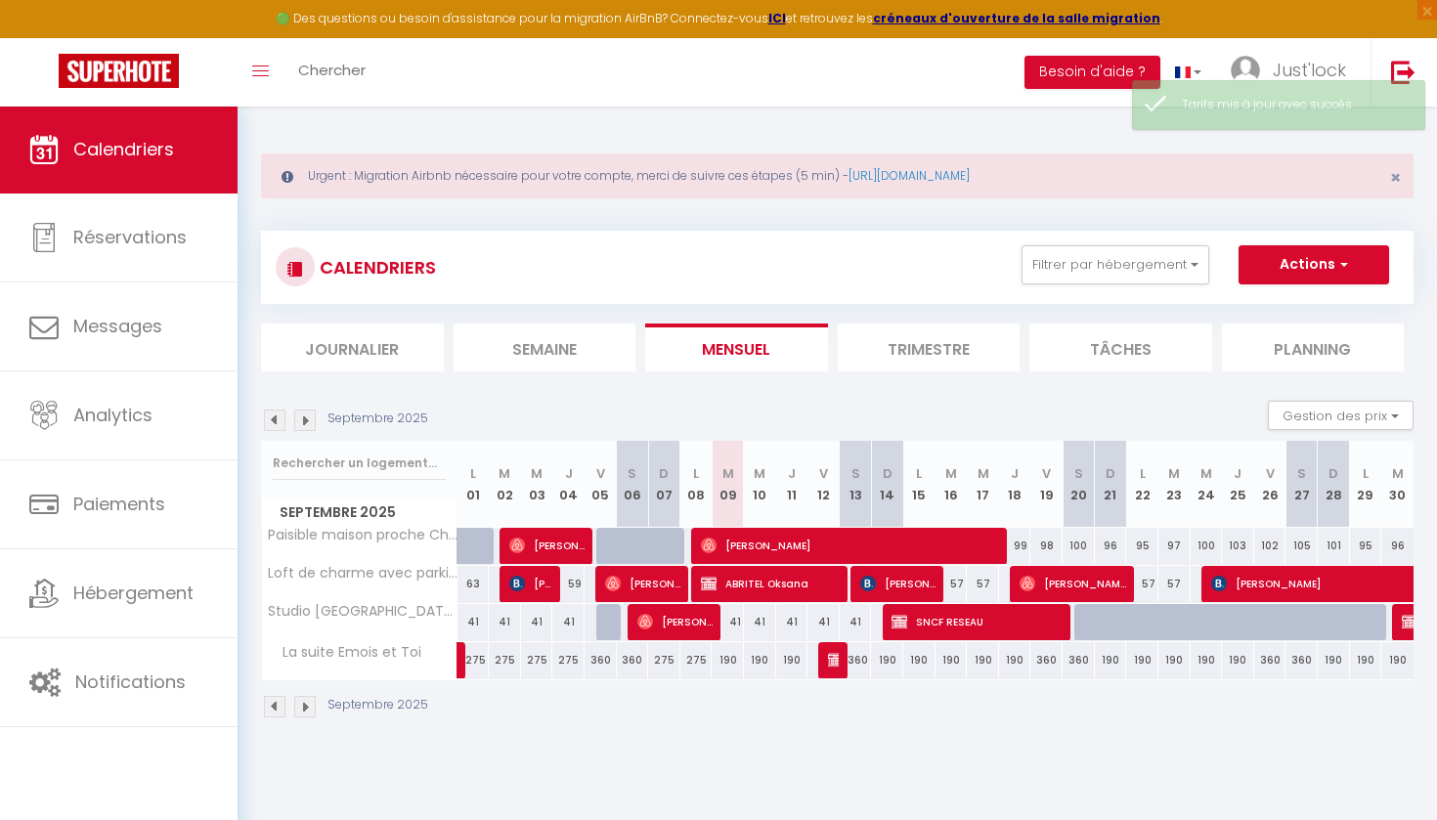
click at [857, 657] on div "360" at bounding box center [856, 660] width 32 height 36
type input "360"
type input "Sam 13 Septembre 2025"
type input "Dim 14 Septembre 2025"
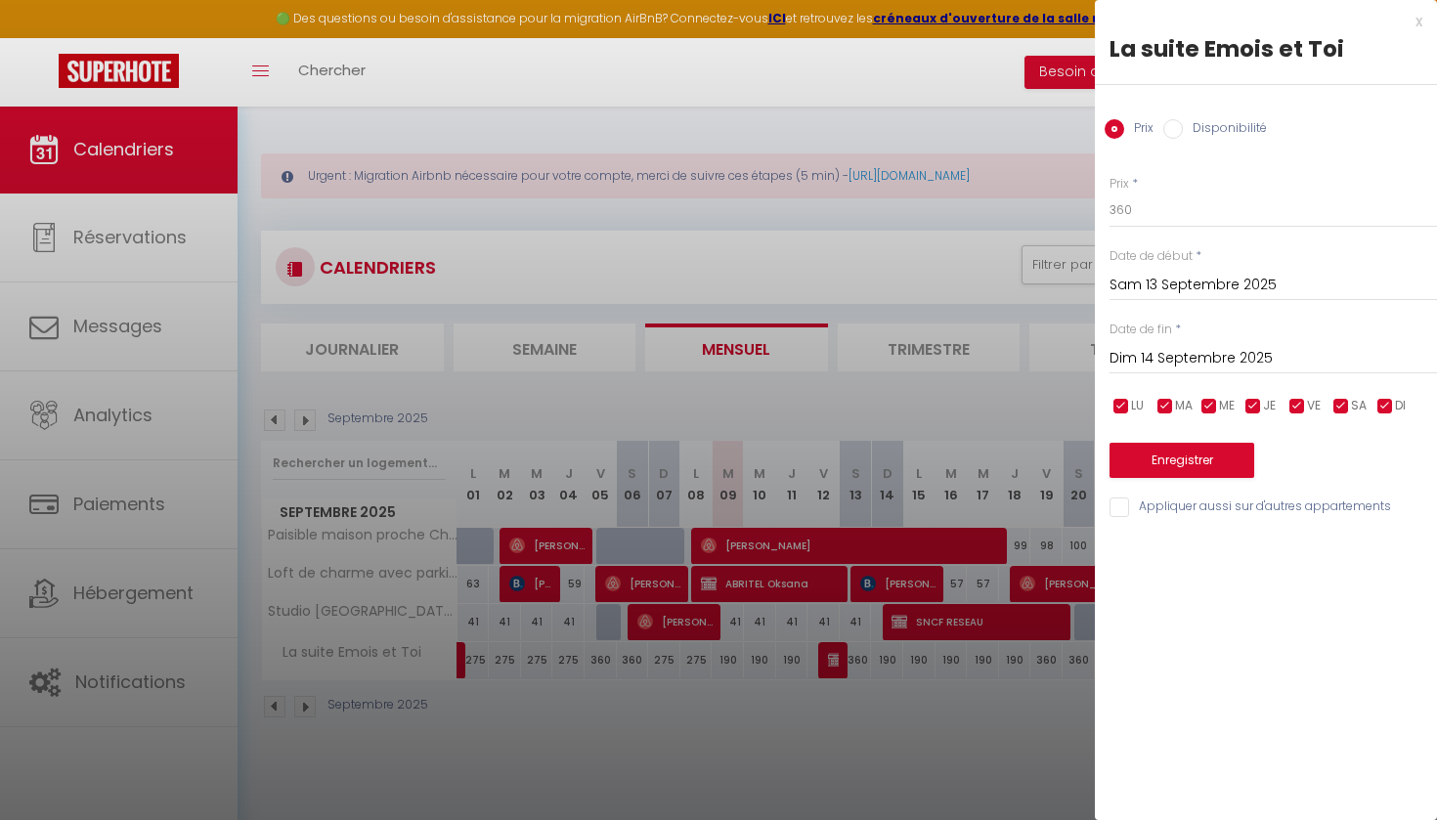
click at [1204, 294] on input "Sam 13 Septembre 2025" at bounding box center [1274, 285] width 328 height 25
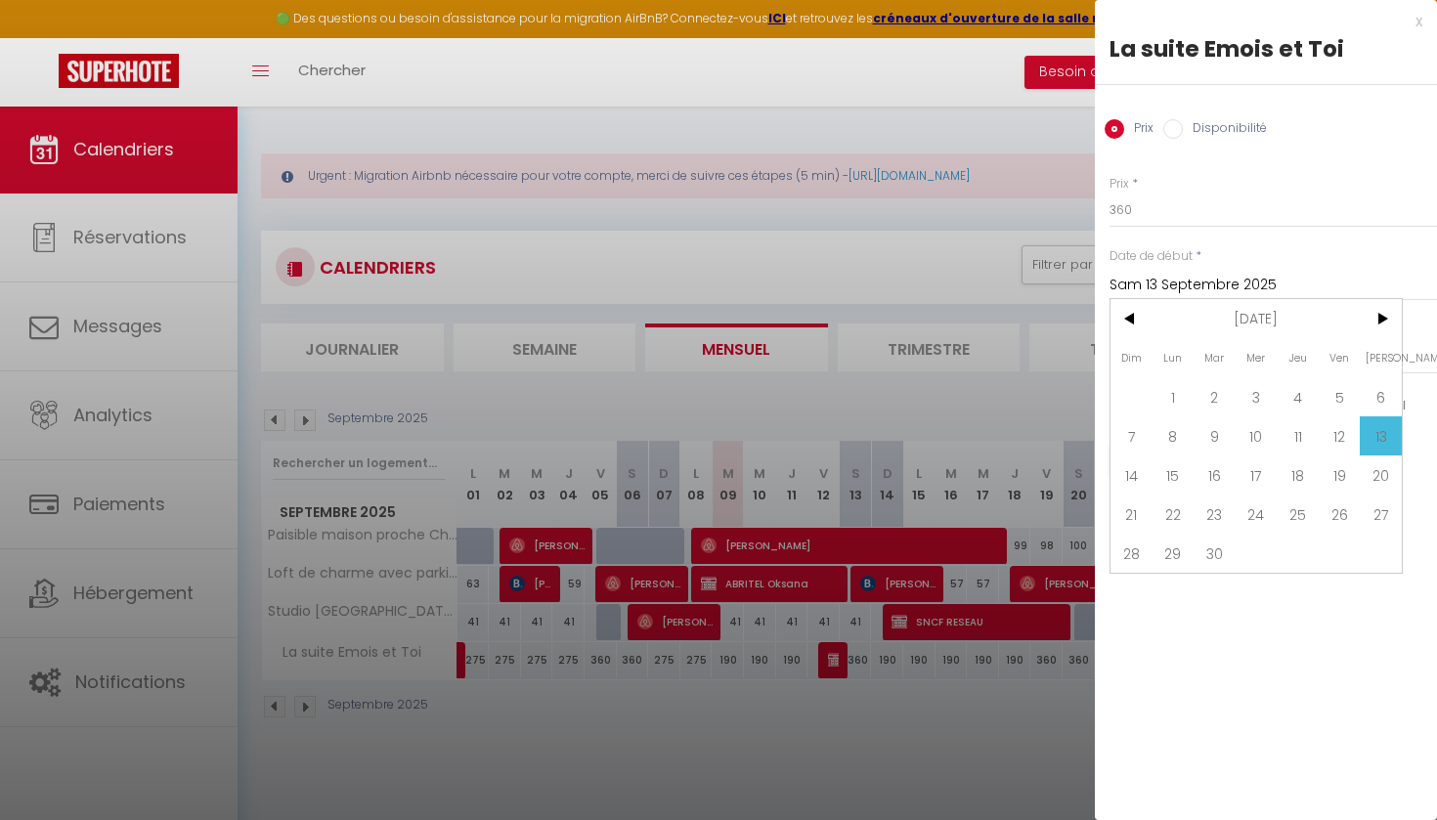
click at [1236, 240] on div "Prix * 360 Statut * Disponible Indisponible Date de début * [PERSON_NAME] 13 Se…" at bounding box center [1266, 336] width 342 height 370
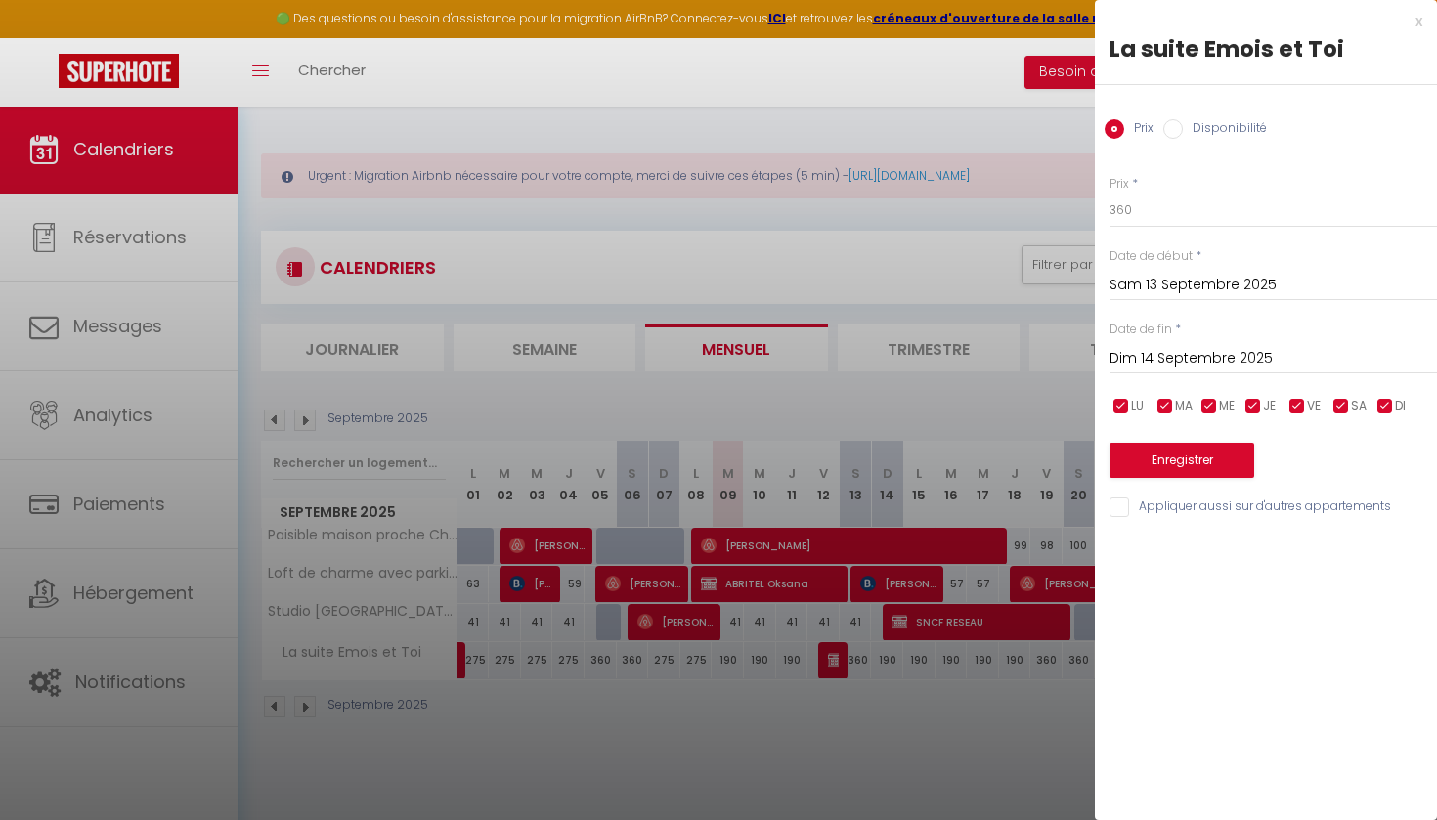
drag, startPoint x: 1290, startPoint y: 404, endPoint x: 1318, endPoint y: 402, distance: 28.4
click at [1290, 404] on input "checkbox" at bounding box center [1298, 407] width 20 height 20
click at [1289, 404] on div "LU MA ME JE VE SA DI" at bounding box center [1273, 406] width 353 height 24
drag, startPoint x: 1294, startPoint y: 404, endPoint x: 1267, endPoint y: 405, distance: 27.4
click at [1294, 405] on input "checkbox" at bounding box center [1298, 407] width 20 height 20
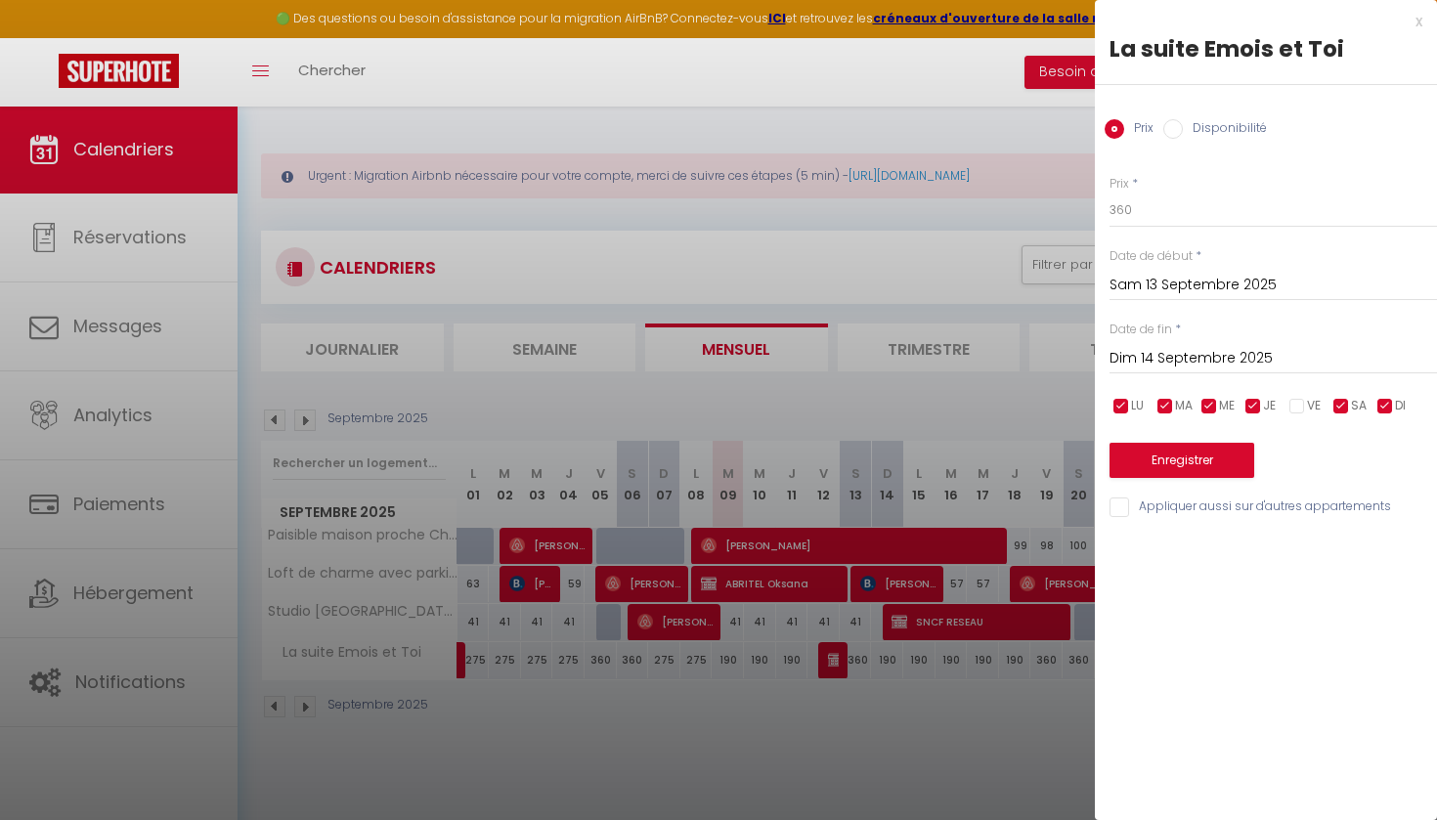
checkbox input "true"
drag, startPoint x: 1260, startPoint y: 405, endPoint x: 1248, endPoint y: 406, distance: 11.8
click at [1254, 406] on input "checkbox" at bounding box center [1254, 407] width 20 height 20
checkbox input "false"
drag, startPoint x: 1217, startPoint y: 405, endPoint x: 1171, endPoint y: 405, distance: 45.9
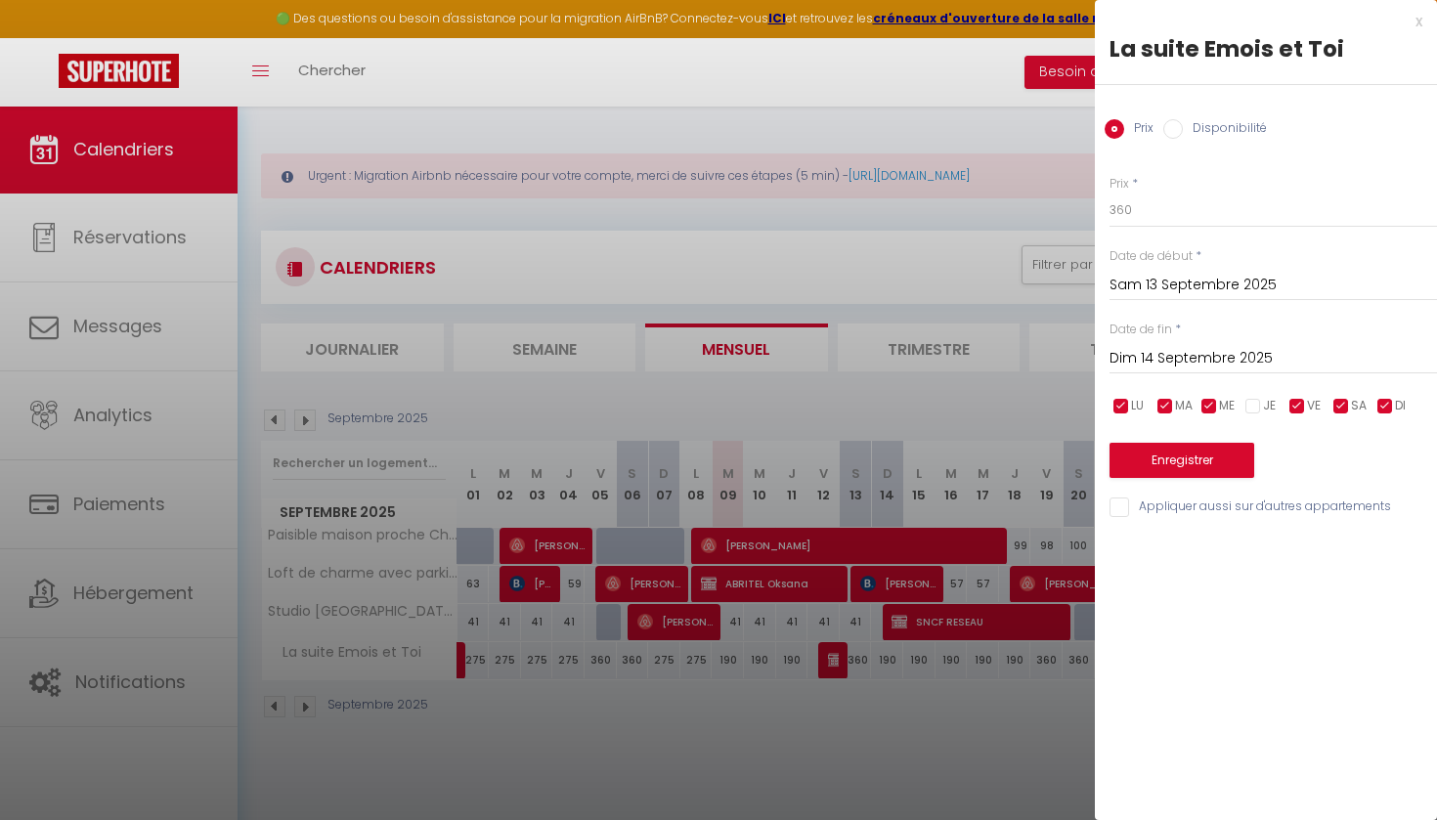
click at [1217, 405] on input "checkbox" at bounding box center [1210, 407] width 20 height 20
checkbox input "false"
drag, startPoint x: 1168, startPoint y: 405, endPoint x: 1149, endPoint y: 405, distance: 19.6
click at [1166, 405] on input "checkbox" at bounding box center [1166, 407] width 20 height 20
checkbox input "false"
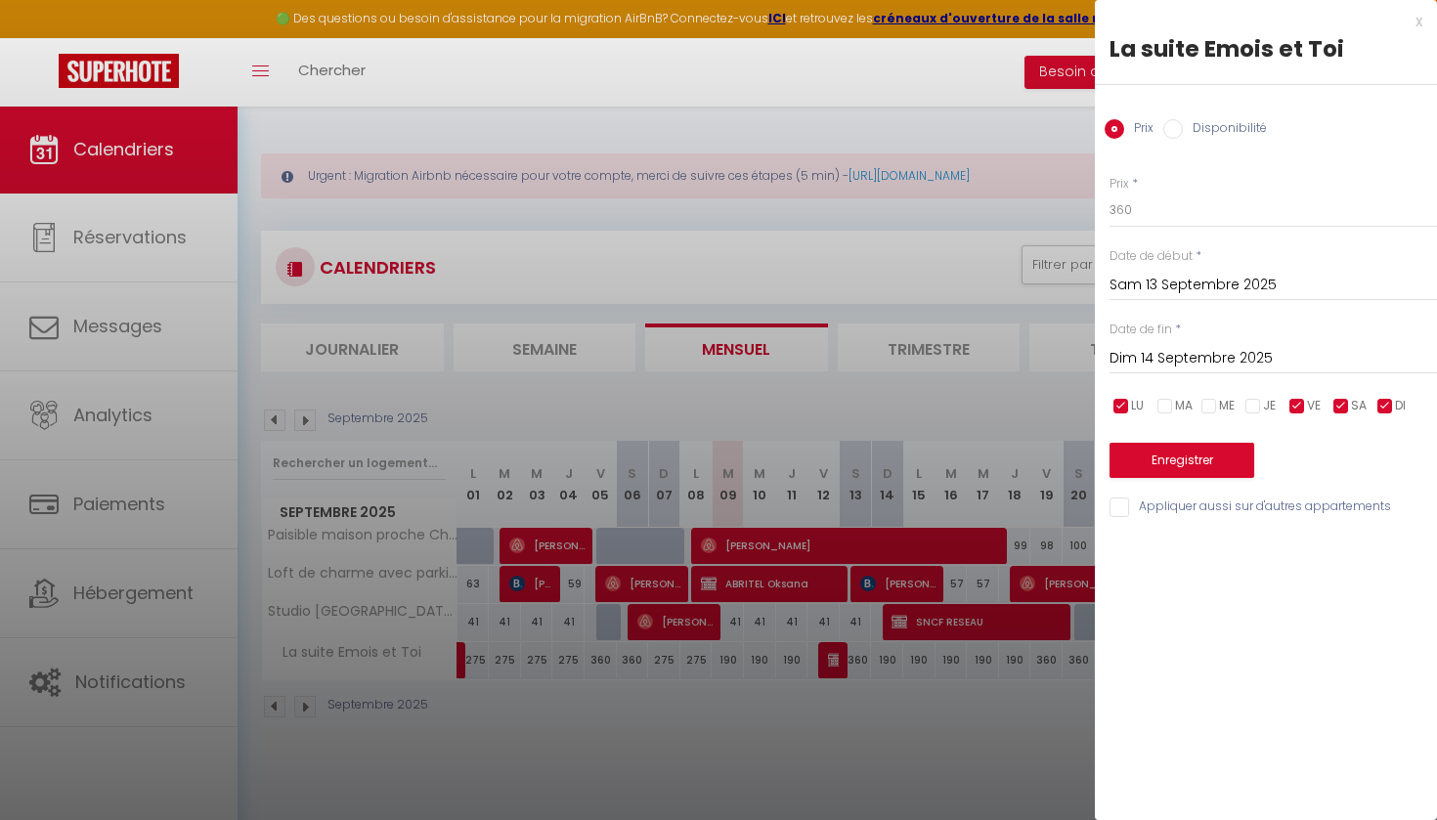
drag, startPoint x: 1112, startPoint y: 403, endPoint x: 1131, endPoint y: 404, distance: 19.6
click at [1114, 403] on input "checkbox" at bounding box center [1122, 407] width 20 height 20
checkbox input "false"
drag, startPoint x: 1394, startPoint y: 408, endPoint x: 1351, endPoint y: 354, distance: 68.9
click at [1394, 408] on input "checkbox" at bounding box center [1386, 407] width 20 height 20
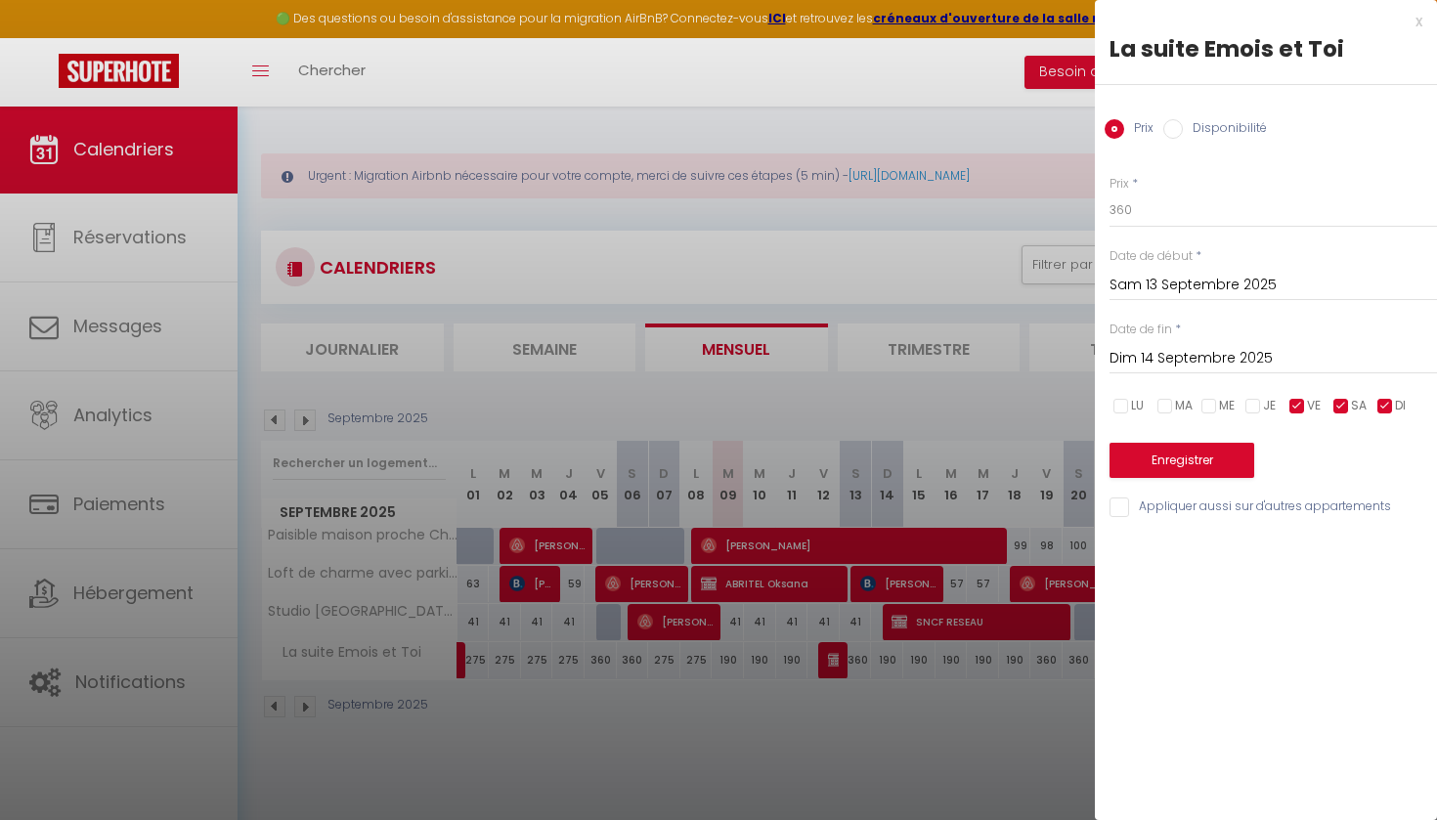
checkbox input "false"
click at [1199, 209] on input "360" at bounding box center [1274, 210] width 328 height 35
type input "3"
type input "230"
click at [1221, 354] on input "Dim 14 Septembre 2025" at bounding box center [1274, 358] width 328 height 25
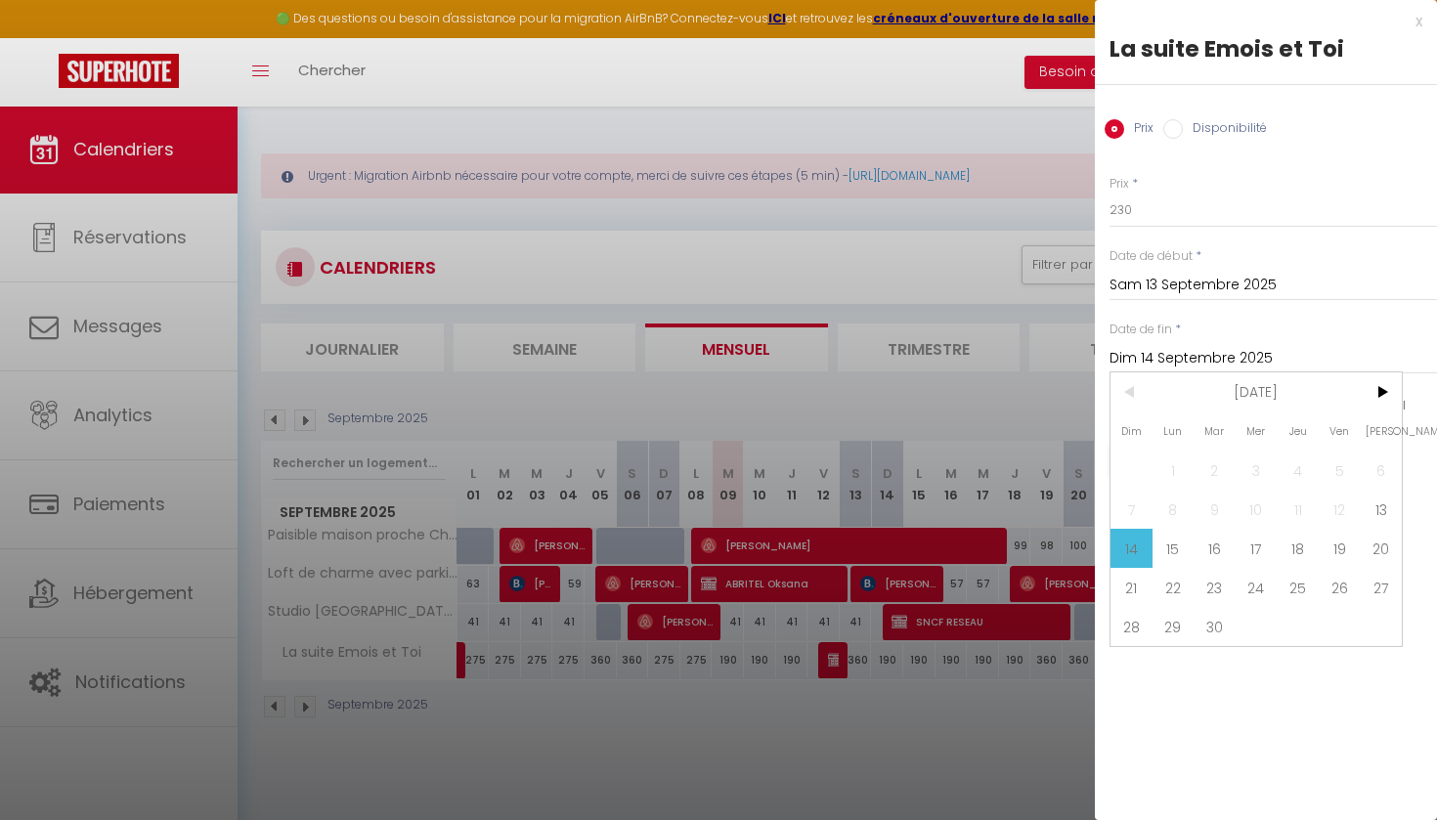
drag, startPoint x: 1395, startPoint y: 395, endPoint x: 1387, endPoint y: 431, distance: 37.0
click at [1394, 398] on span ">" at bounding box center [1381, 391] width 42 height 39
drag, startPoint x: 1342, startPoint y: 632, endPoint x: 1295, endPoint y: 568, distance: 79.0
click at [1341, 632] on span "31" at bounding box center [1340, 626] width 42 height 39
type input "Ven 31 Octobre 2025"
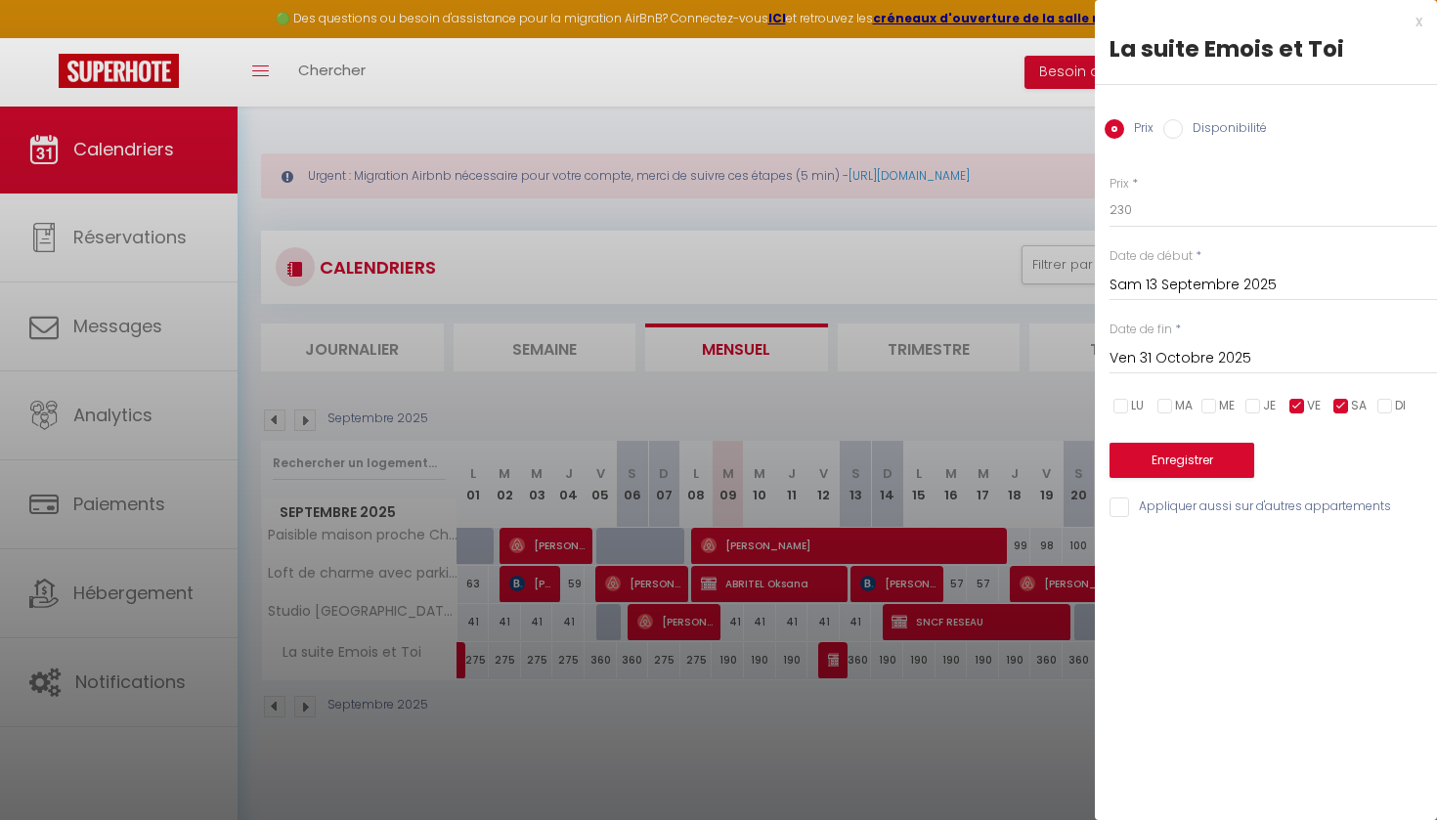
click at [1231, 460] on button "Enregistrer" at bounding box center [1182, 460] width 145 height 35
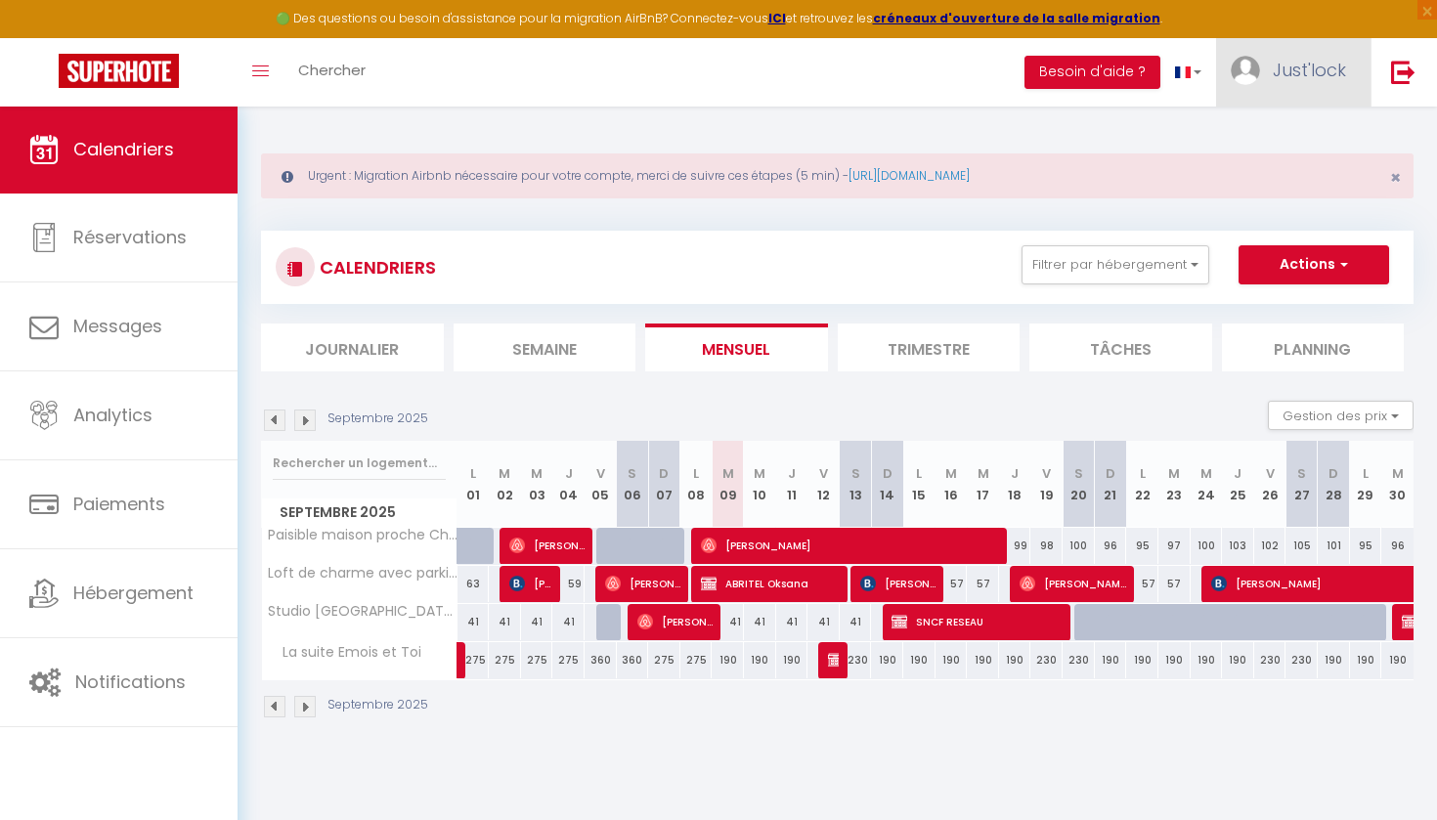
drag, startPoint x: 1290, startPoint y: 94, endPoint x: 1278, endPoint y: 105, distance: 16.6
click at [1290, 94] on link "Just'lock" at bounding box center [1293, 72] width 154 height 68
click at [1289, 137] on link "Paramètres" at bounding box center [1292, 135] width 145 height 33
select select "fr"
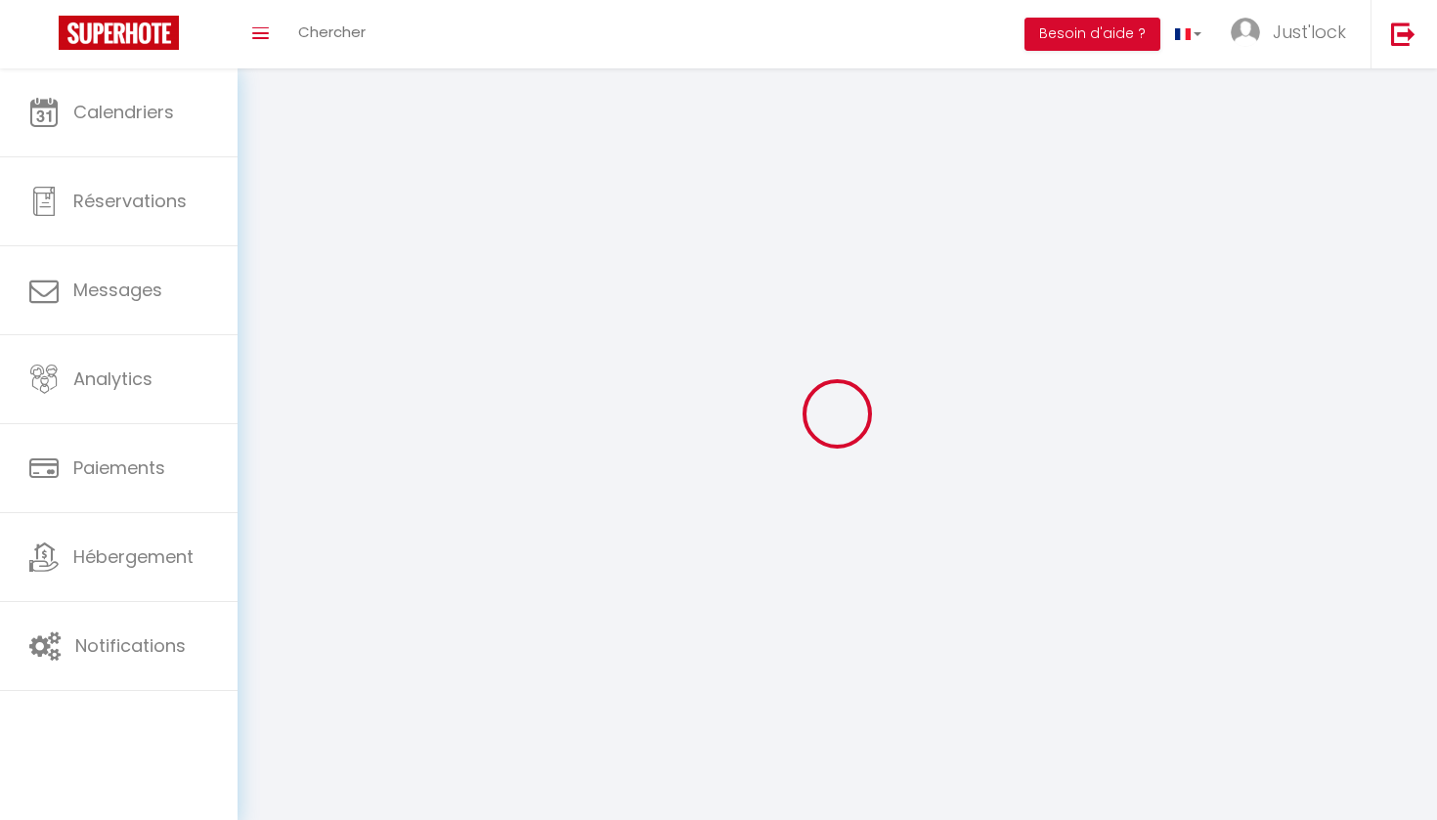
type input "Just'lock"
type input "Conciergerie"
type input "0760743200"
type input "[STREET_ADDRESS]"
type input "45160"
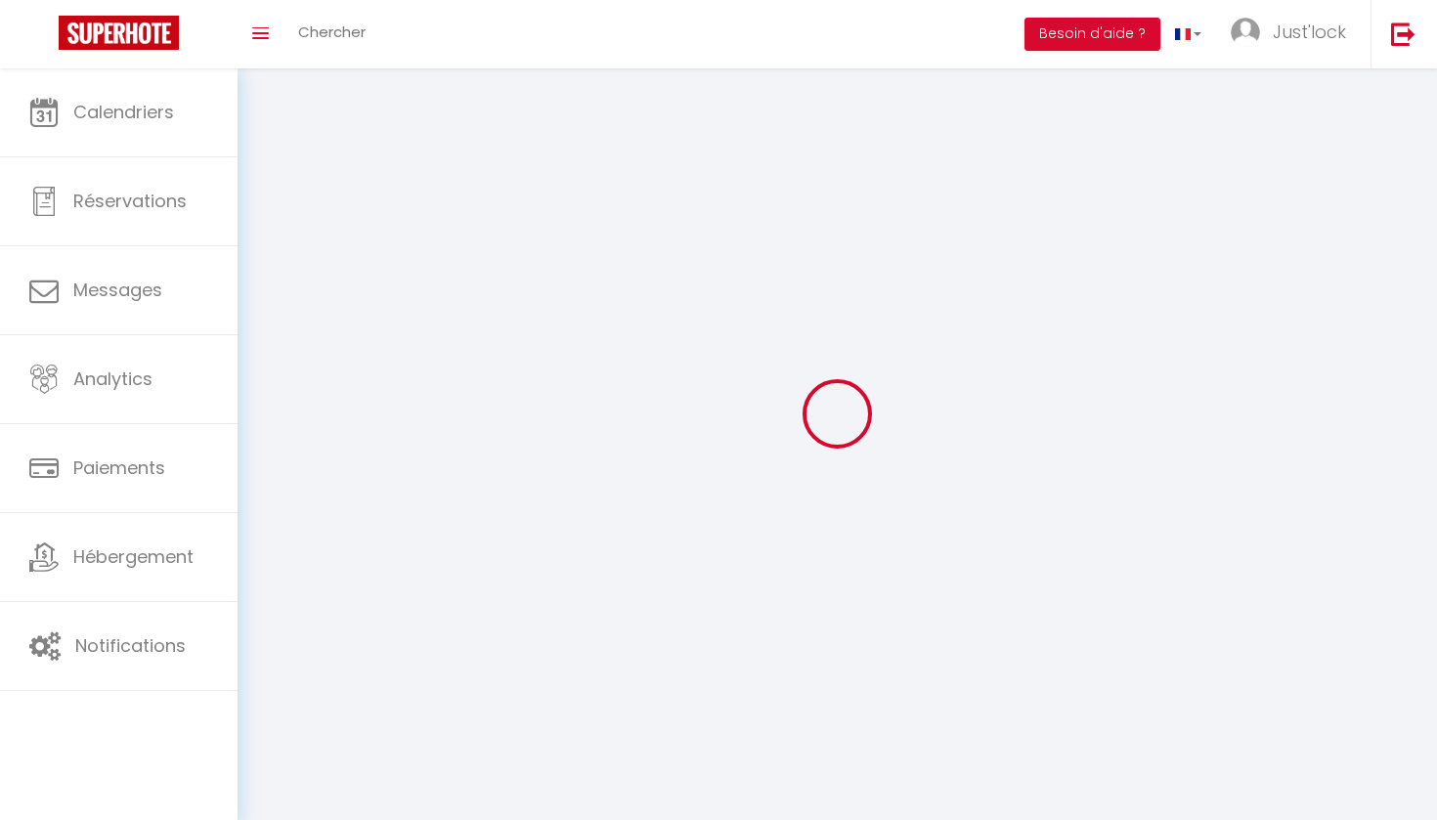
type input "SAINT HILAIRE SAINT MESMIN"
type input "XSQcm0pUgeq8Zjrlw5u1sTdDG"
type input "SPghkob7SNQ9c1LJ8LQntre9y"
type input "[URL][DOMAIN_NAME]"
select select "1"
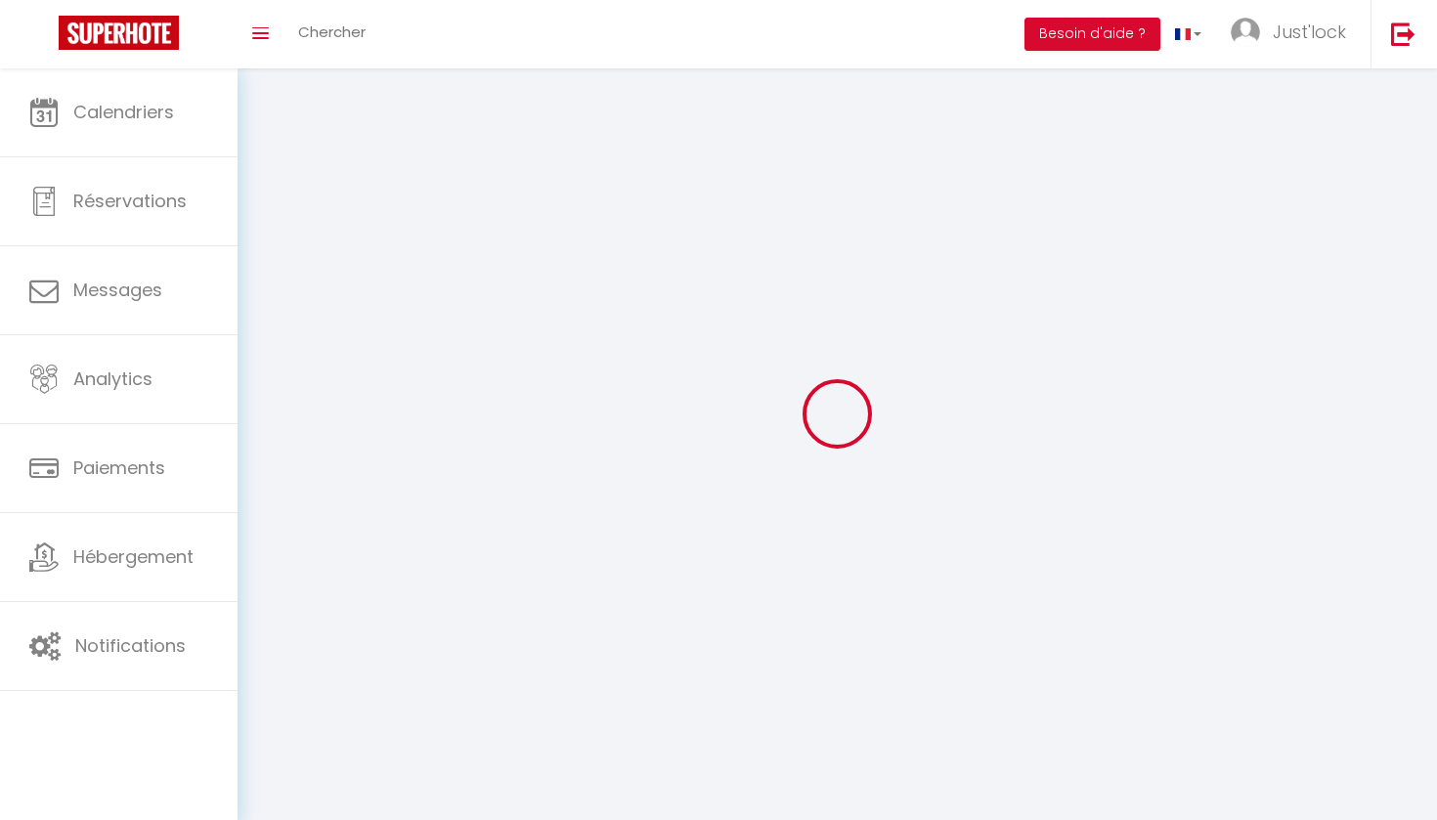
select select "28"
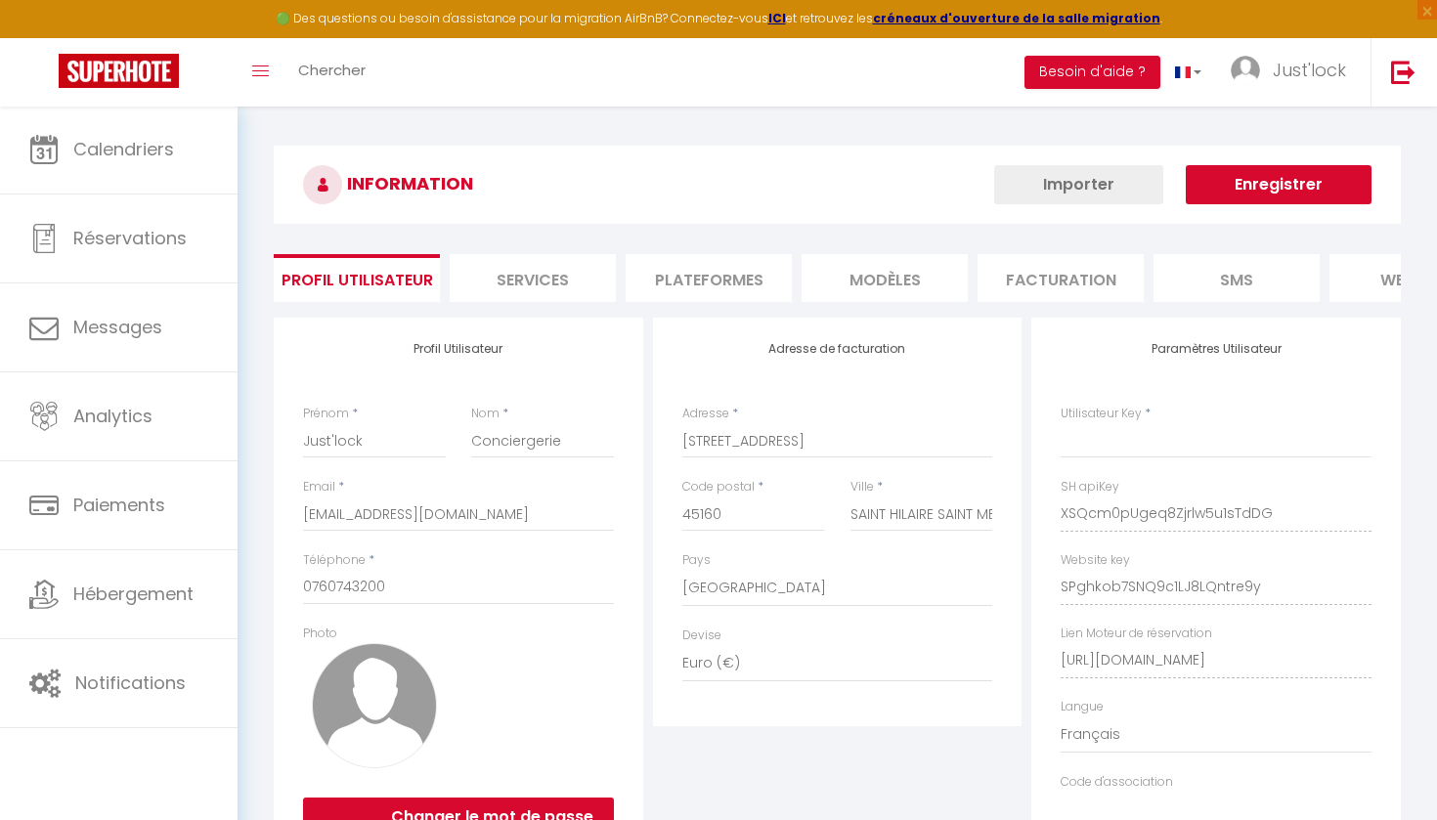
type input "XSQcm0pUgeq8Zjrlw5u1sTdDG"
type input "SPghkob7SNQ9c1LJ8LQntre9y"
type input "[URL][DOMAIN_NAME]"
select select "fr"
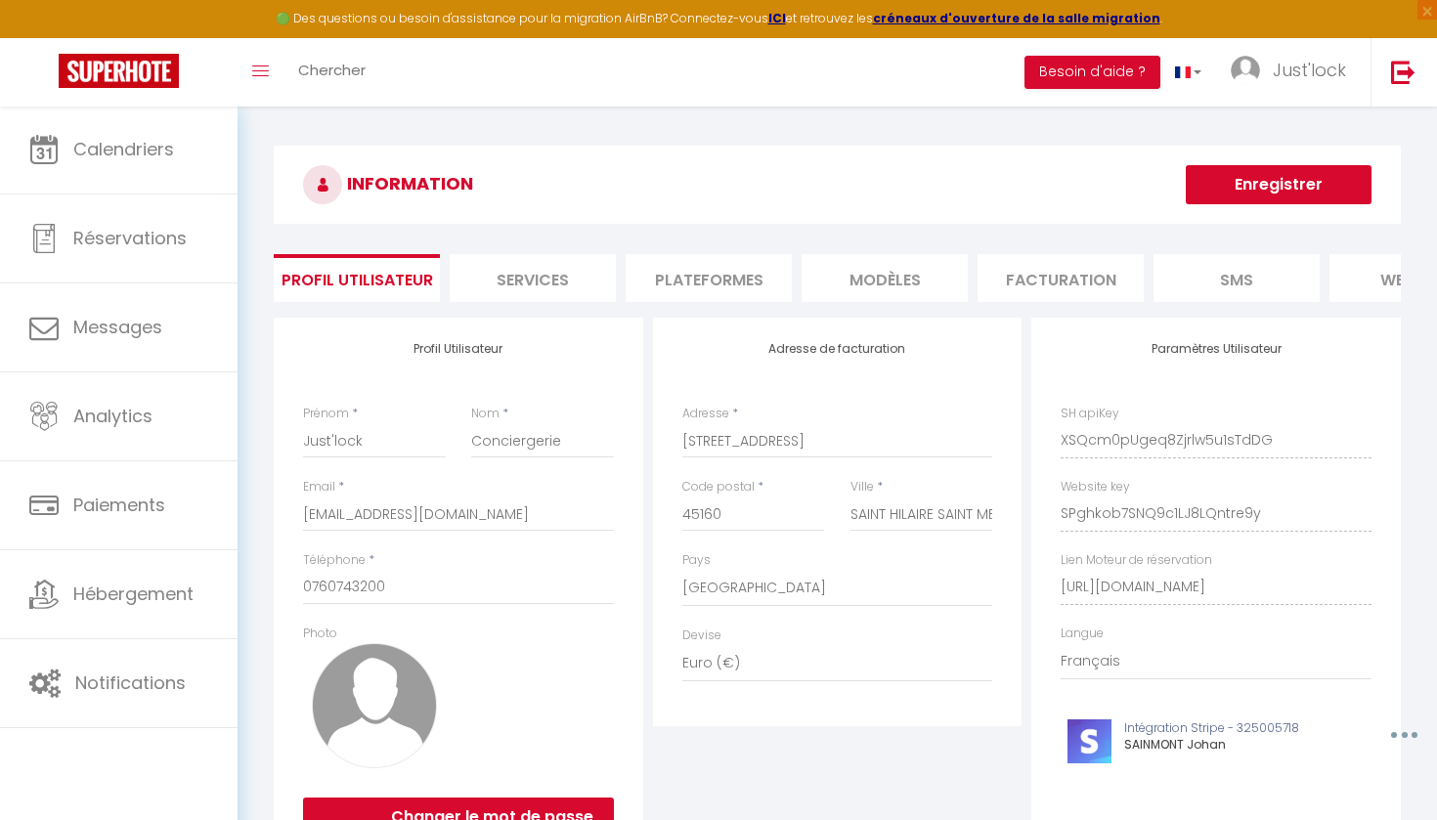
click at [732, 295] on li "Plateformes" at bounding box center [709, 278] width 166 height 48
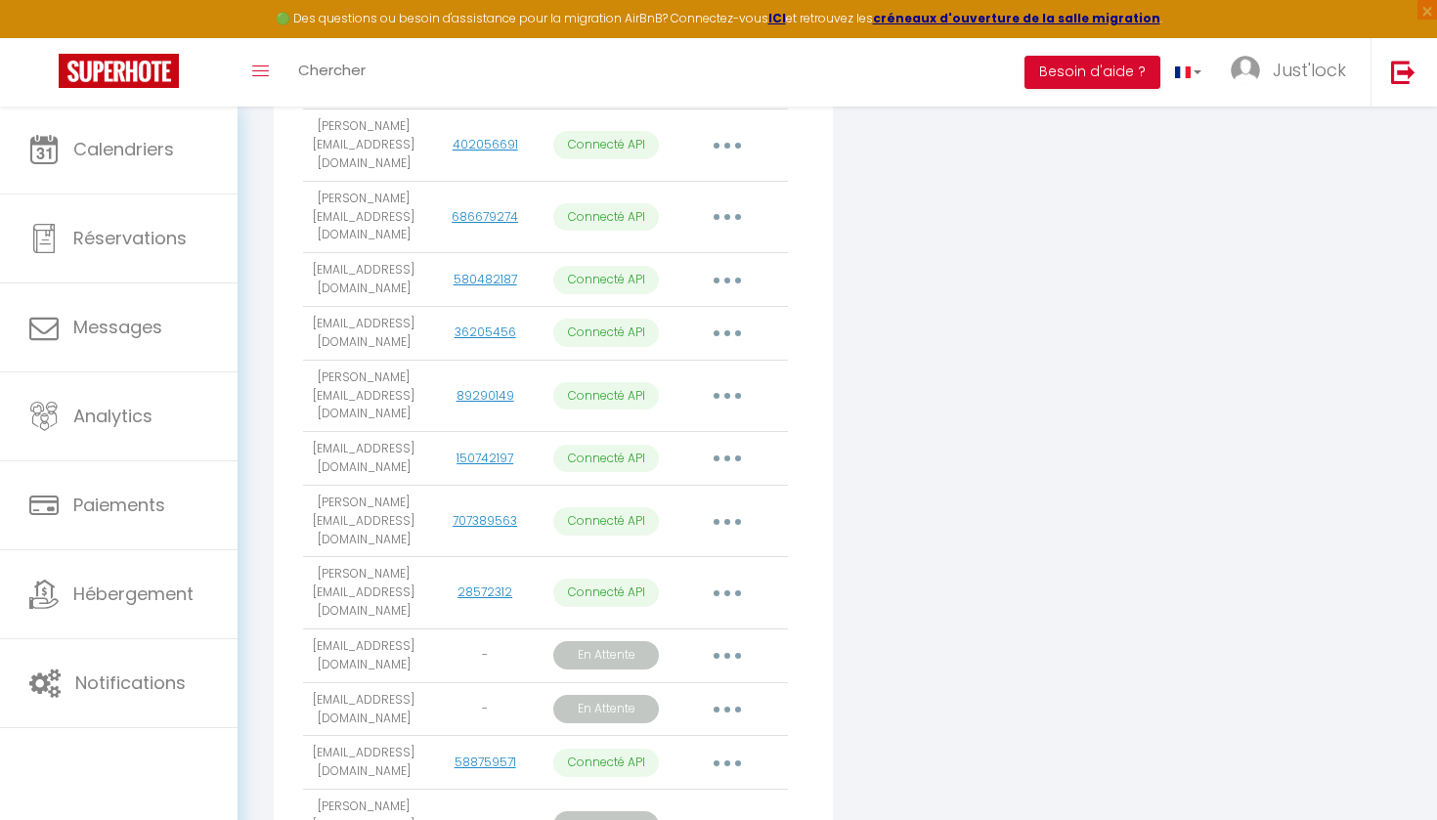
scroll to position [1106, 0]
click at [741, 692] on button "button" at bounding box center [727, 707] width 55 height 31
click at [690, 735] on link "Obtenir le lien de connexion" at bounding box center [639, 751] width 219 height 33
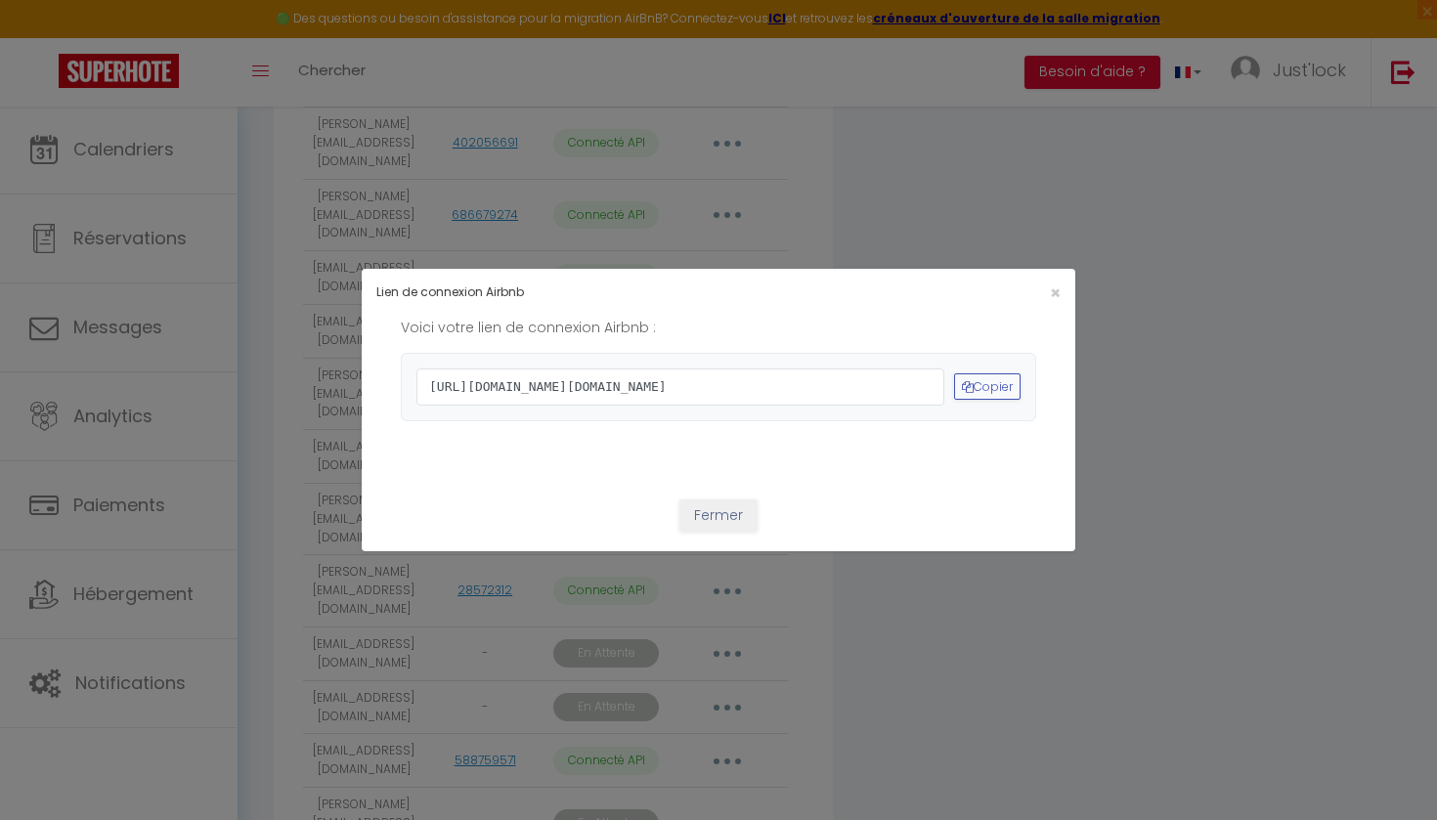
drag, startPoint x: 613, startPoint y: 433, endPoint x: 420, endPoint y: 339, distance: 214.2
click at [420, 369] on span "[URL][DOMAIN_NAME][DOMAIN_NAME]" at bounding box center [680, 387] width 528 height 37
copy span "[URL][DOMAIN_NAME][DOMAIN_NAME]"
click at [1052, 281] on span "×" at bounding box center [1055, 293] width 11 height 24
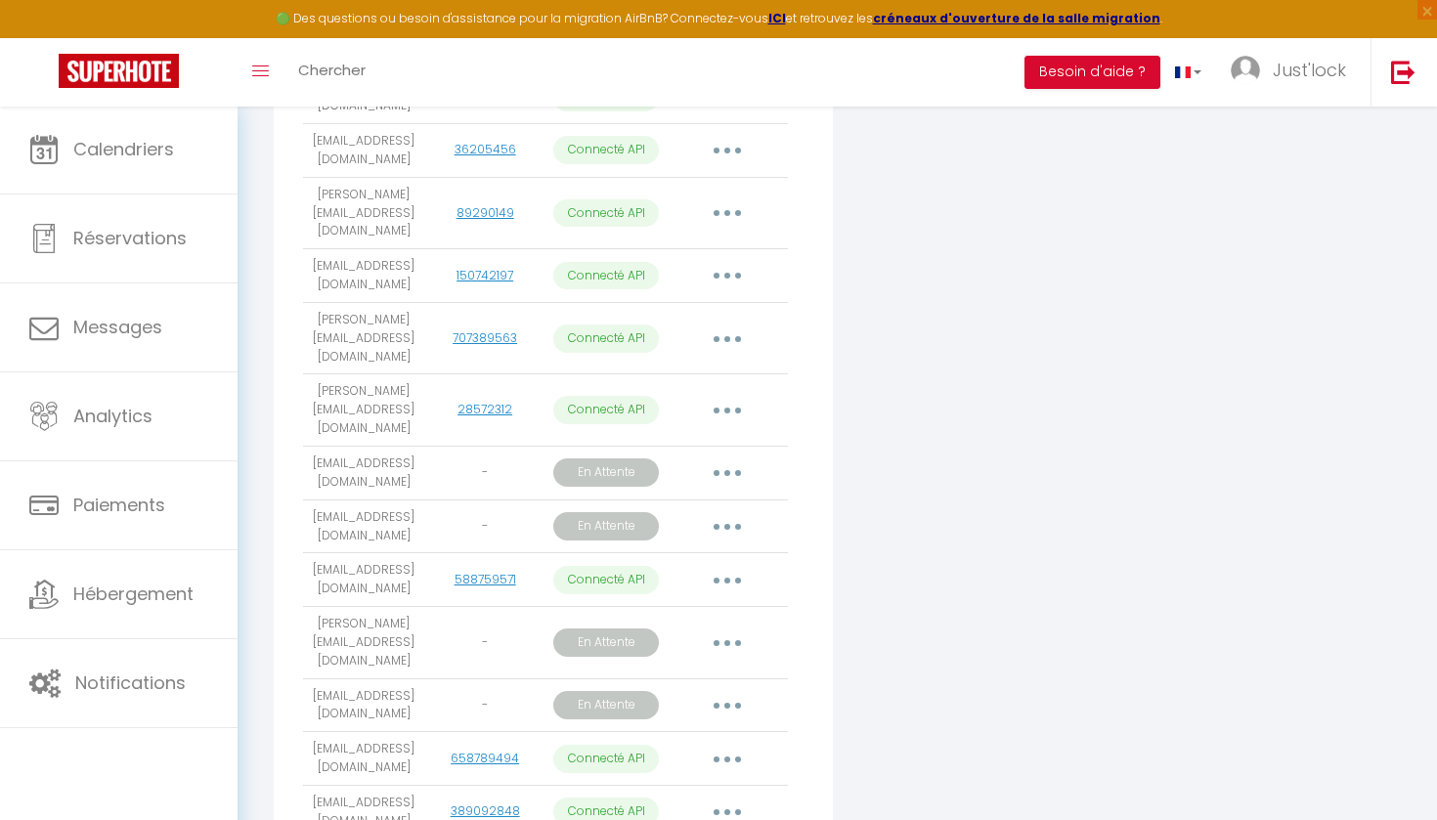
scroll to position [1288, 0]
click at [725, 457] on button "button" at bounding box center [727, 472] width 55 height 31
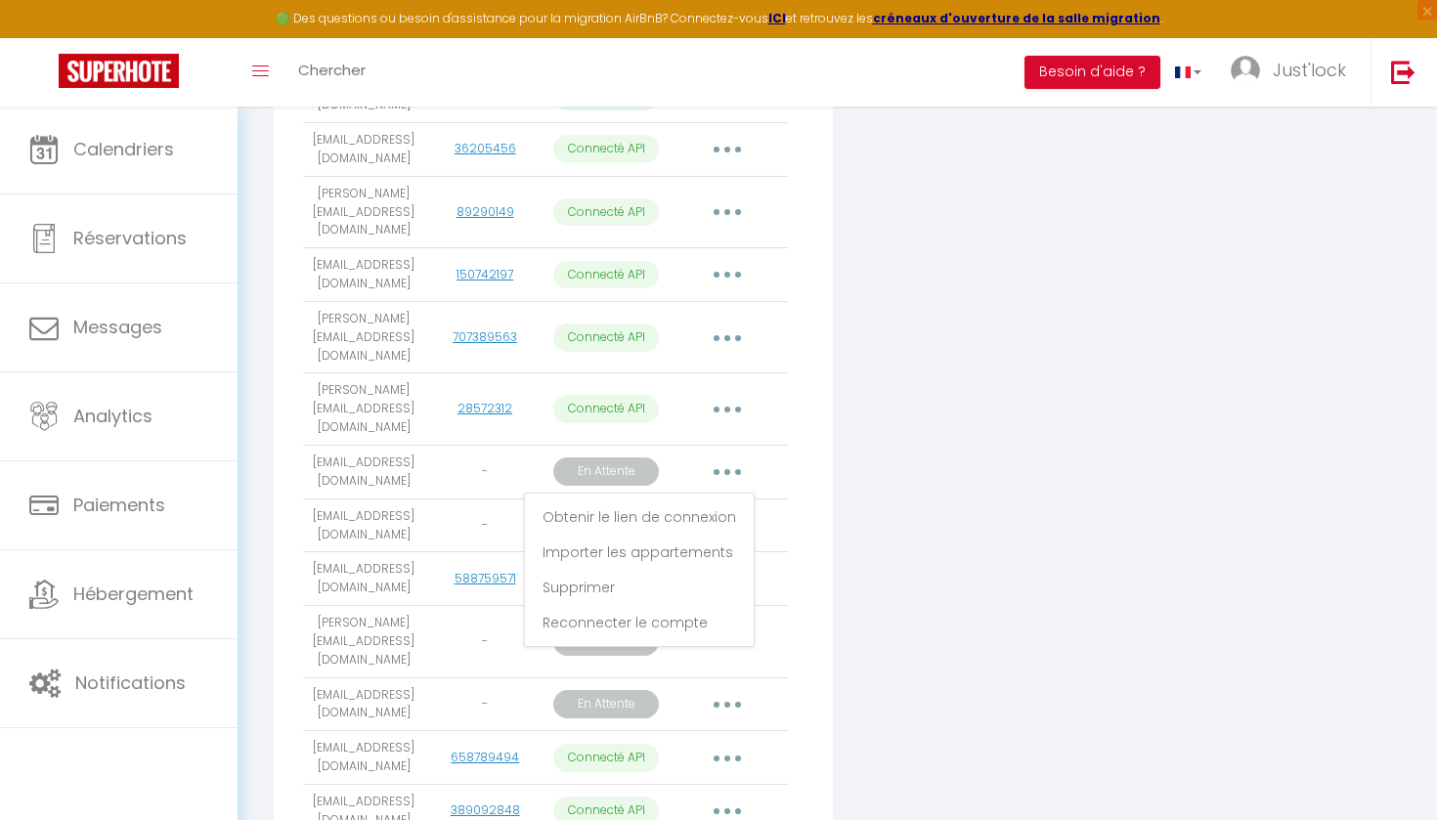
drag, startPoint x: 687, startPoint y: 337, endPoint x: 747, endPoint y: 364, distance: 65.2
click at [689, 501] on link "Obtenir le lien de connexion" at bounding box center [639, 517] width 219 height 33
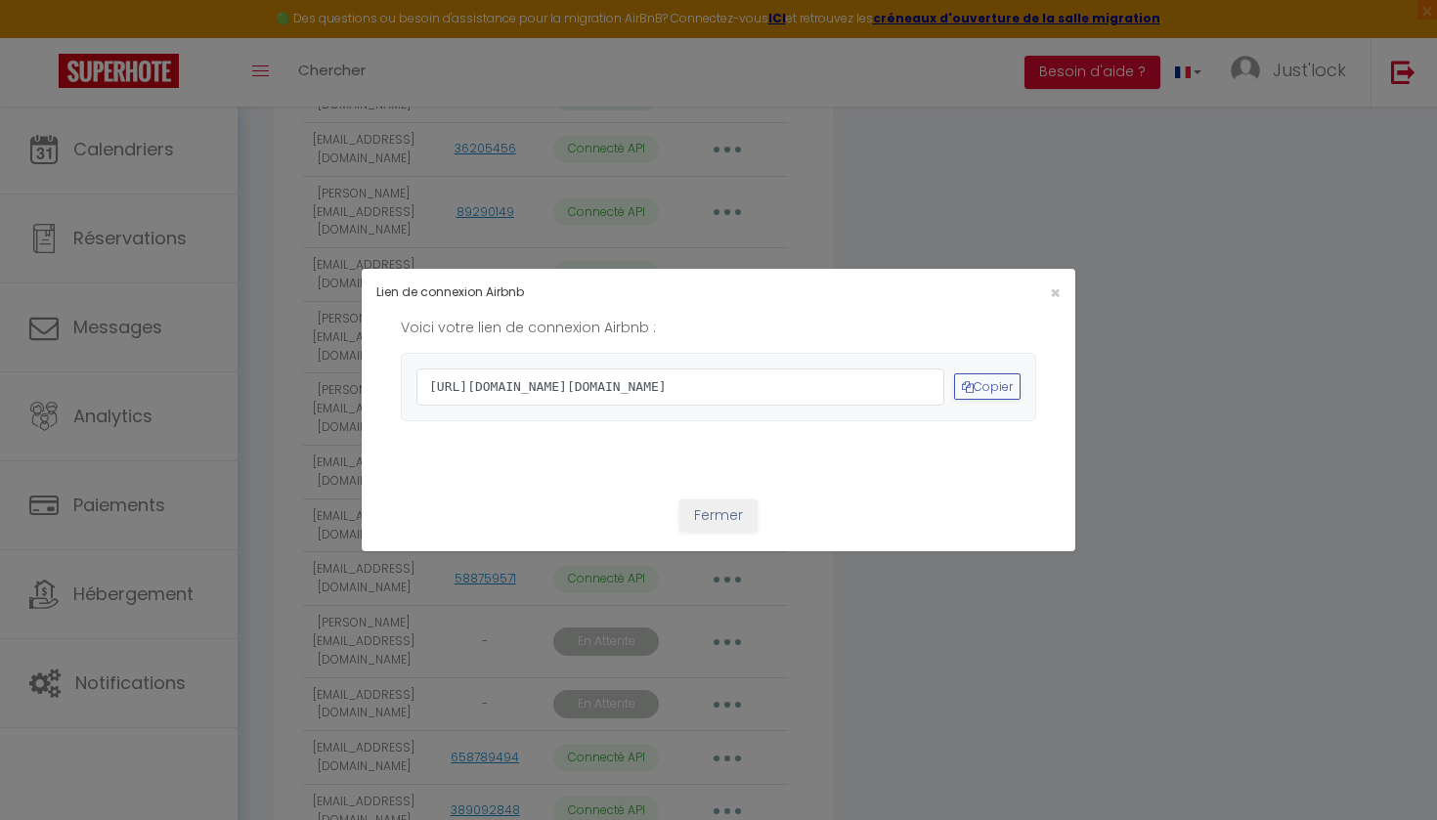
drag, startPoint x: 644, startPoint y: 430, endPoint x: 399, endPoint y: 332, distance: 264.1
click at [399, 332] on div "Voici votre lien de connexion Airbnb : [URL][DOMAIN_NAME][DOMAIN_NAME] Copier" at bounding box center [719, 389] width 714 height 144
copy span "[URL][DOMAIN_NAME][DOMAIN_NAME]"
click at [713, 581] on div "Fermer" at bounding box center [719, 622] width 714 height 284
click at [718, 533] on button "Fermer" at bounding box center [718, 516] width 78 height 33
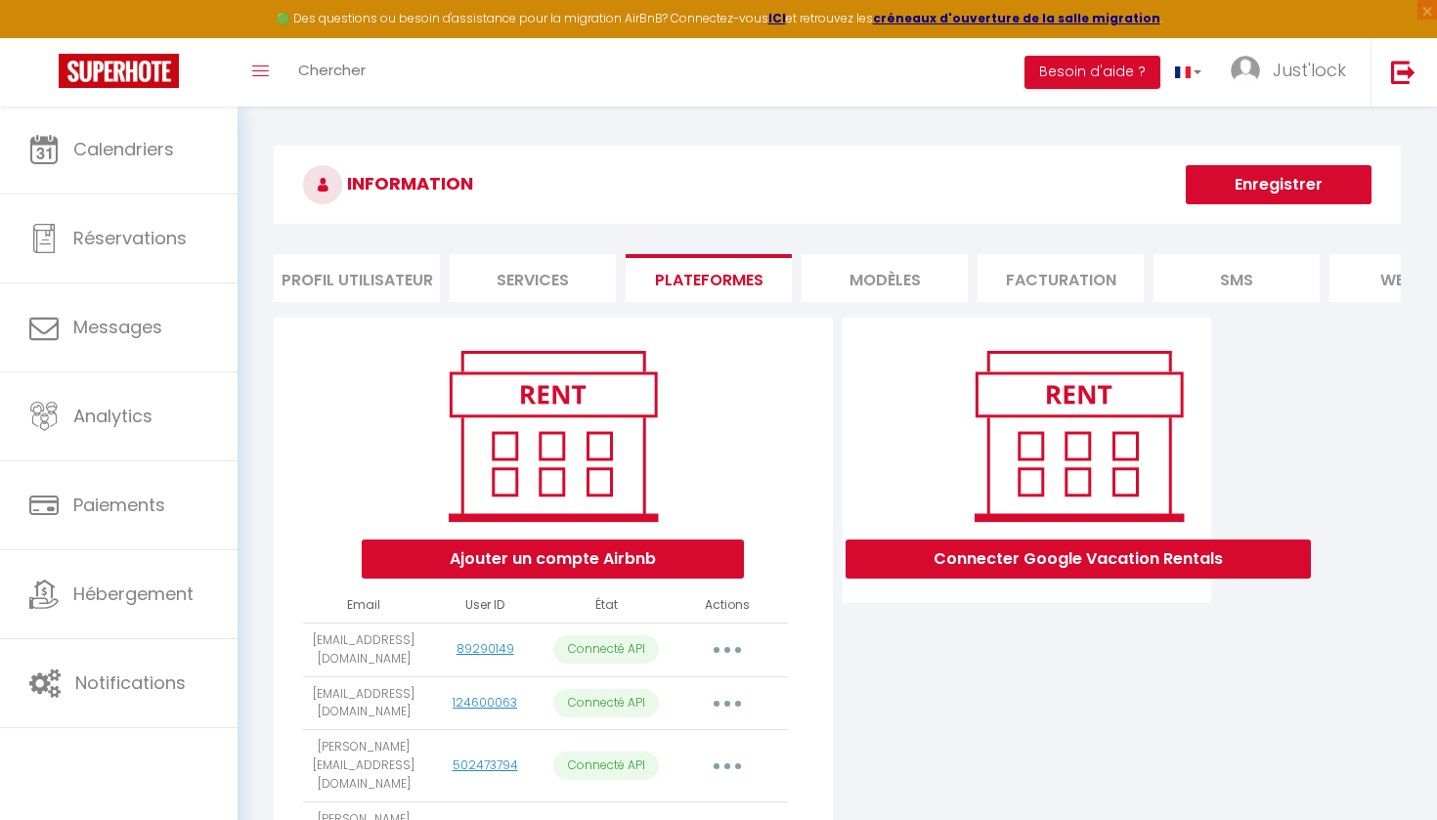
scroll to position [0, 0]
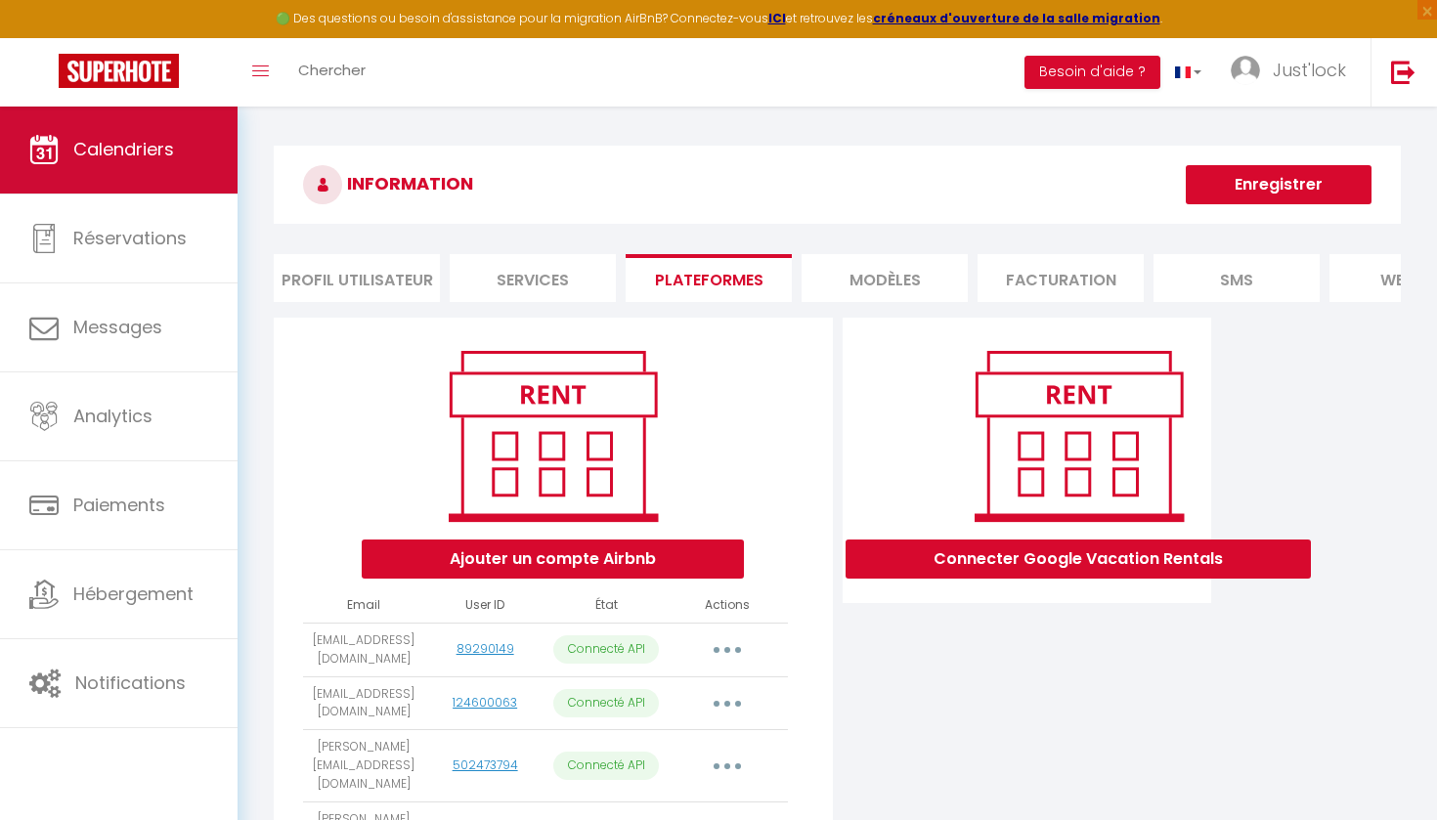
click at [84, 118] on link "Calendriers" at bounding box center [119, 150] width 238 height 88
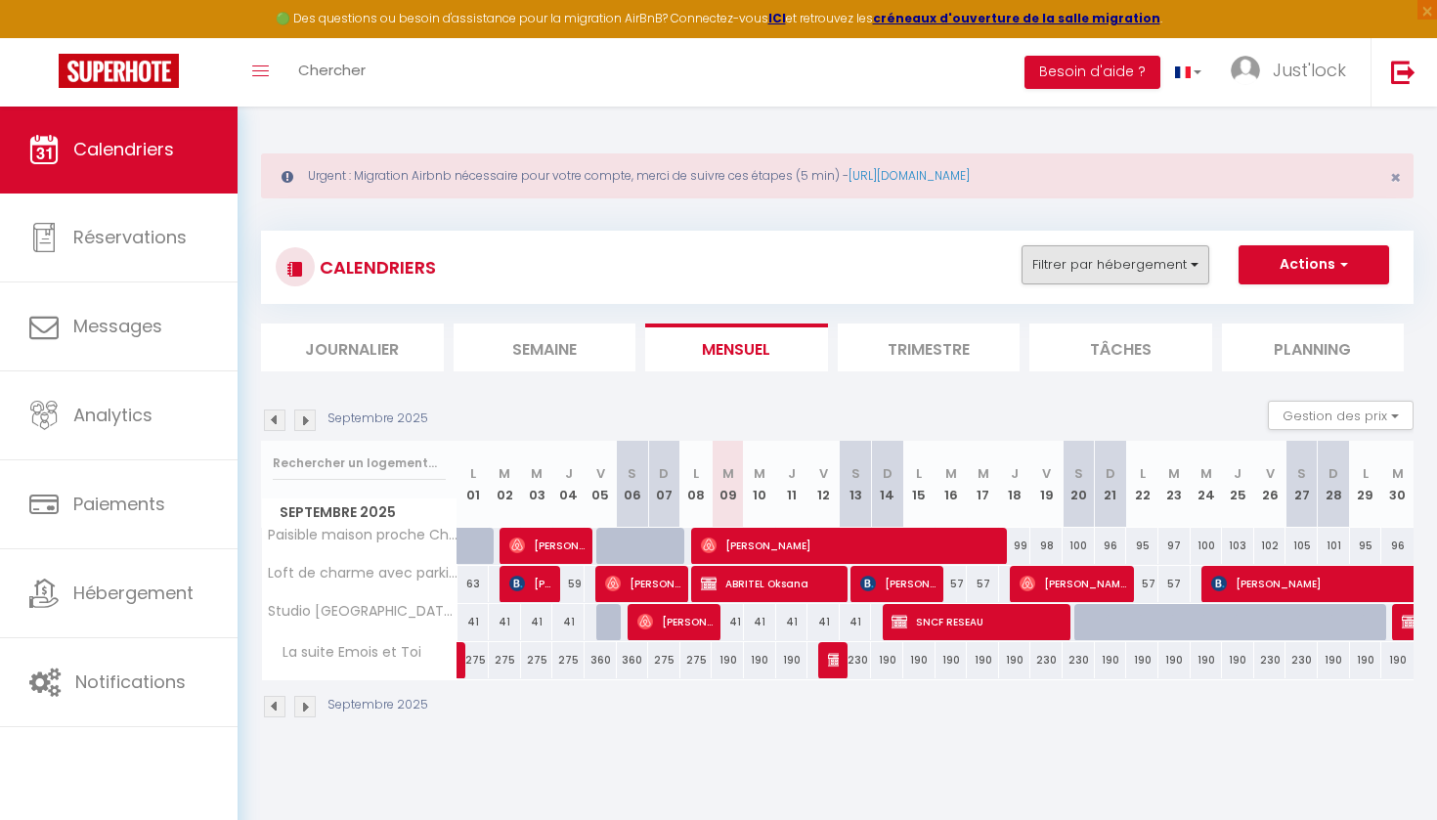
click at [1146, 279] on button "Filtrer par hébergement" at bounding box center [1116, 264] width 188 height 39
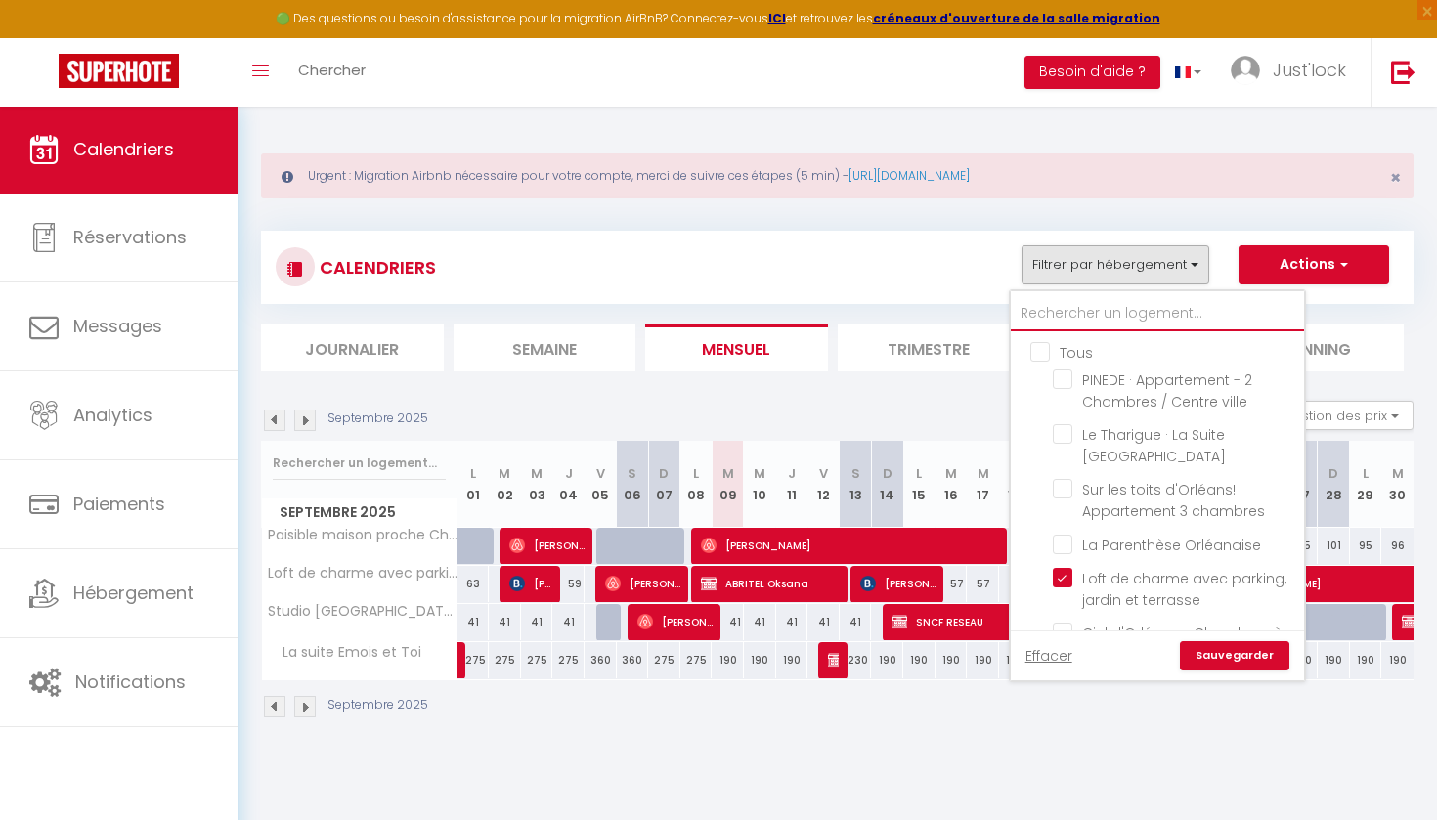
click at [1132, 309] on input "text" at bounding box center [1157, 313] width 293 height 35
type input "m"
checkbox input "false"
checkbox input "true"
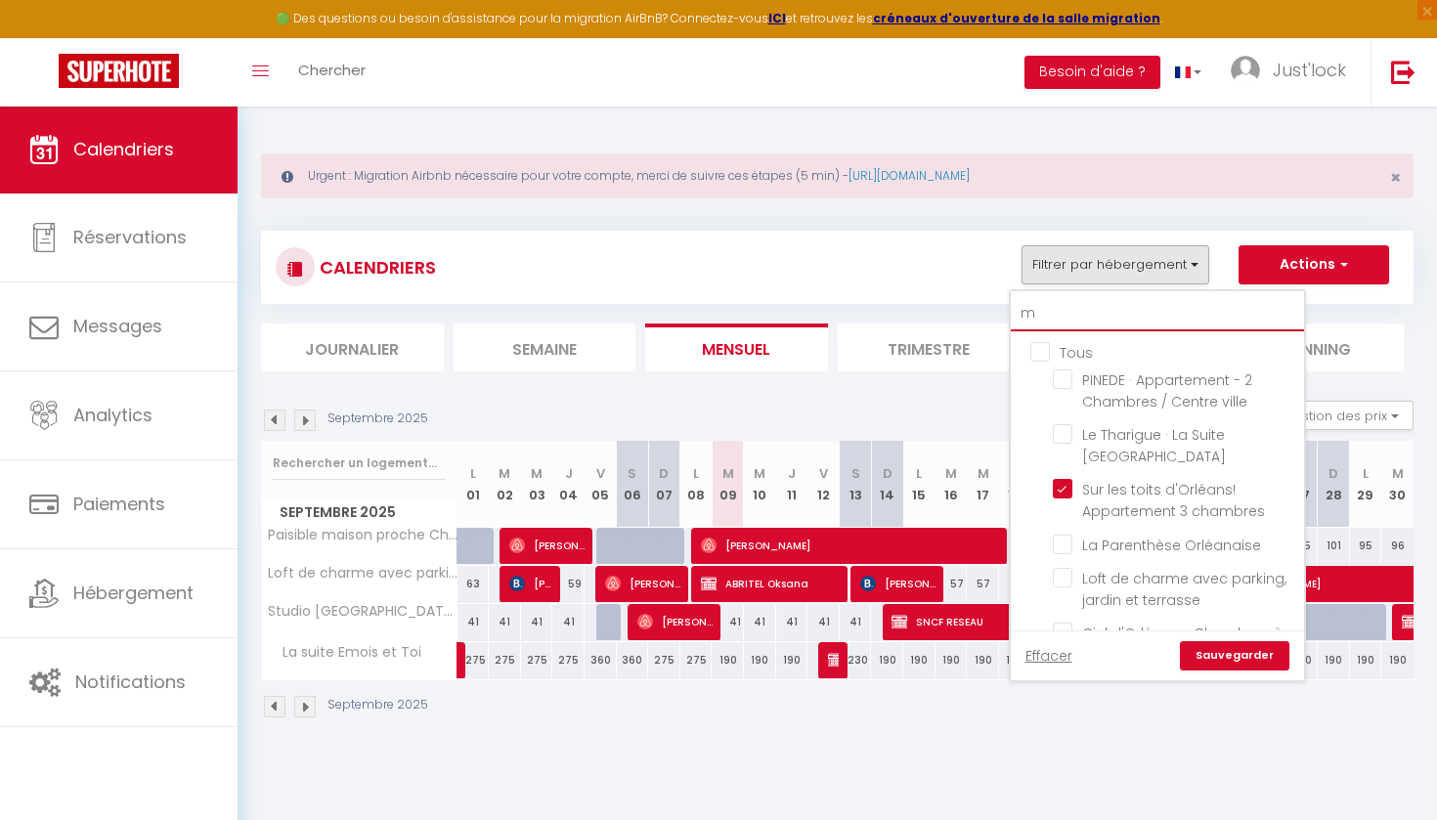
checkbox input "false"
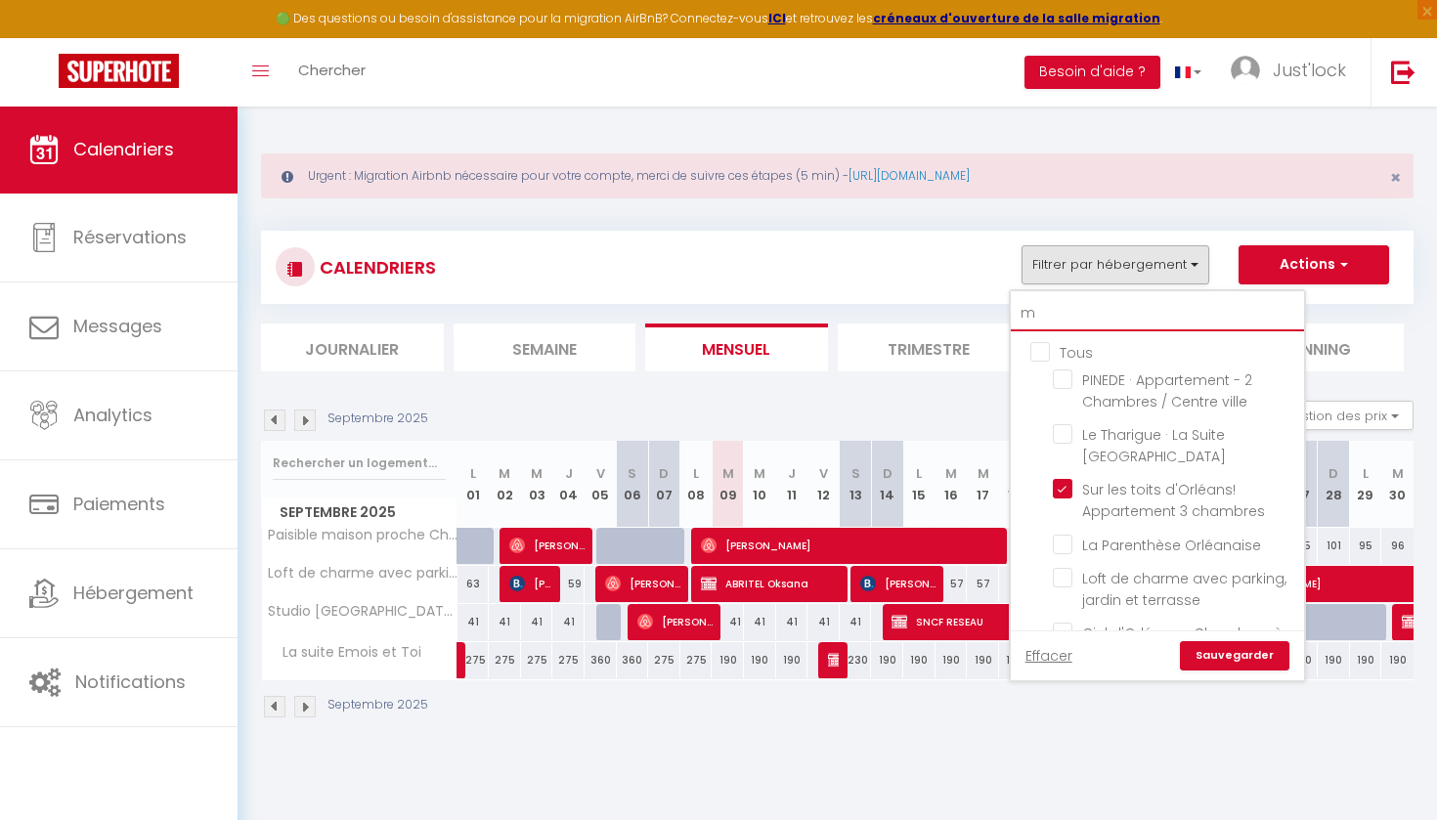
checkbox input "false"
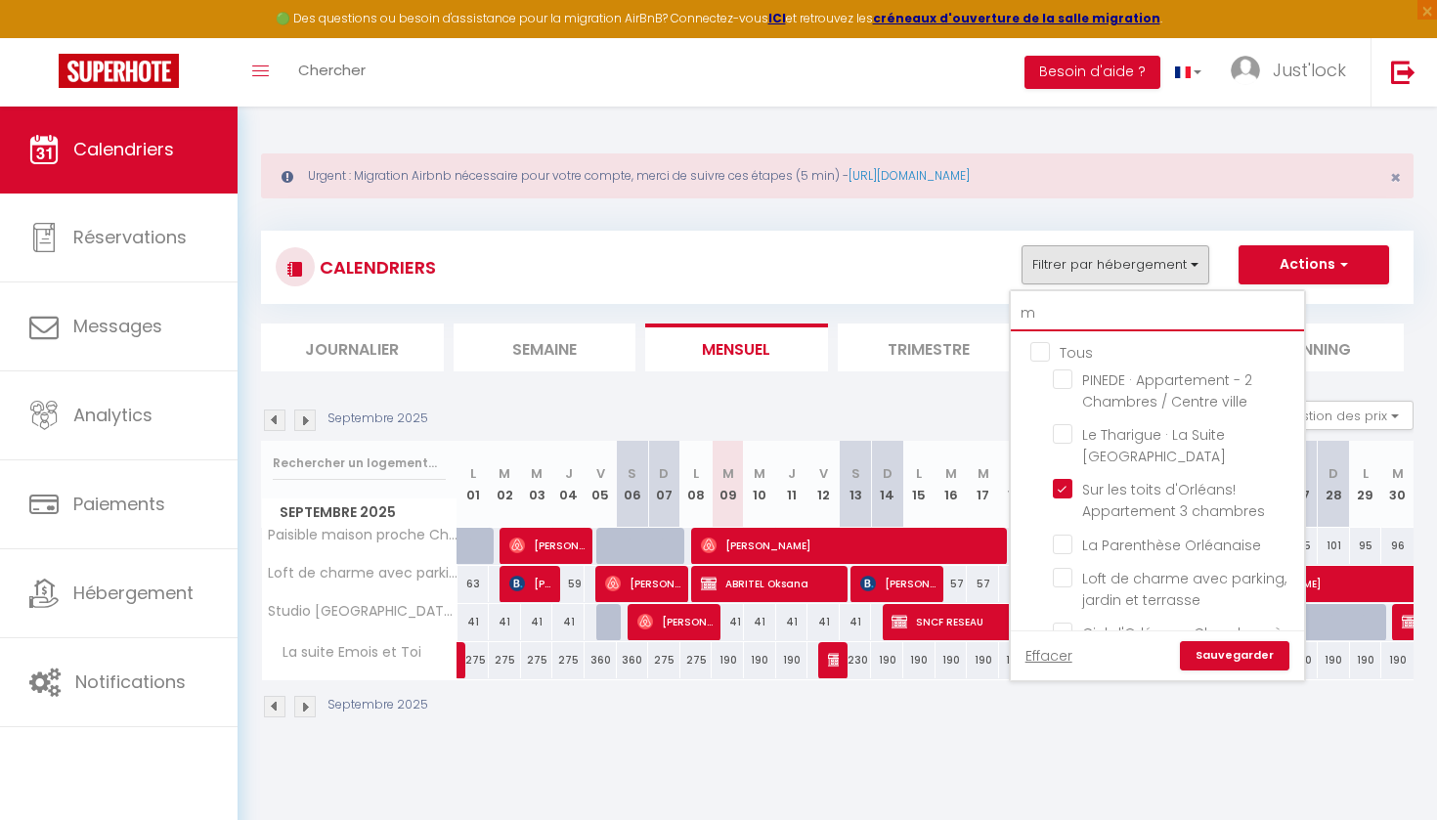
checkbox input "false"
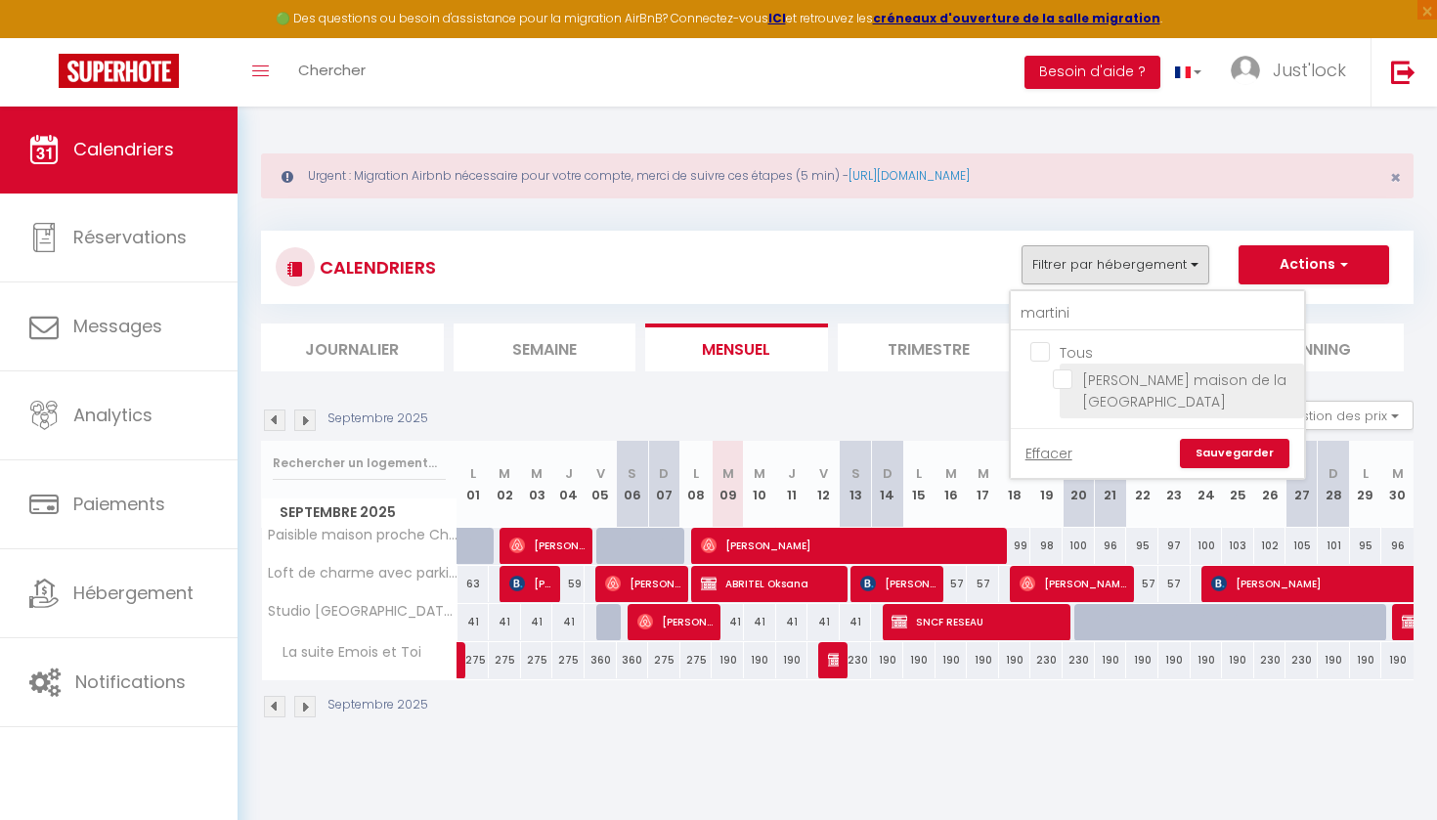
click at [1067, 384] on input "[PERSON_NAME] maison de la [GEOGRAPHIC_DATA]" at bounding box center [1175, 380] width 244 height 20
click at [1234, 461] on link "Sauvegarder" at bounding box center [1234, 453] width 109 height 29
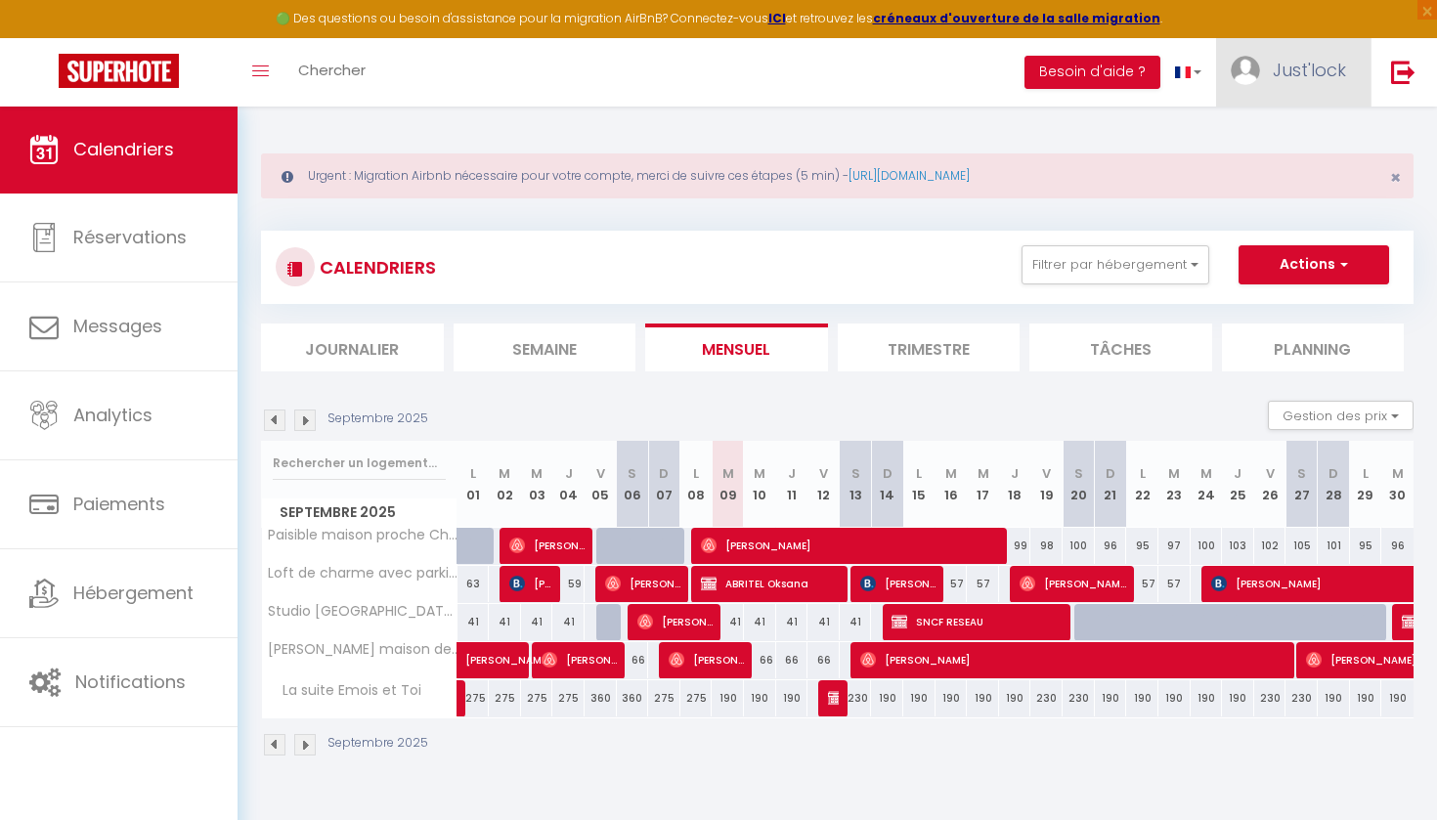
click at [1337, 63] on span "Just'lock" at bounding box center [1309, 70] width 73 height 24
click at [1271, 137] on link "Paramètres" at bounding box center [1292, 135] width 145 height 33
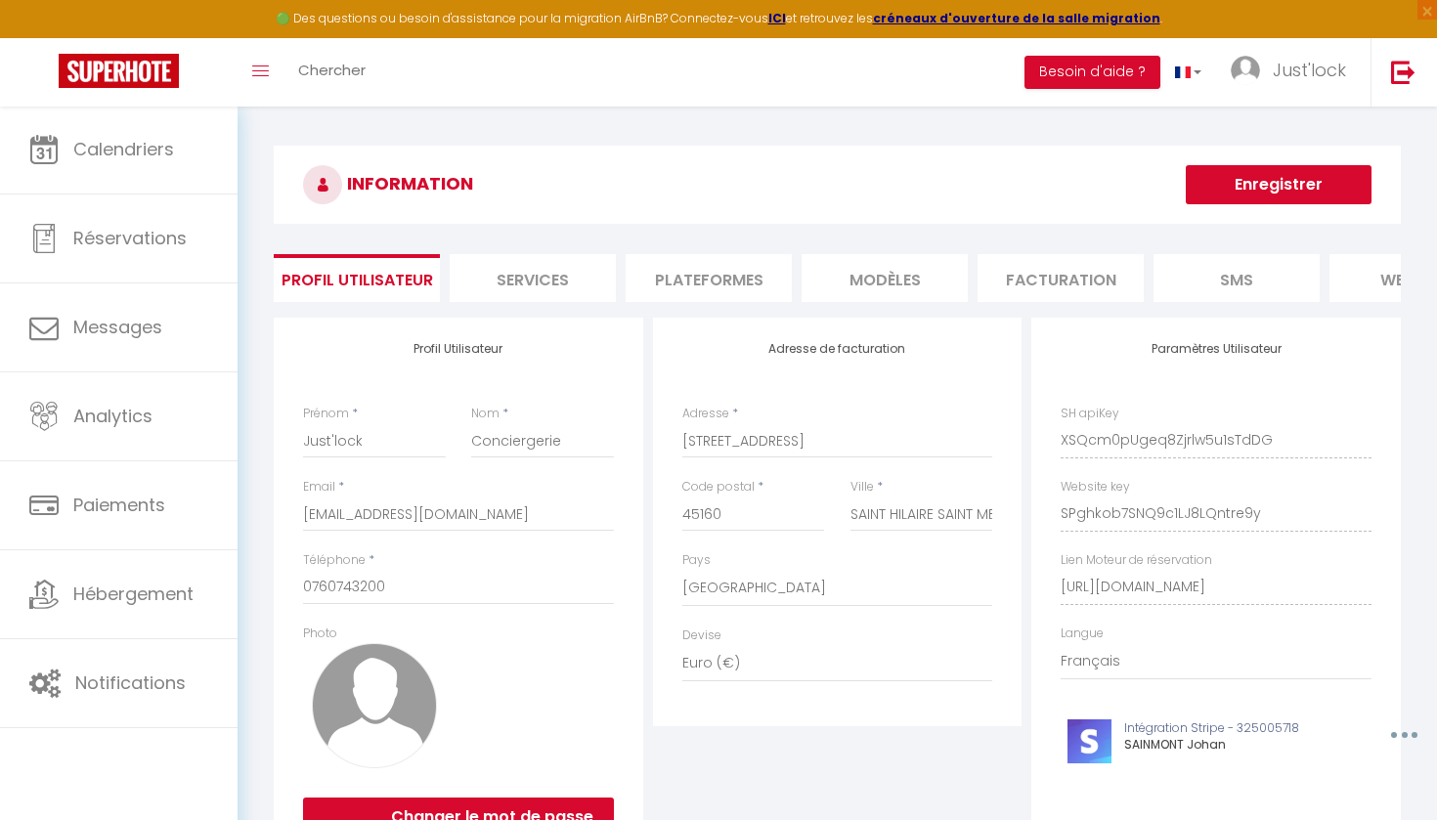
click at [722, 263] on li "Plateformes" at bounding box center [709, 278] width 166 height 48
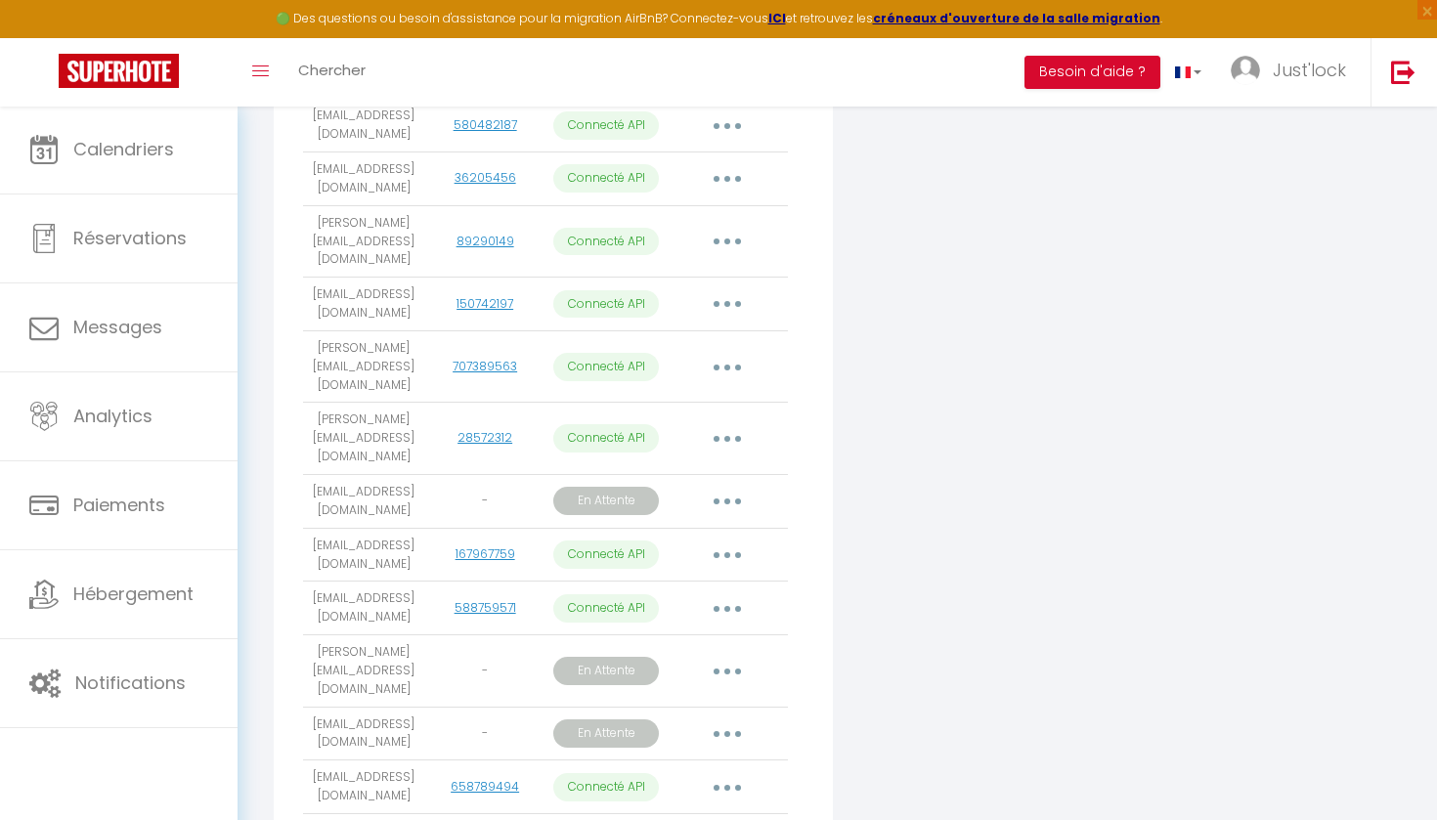
scroll to position [1261, 1]
drag, startPoint x: 722, startPoint y: 391, endPoint x: 736, endPoint y: 396, distance: 15.5
click at [722, 537] on button "button" at bounding box center [727, 552] width 55 height 31
click at [715, 580] on link "Importer les appartements" at bounding box center [641, 596] width 216 height 33
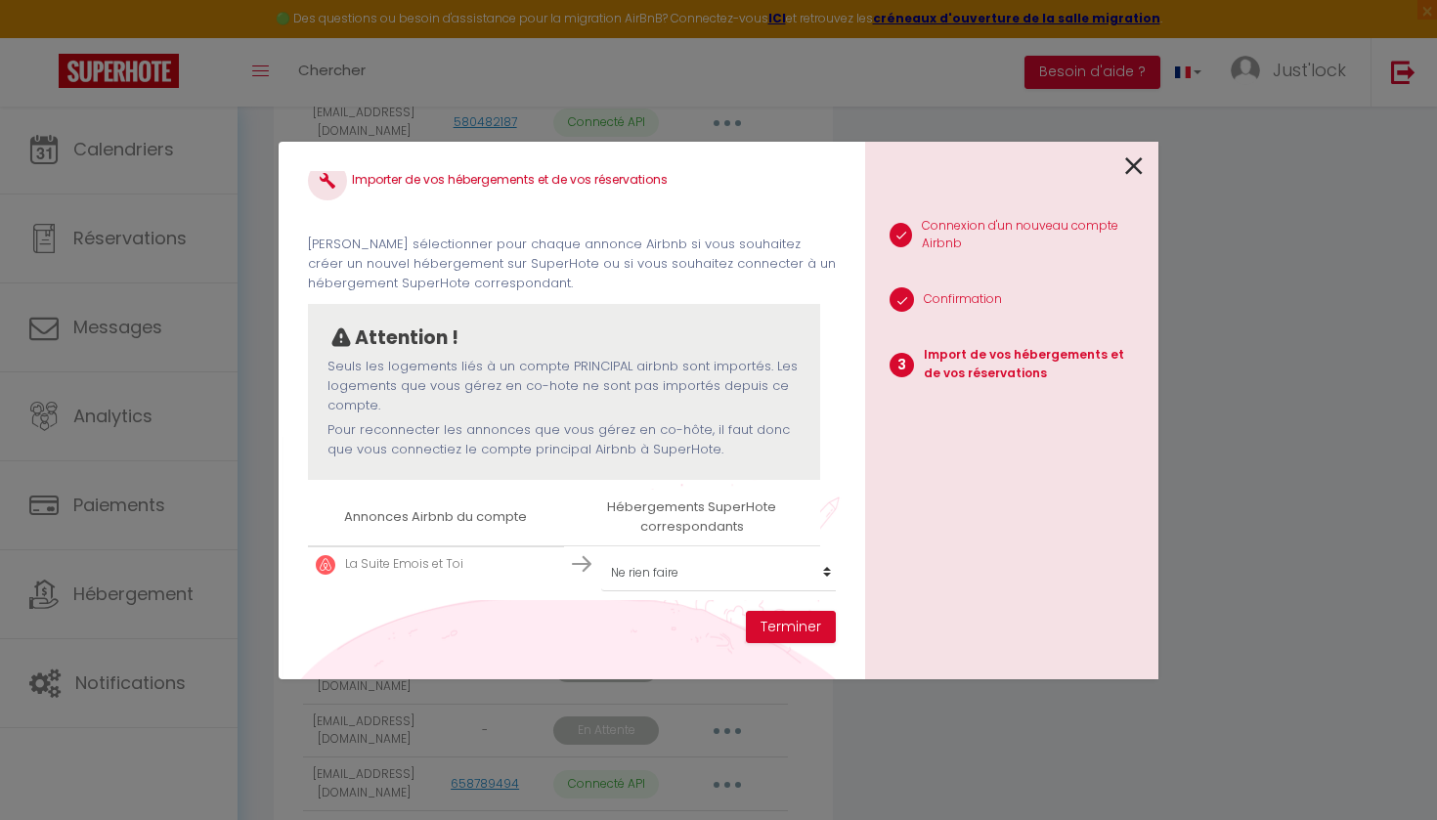
scroll to position [24, 0]
click at [794, 633] on button "Terminer" at bounding box center [791, 627] width 90 height 33
